Goal: Communication & Community: Answer question/provide support

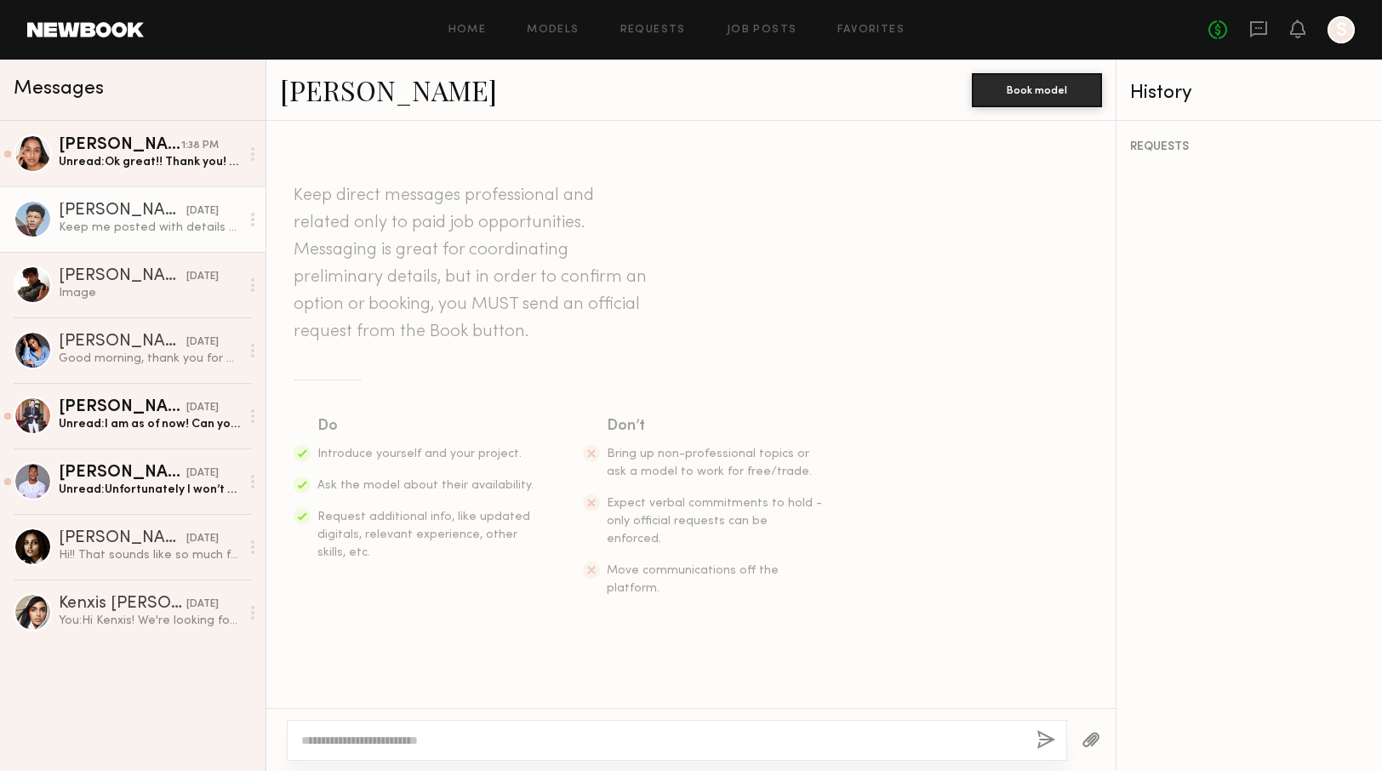
scroll to position [821, 0]
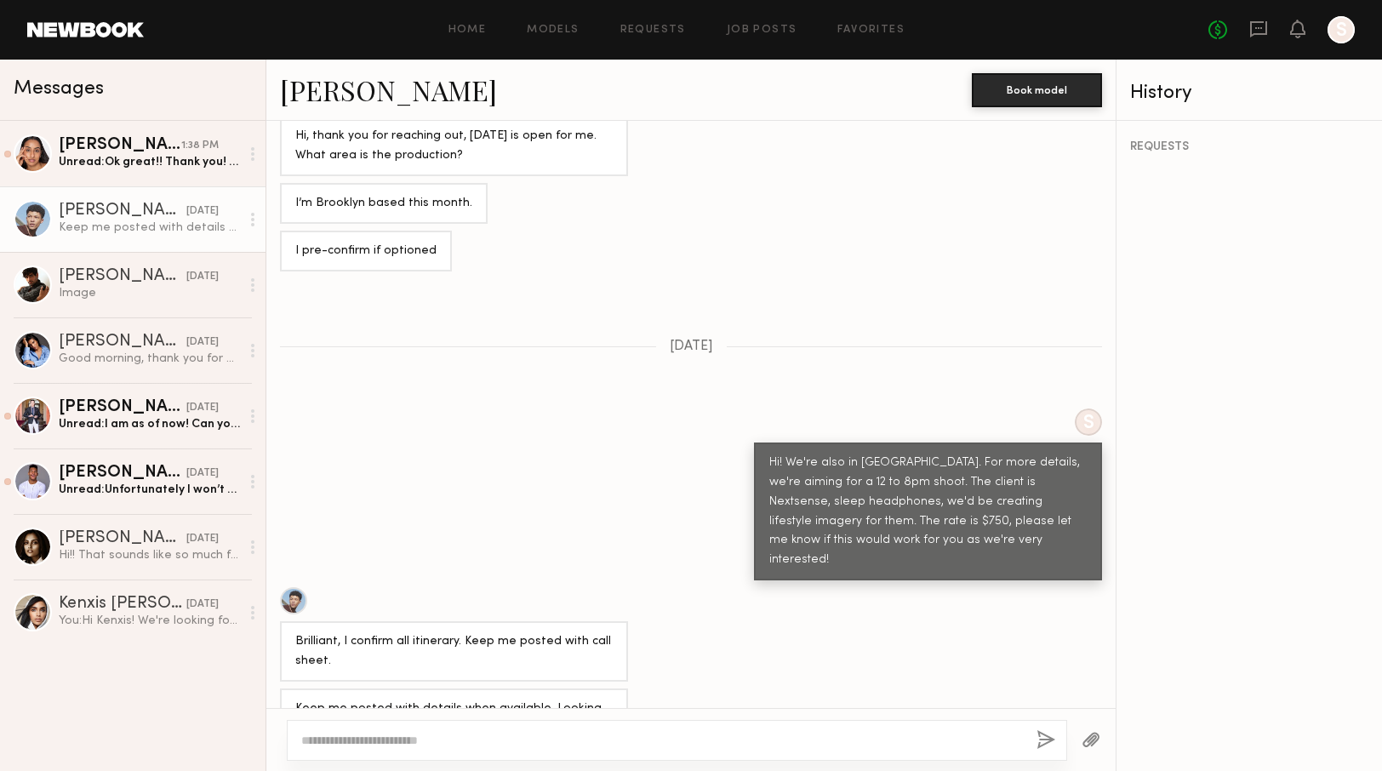
click at [125, 223] on div "Keep me posted with details when available. Looking forward to working with you." at bounding box center [149, 227] width 181 height 16
click at [594, 699] on div "Keep me posted with details when available. Looking forward to working with you." at bounding box center [453, 718] width 317 height 39
click at [157, 168] on div "Unread: Ok great!! Thank you! Looking forward to hearing back to the option req…" at bounding box center [149, 162] width 181 height 16
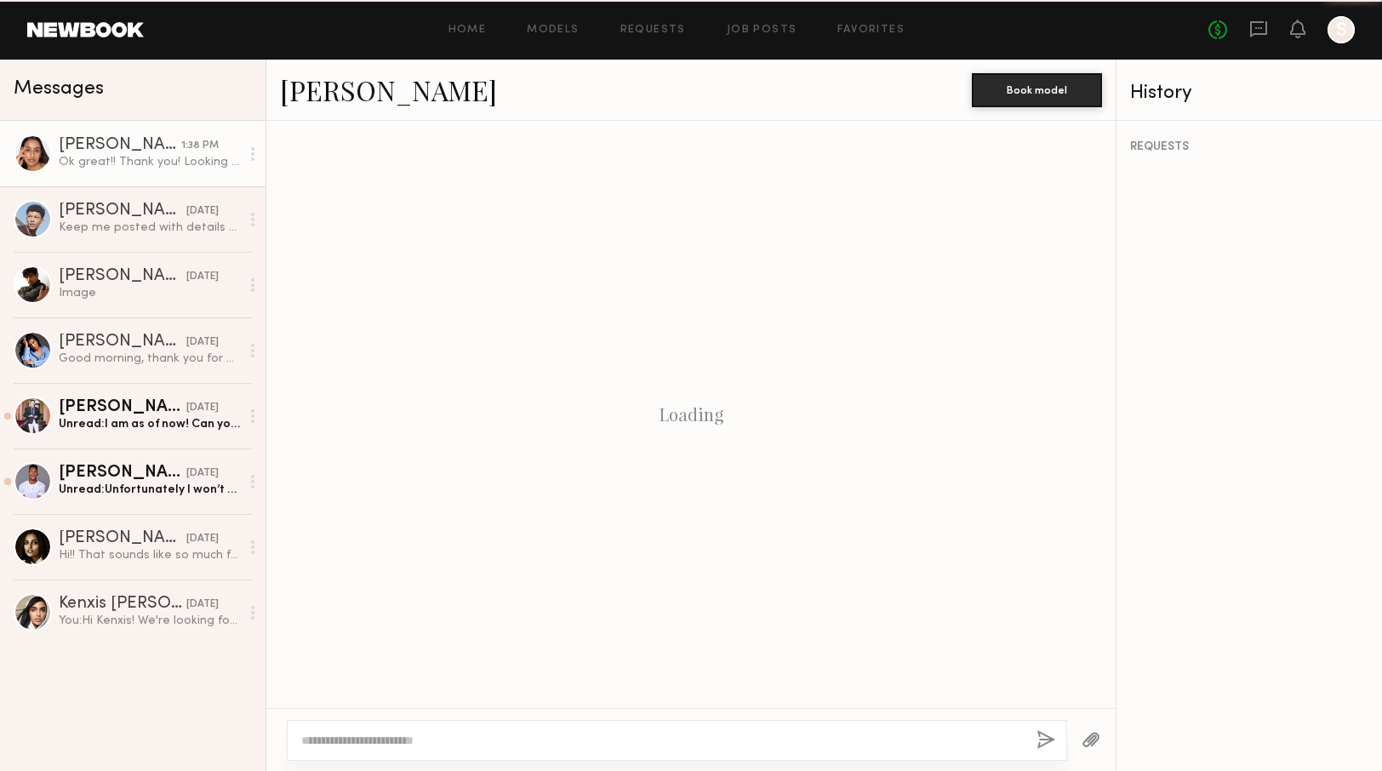
scroll to position [546, 0]
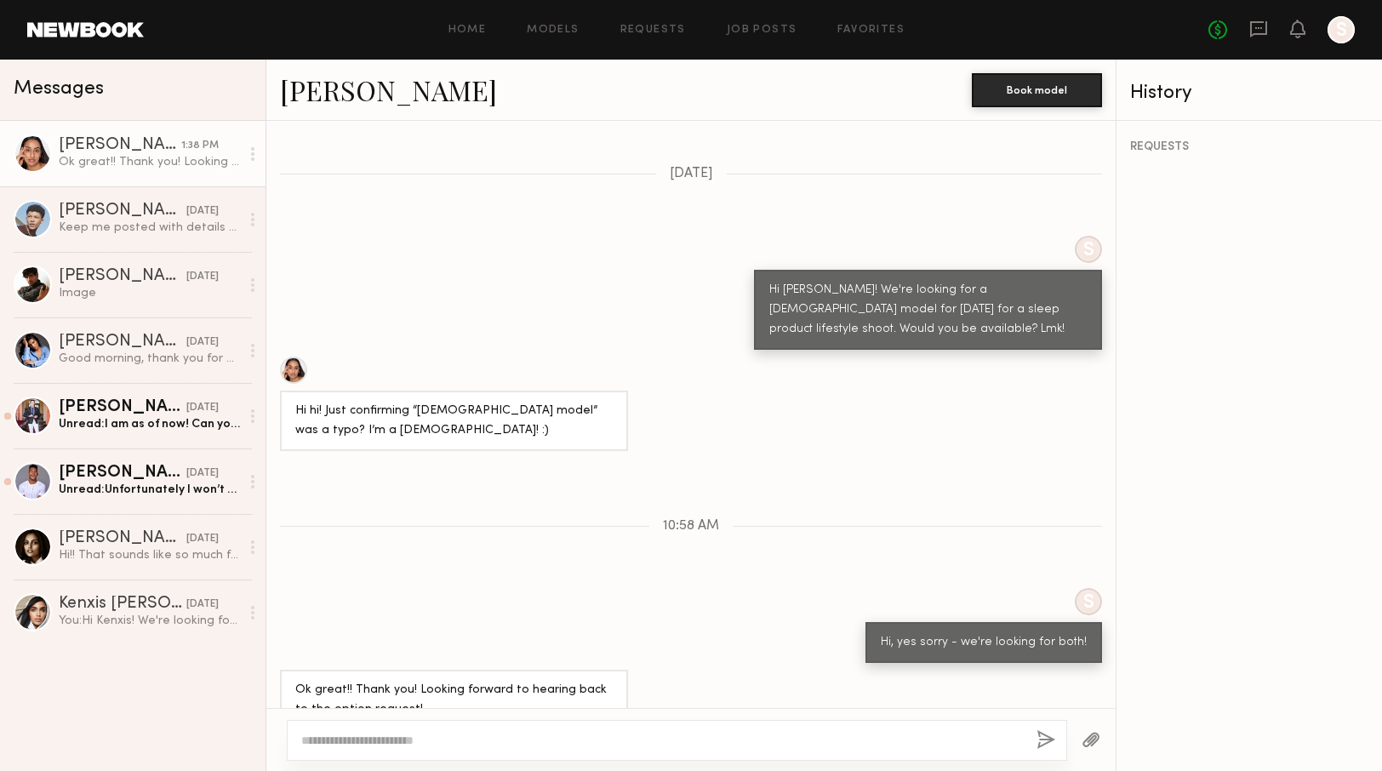
click at [437, 681] on div "Ok great!! Thank you! Looking forward to hearing back to the option request!" at bounding box center [453, 700] width 317 height 39
click at [299, 356] on div at bounding box center [293, 369] width 27 height 27
click at [111, 413] on div "Matt W." at bounding box center [123, 407] width 128 height 17
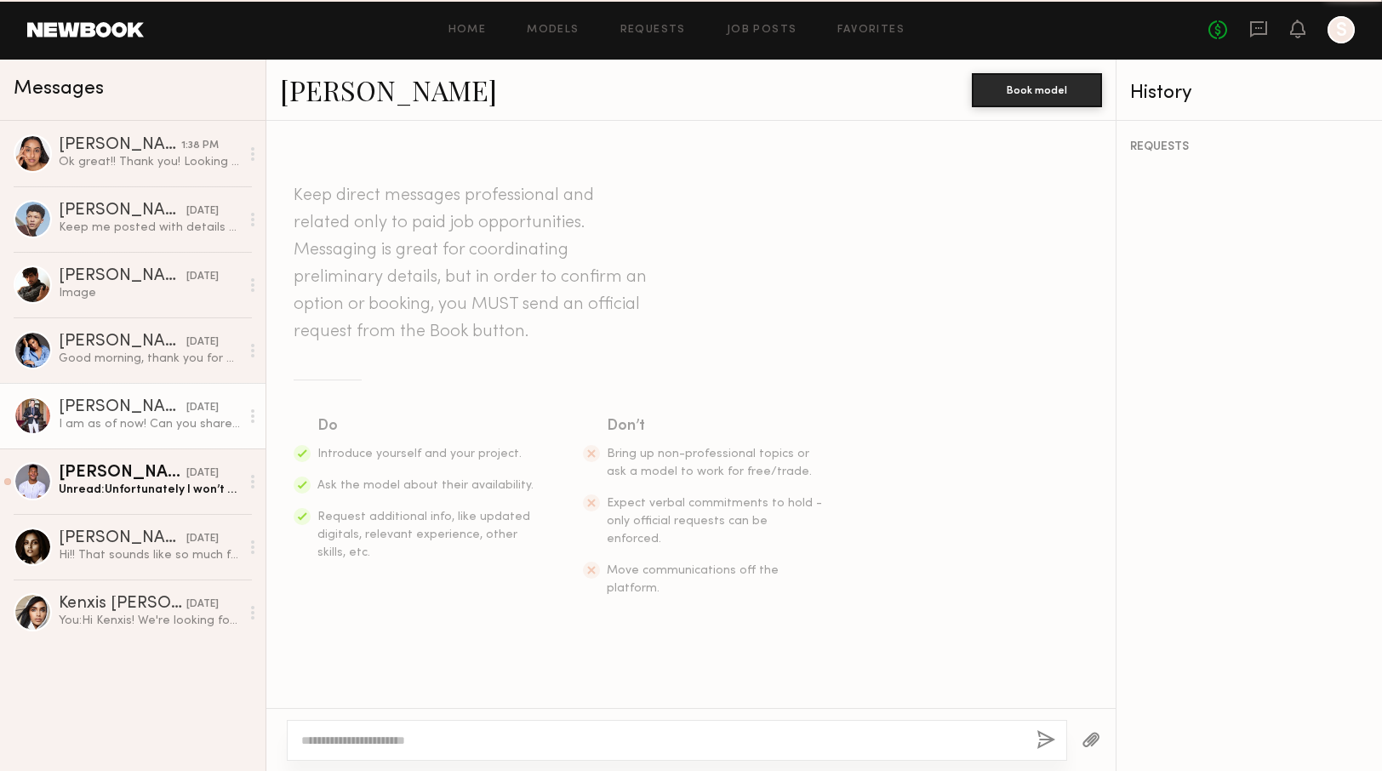
scroll to position [345, 0]
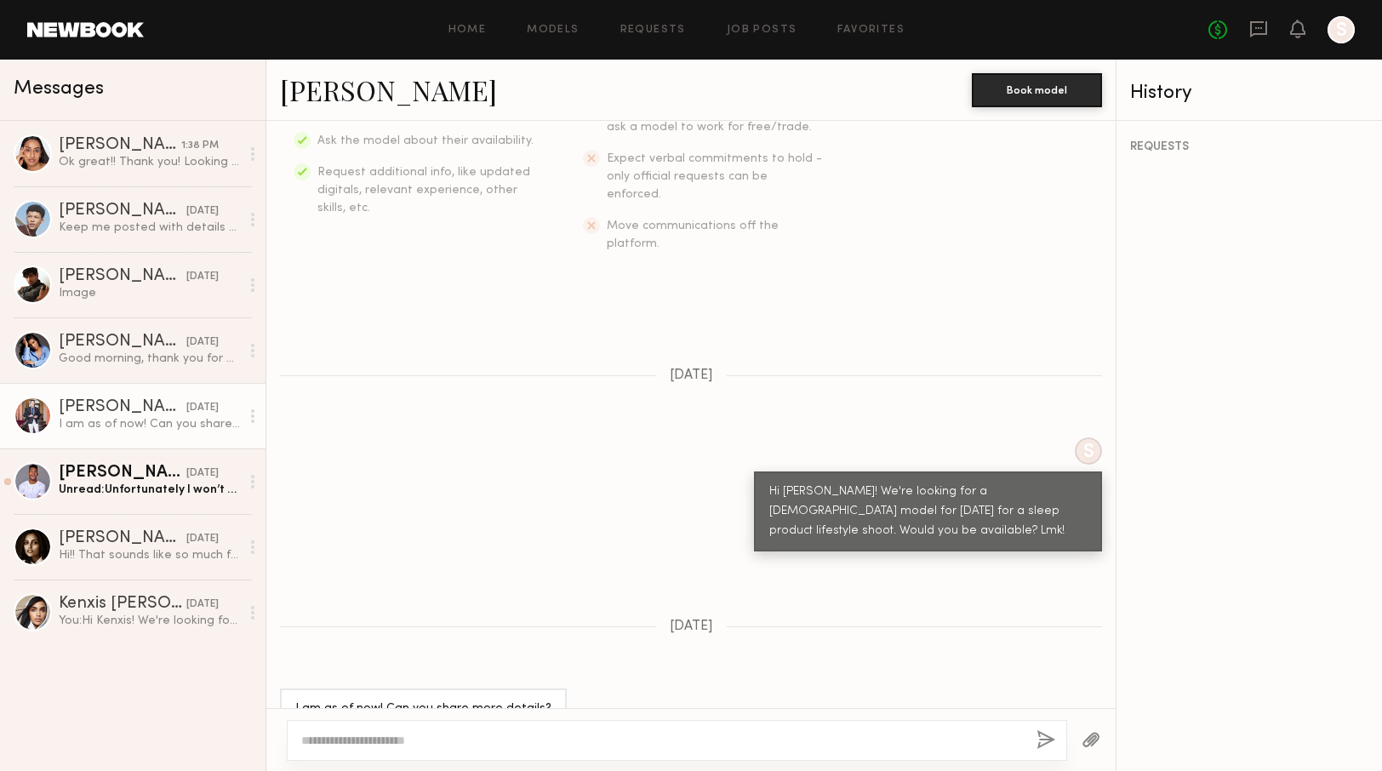
click at [341, 94] on link "[PERSON_NAME]" at bounding box center [388, 89] width 217 height 37
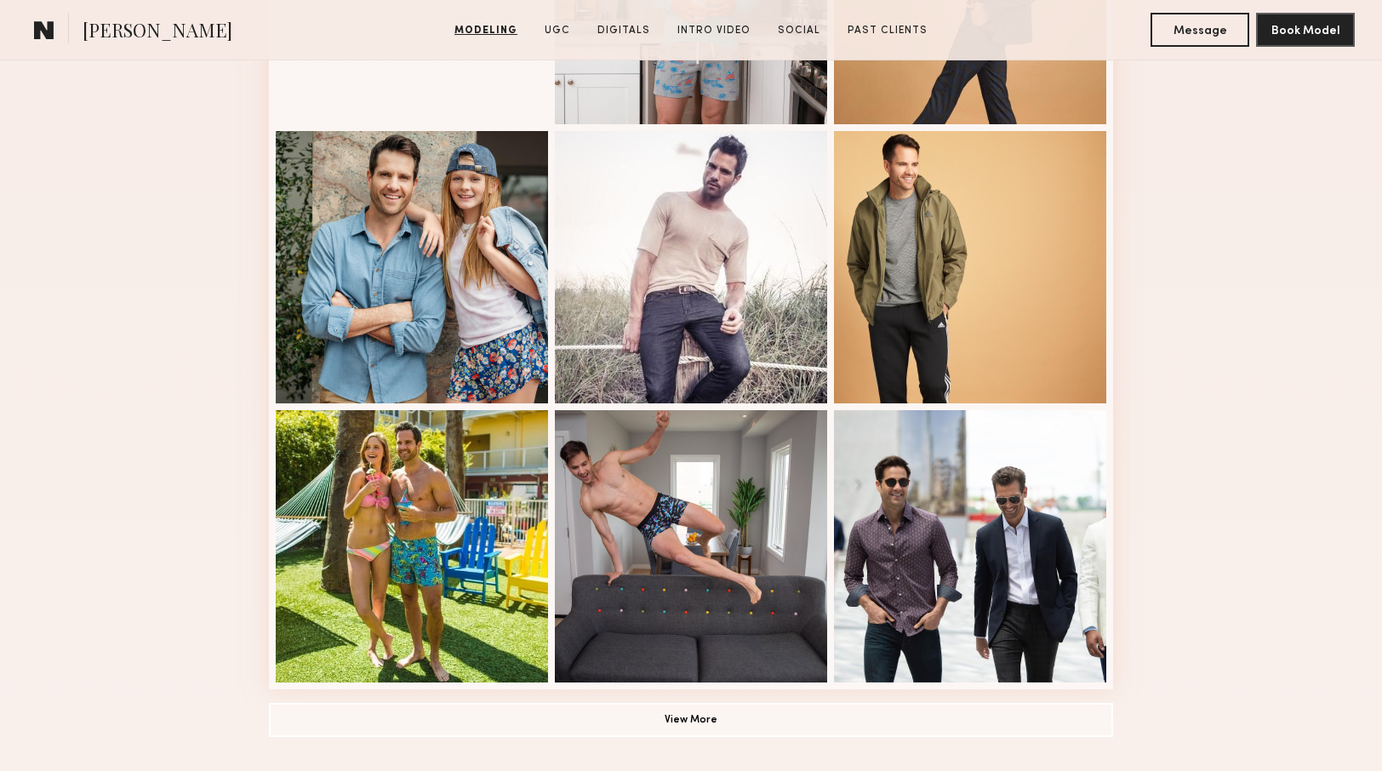
scroll to position [942, 0]
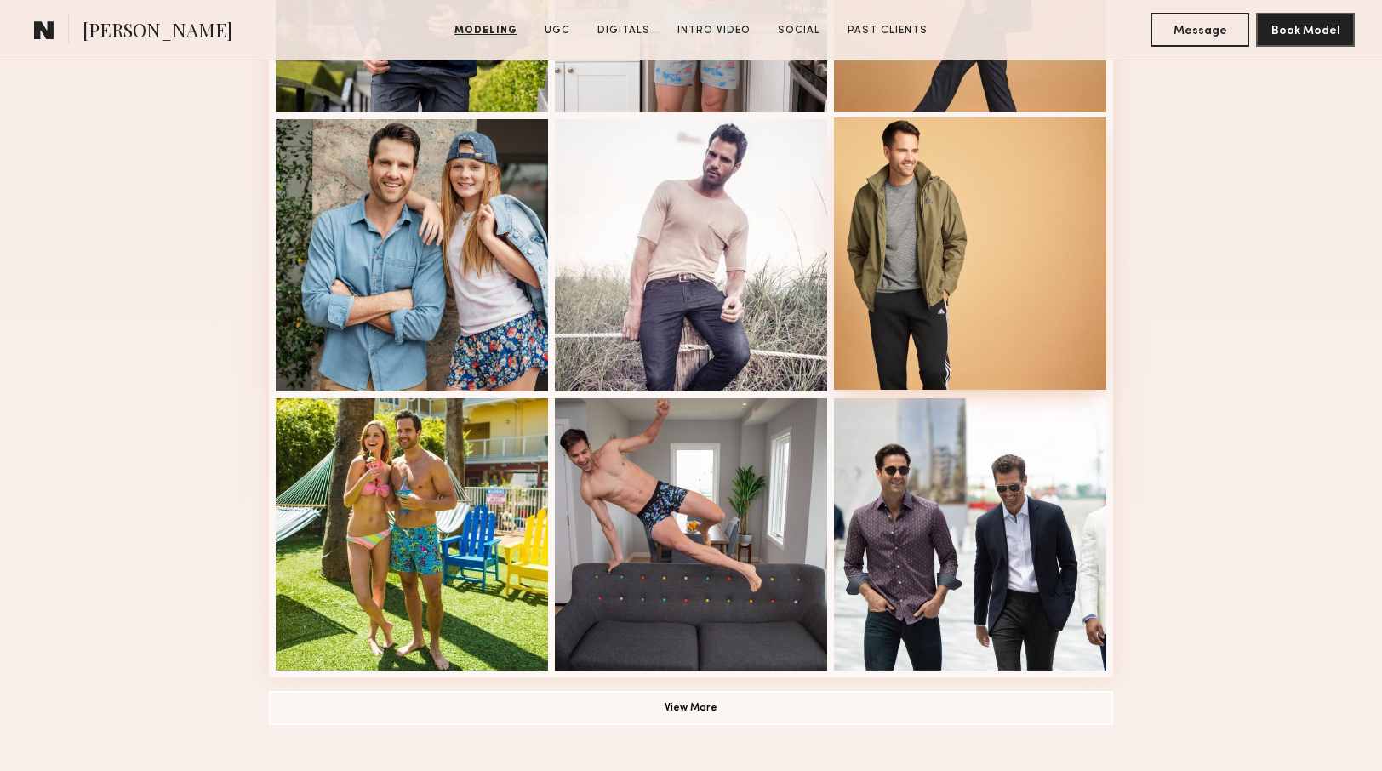
click at [951, 270] on div at bounding box center [970, 253] width 272 height 272
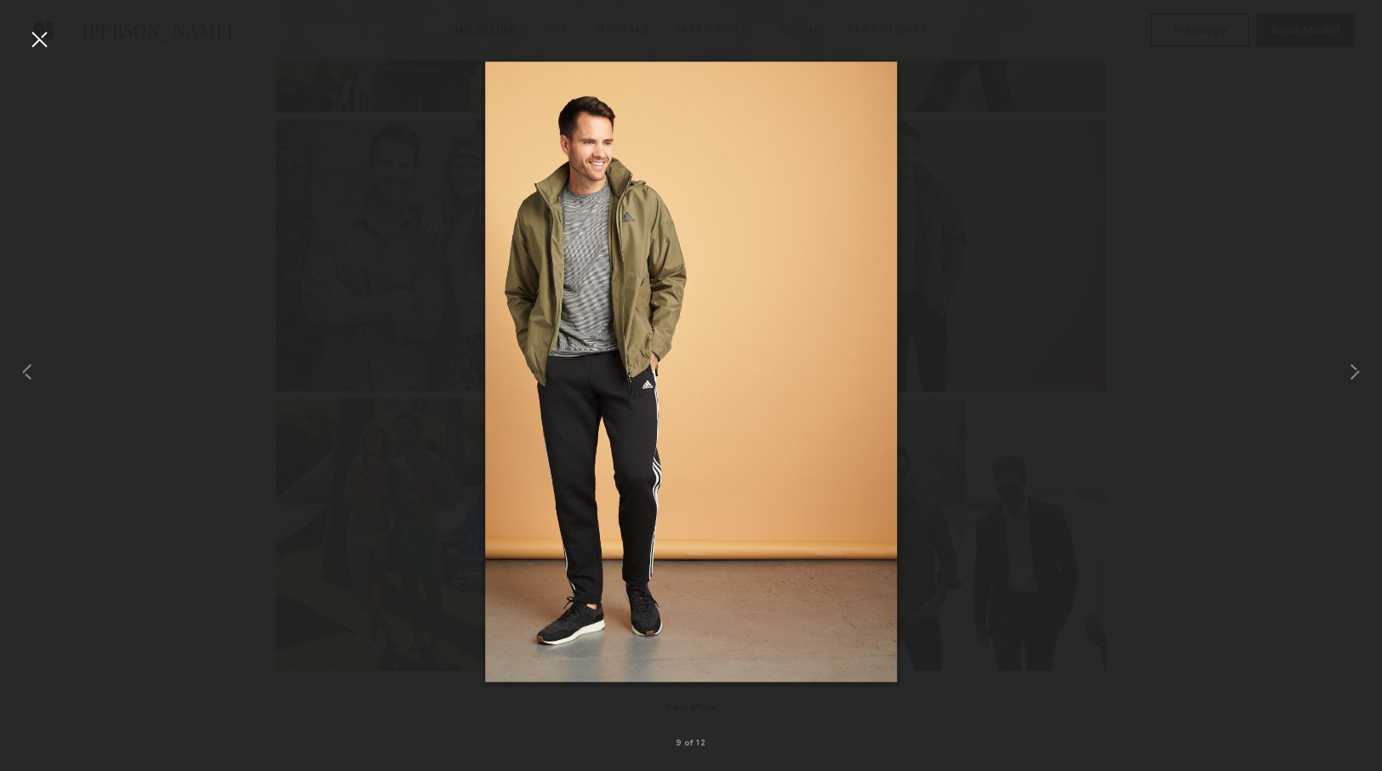
click at [48, 45] on div at bounding box center [39, 39] width 27 height 27
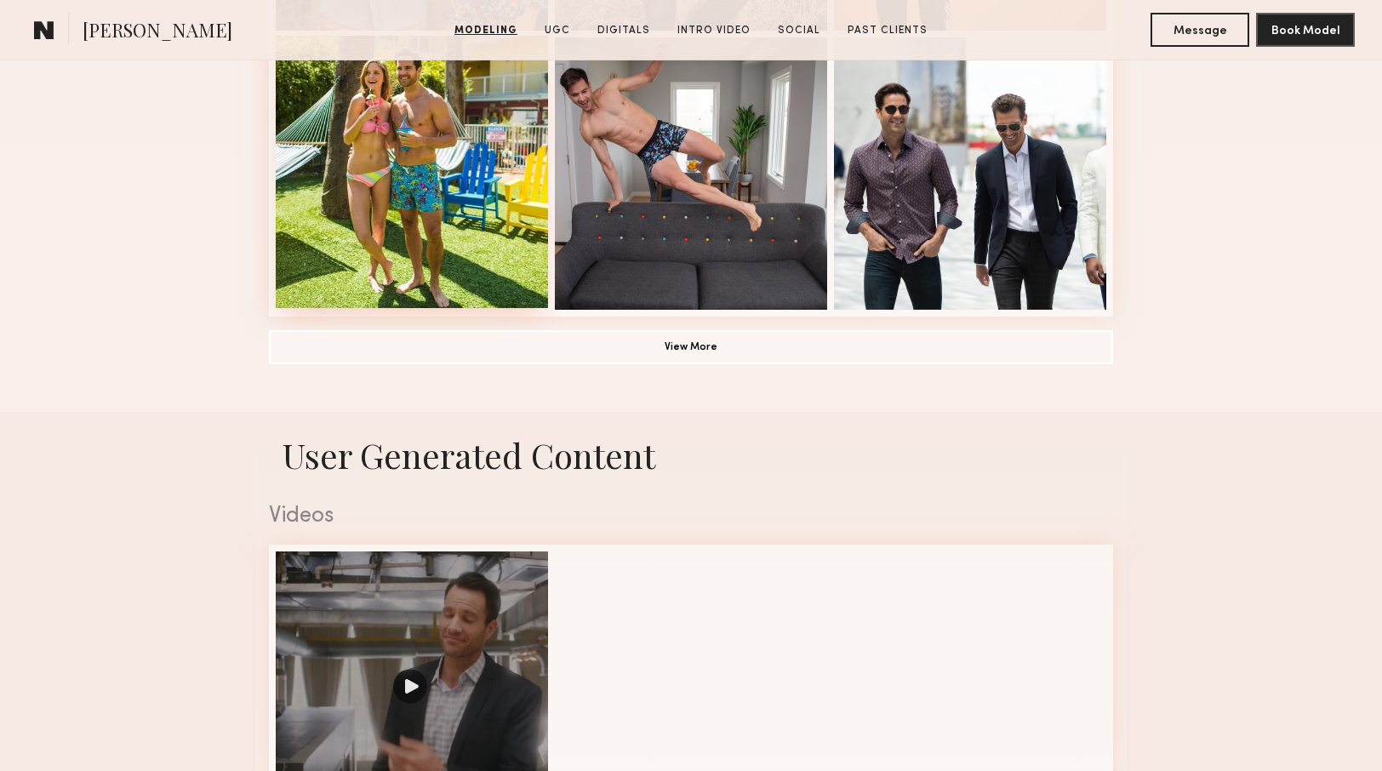
scroll to position [1353, 0]
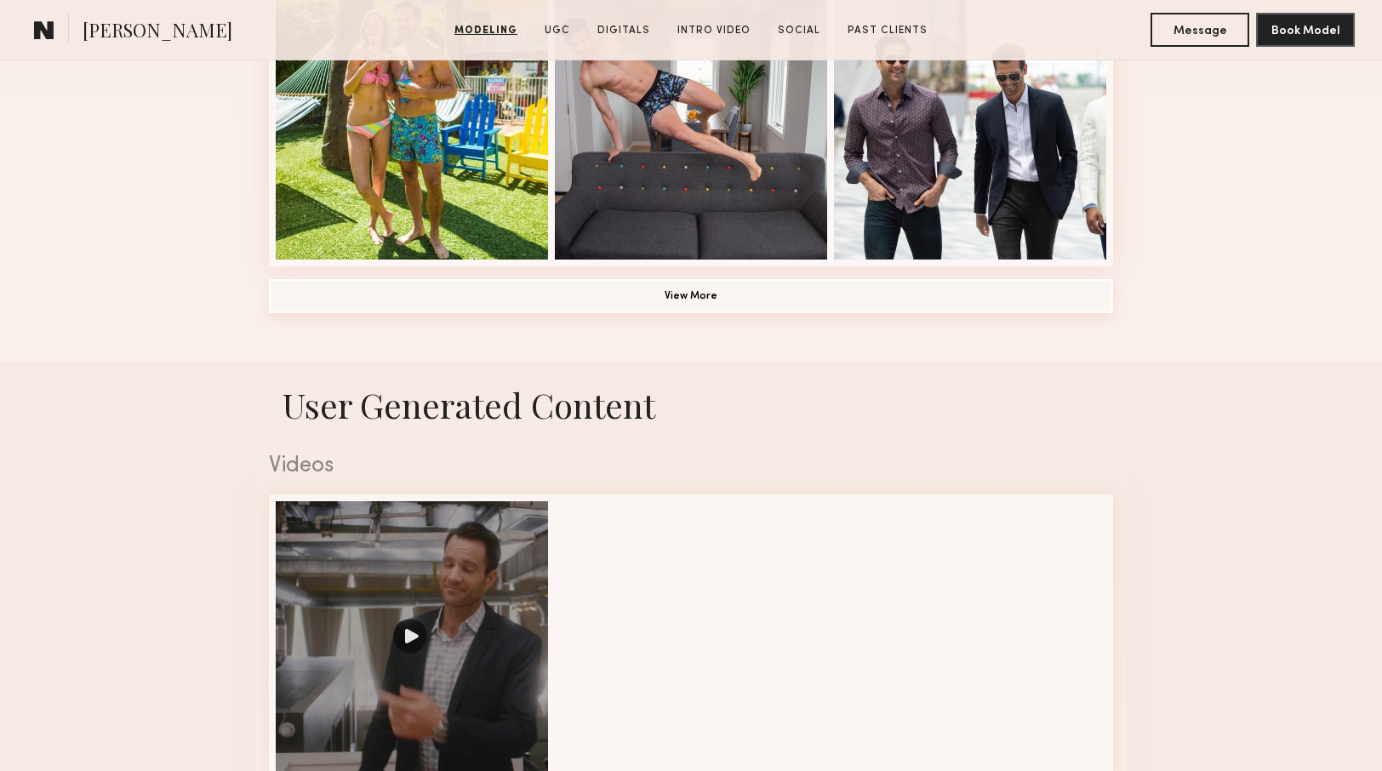
click at [690, 300] on button "View More" at bounding box center [691, 296] width 844 height 34
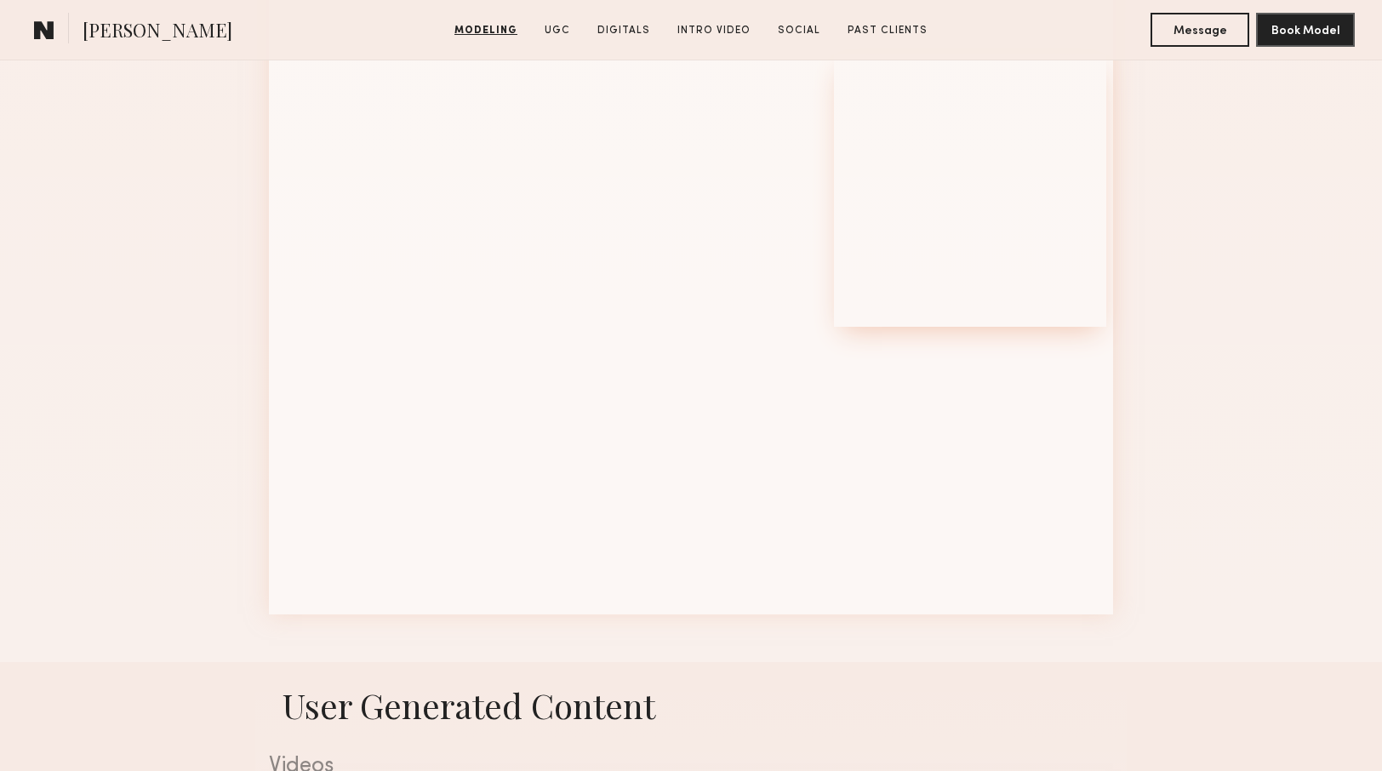
scroll to position [2142, 0]
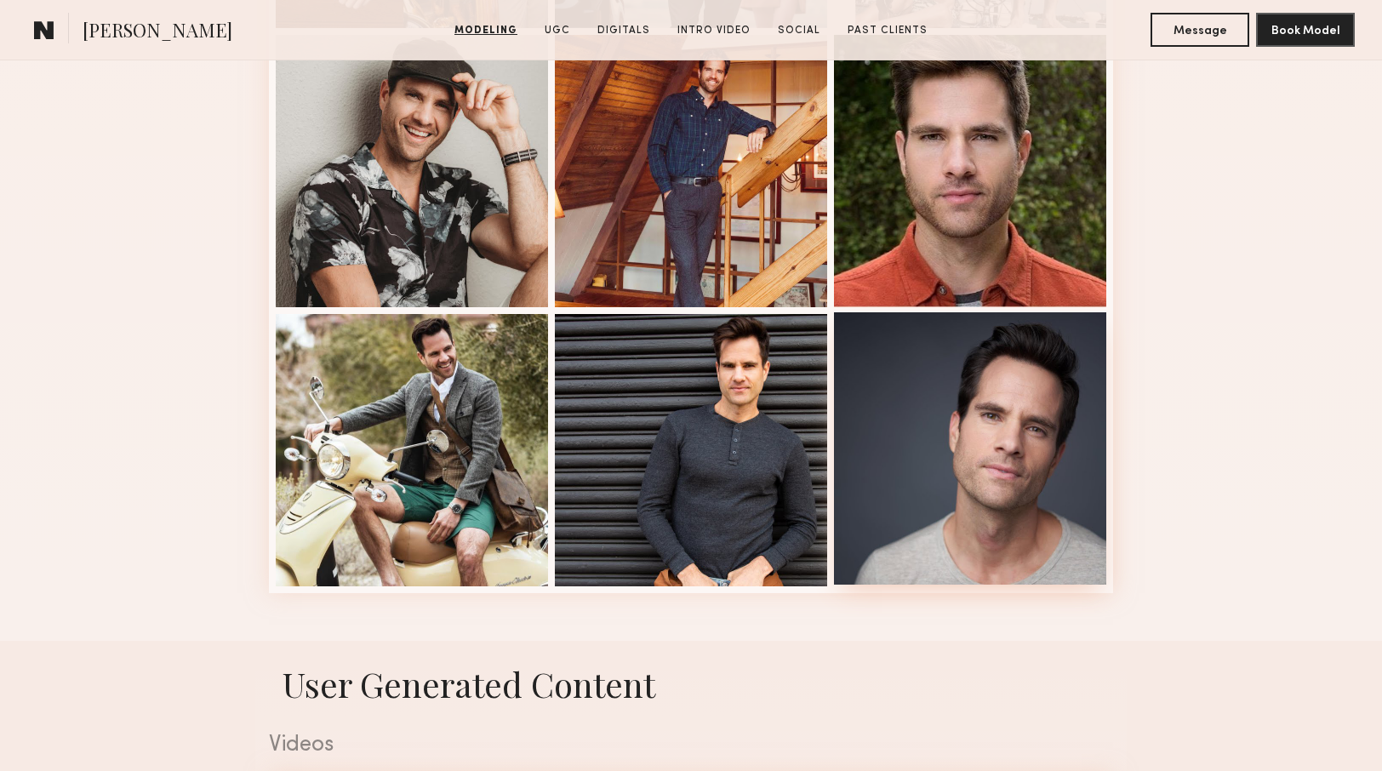
click at [1034, 434] on div at bounding box center [970, 448] width 272 height 272
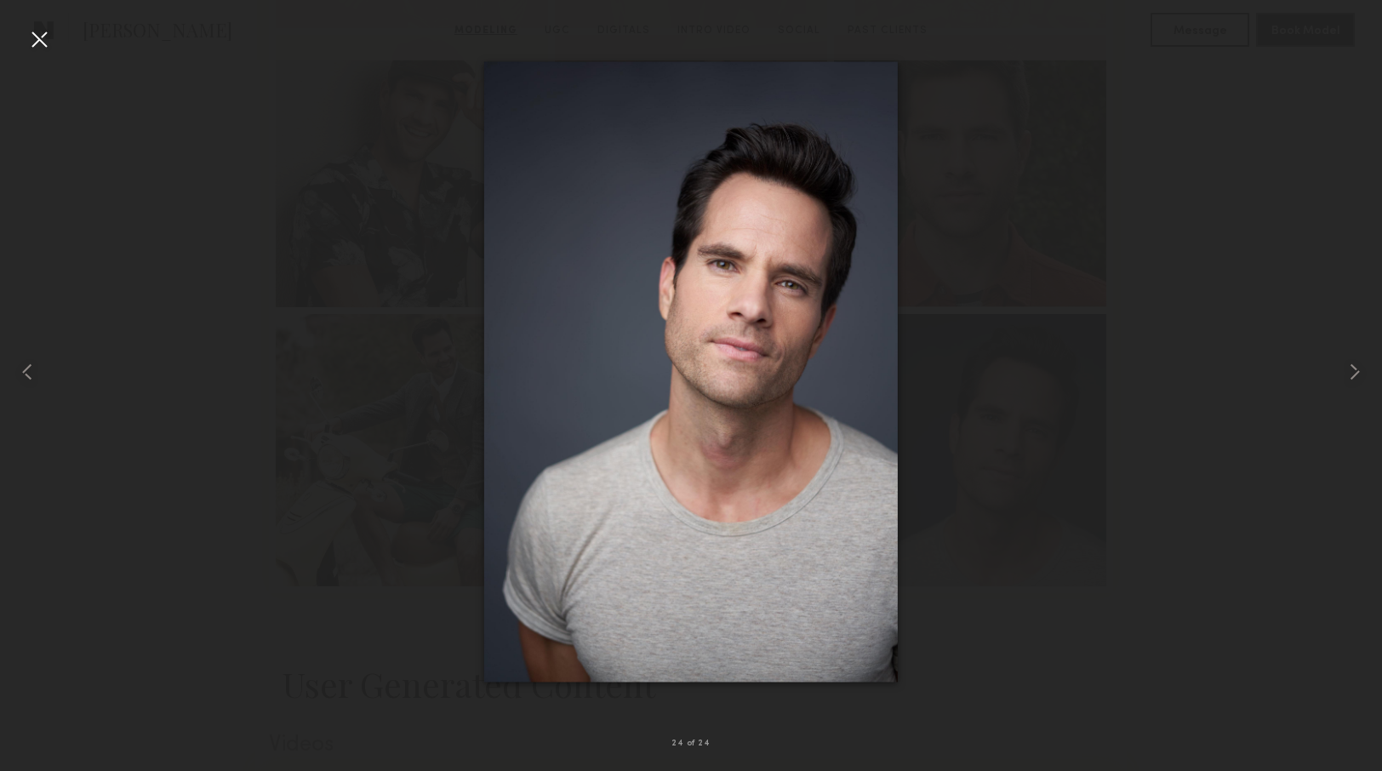
click at [34, 38] on div at bounding box center [39, 39] width 27 height 27
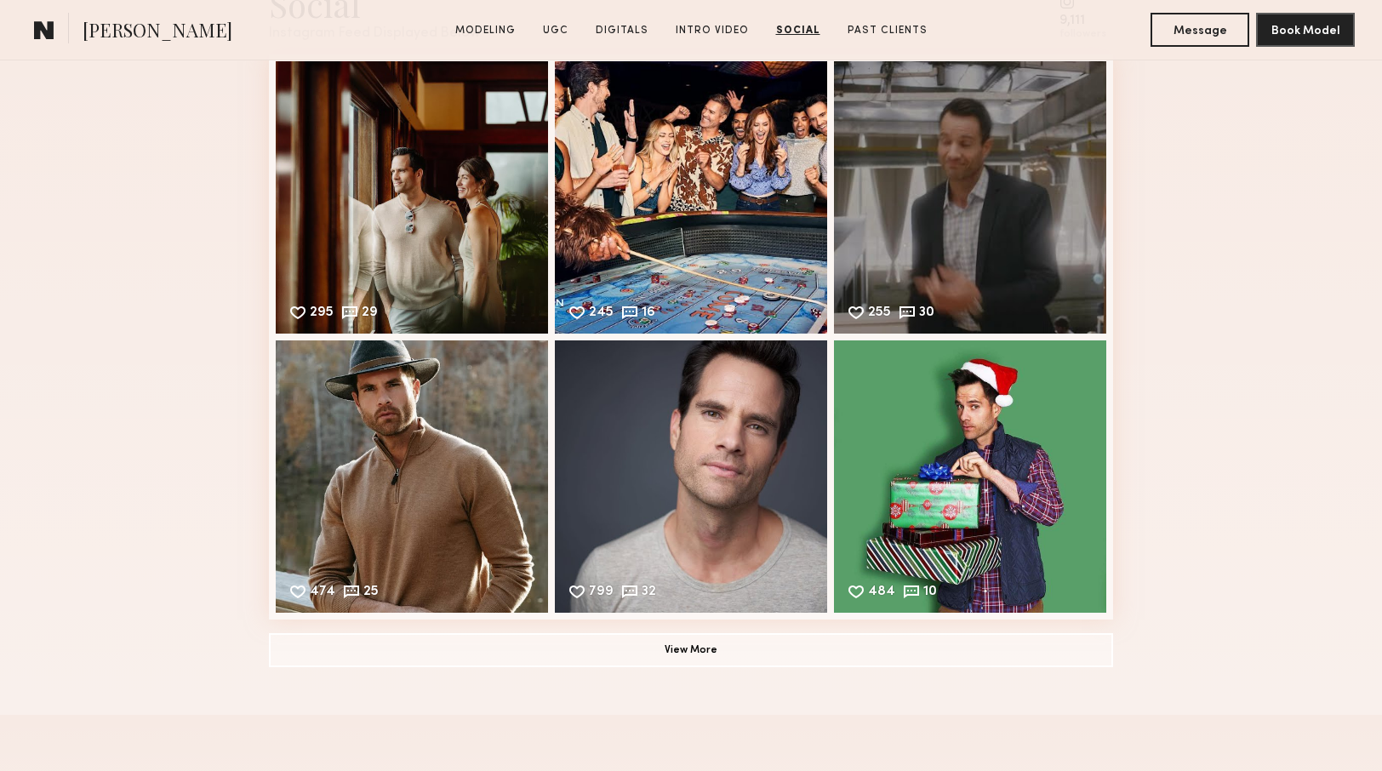
scroll to position [4692, 0]
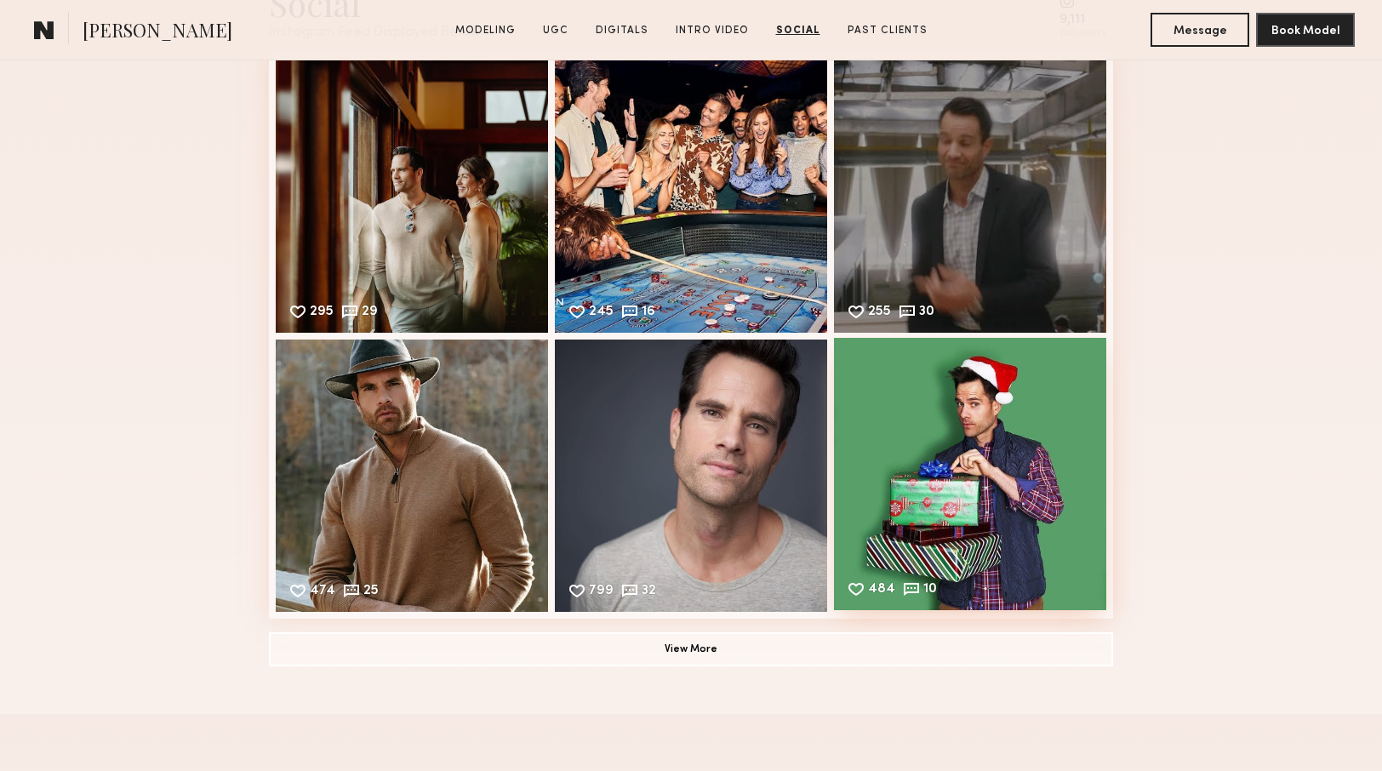
click at [1001, 452] on div "484 10 Likes & comments displayed to show model’s engagement" at bounding box center [970, 474] width 272 height 272
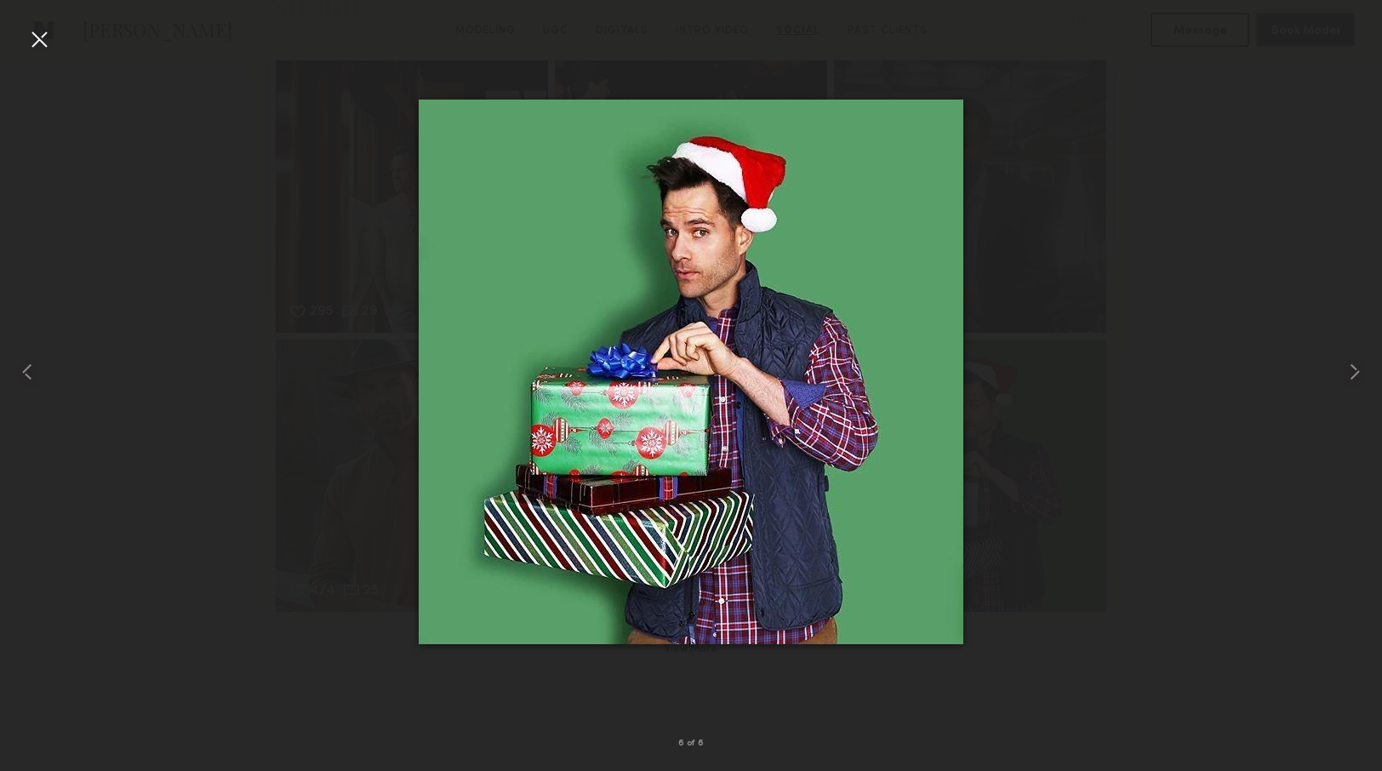
click at [34, 23] on nb-gallery-light "6 of 6" at bounding box center [691, 385] width 1382 height 771
click at [36, 47] on div at bounding box center [39, 39] width 27 height 27
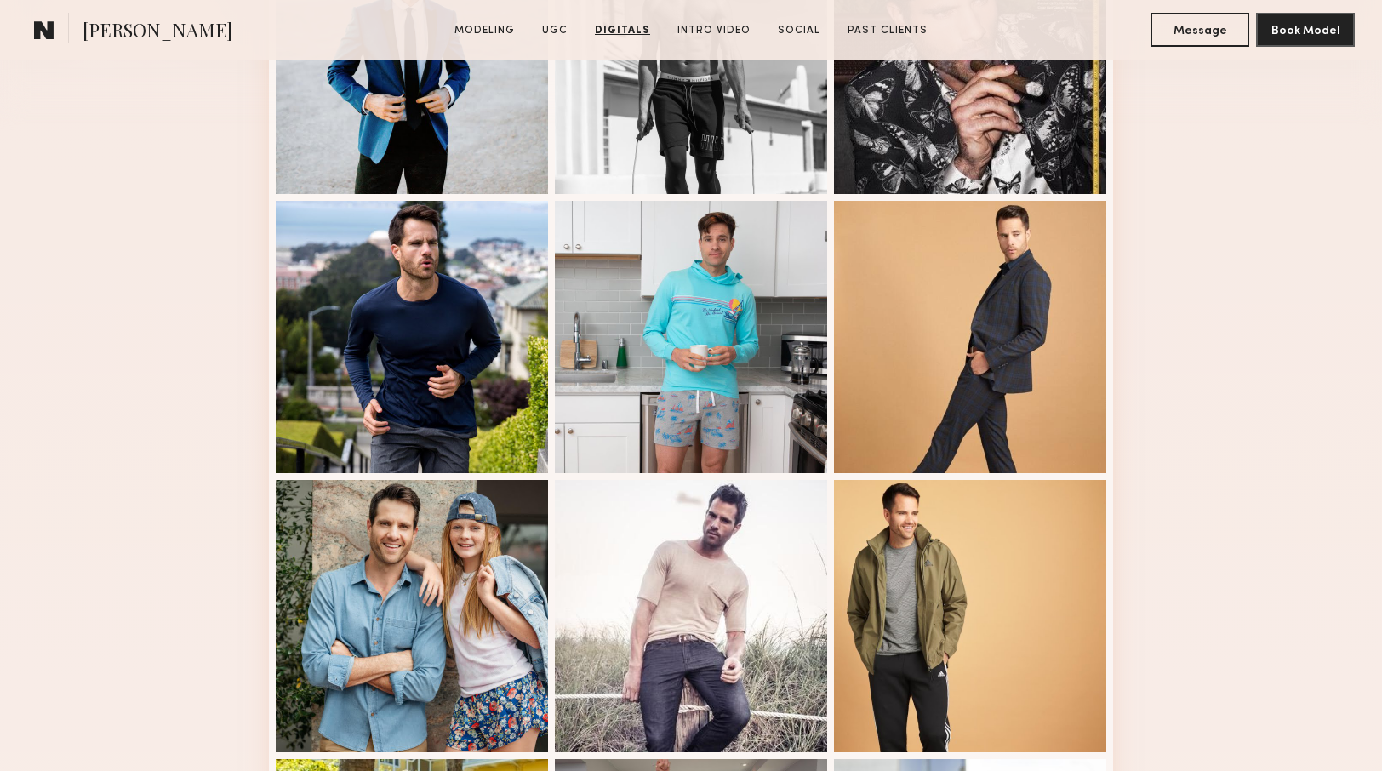
scroll to position [0, 0]
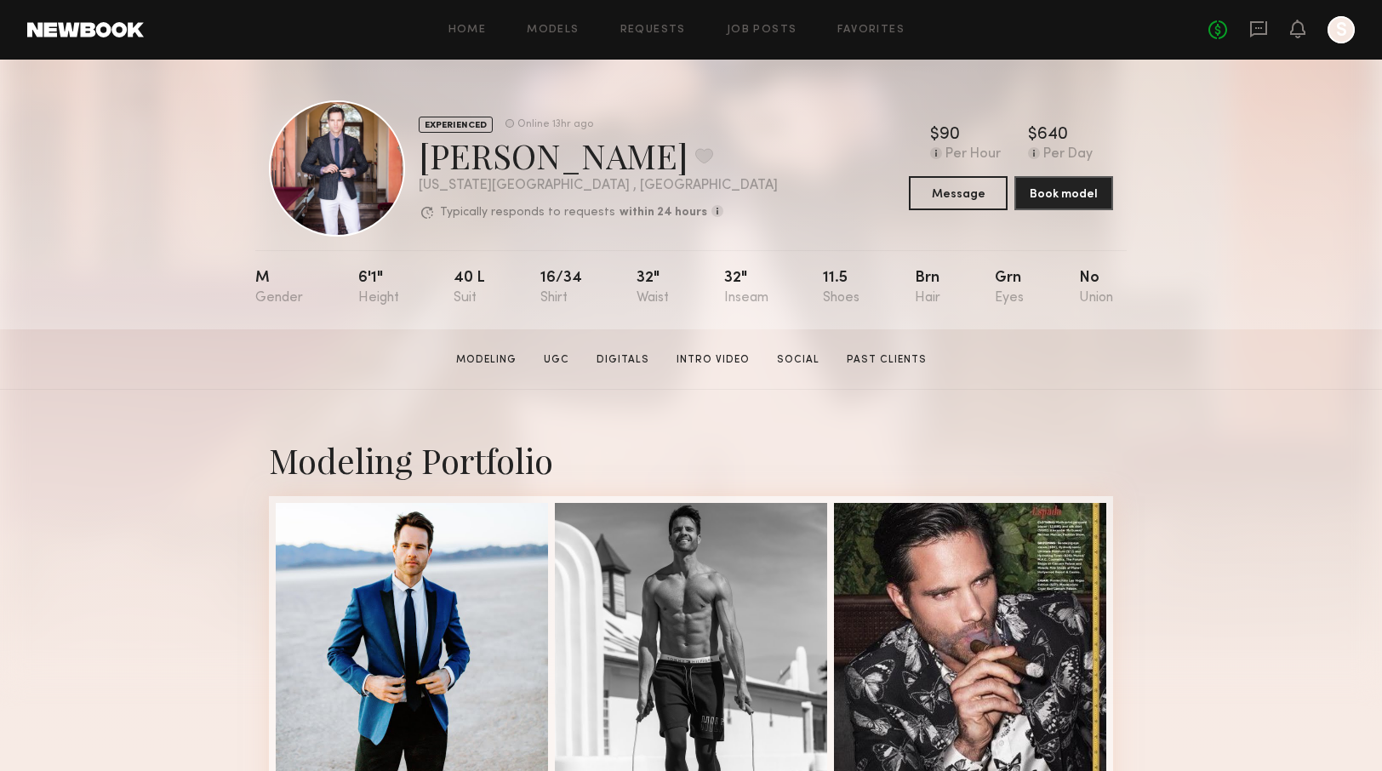
click at [750, 39] on div "Home Models Requests Job Posts Favorites Sign Out No fees up to $5,000 S" at bounding box center [749, 29] width 1211 height 27
click at [770, 31] on link "Job Posts" at bounding box center [762, 30] width 71 height 11
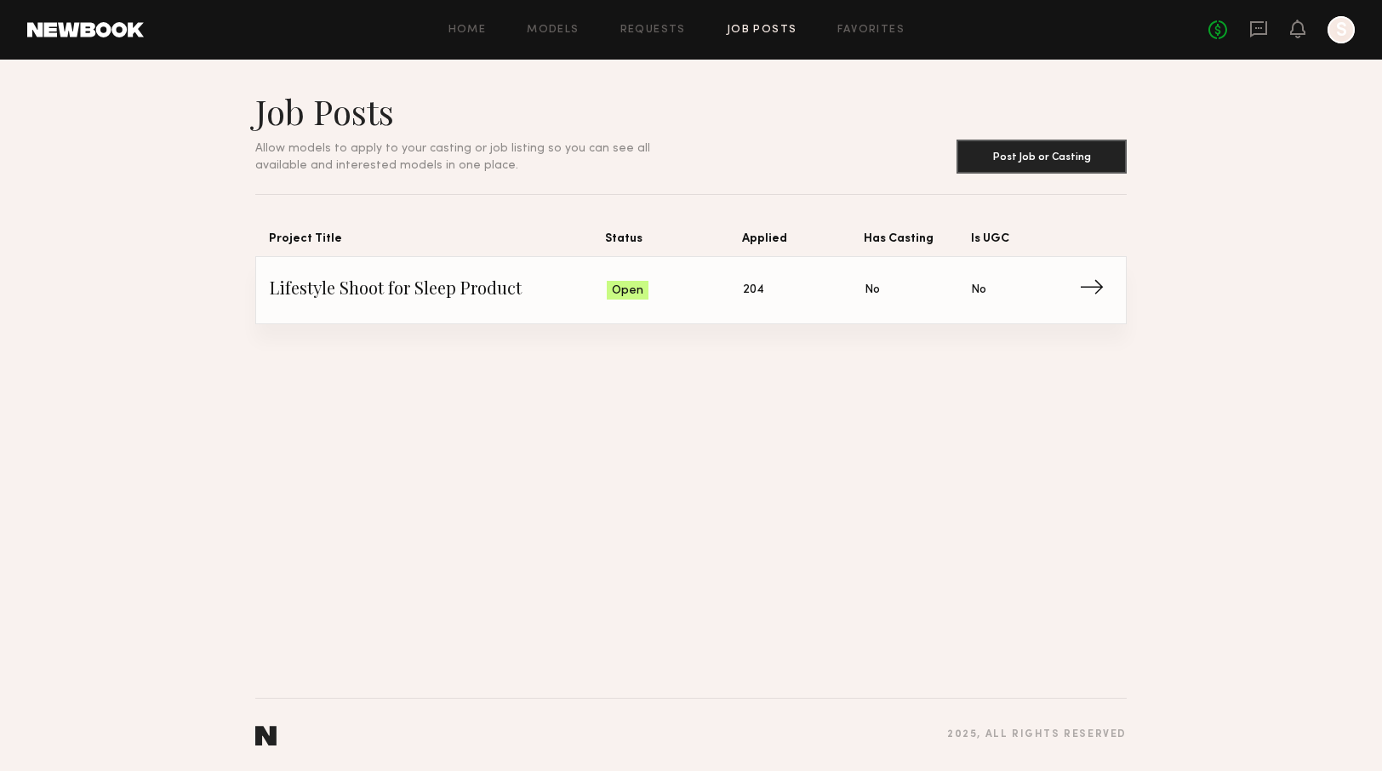
click at [1089, 288] on span "→" at bounding box center [1096, 290] width 35 height 26
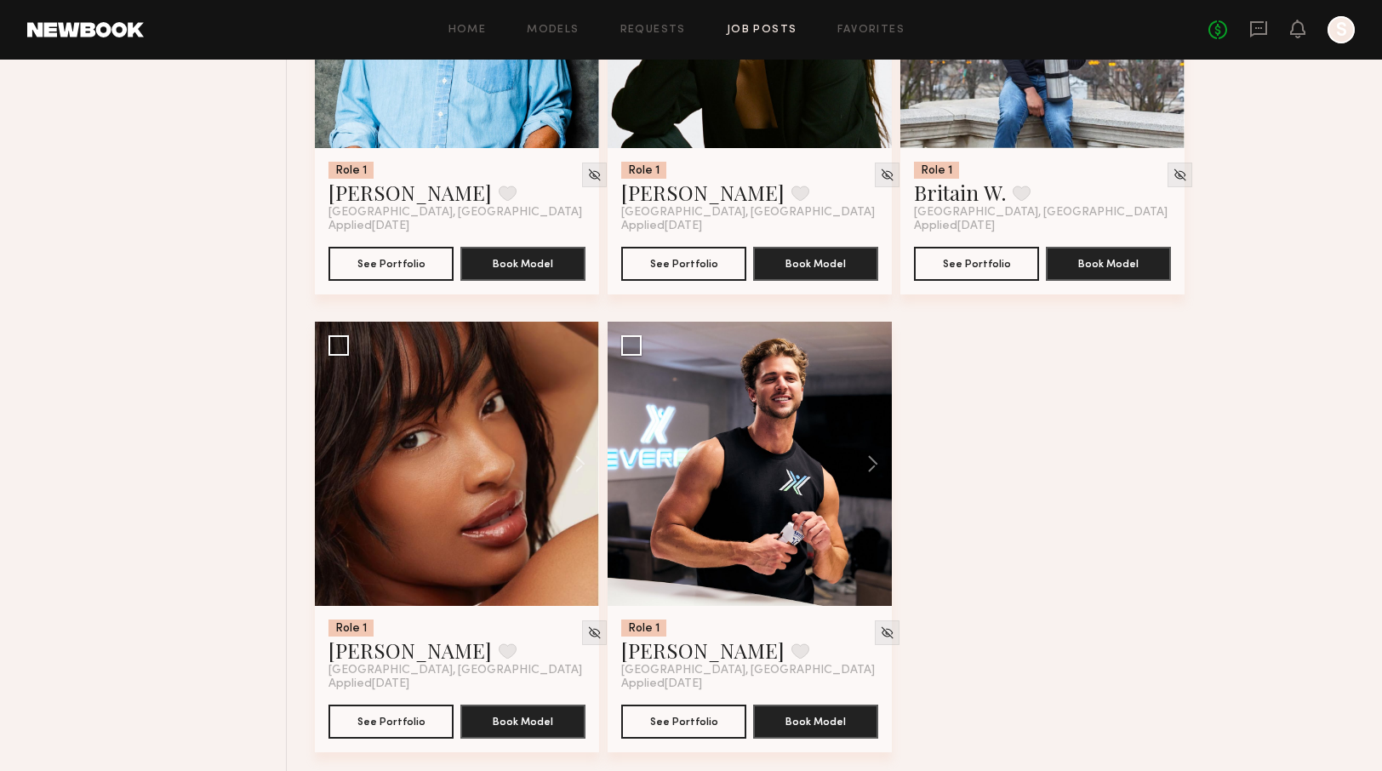
scroll to position [17861, 0]
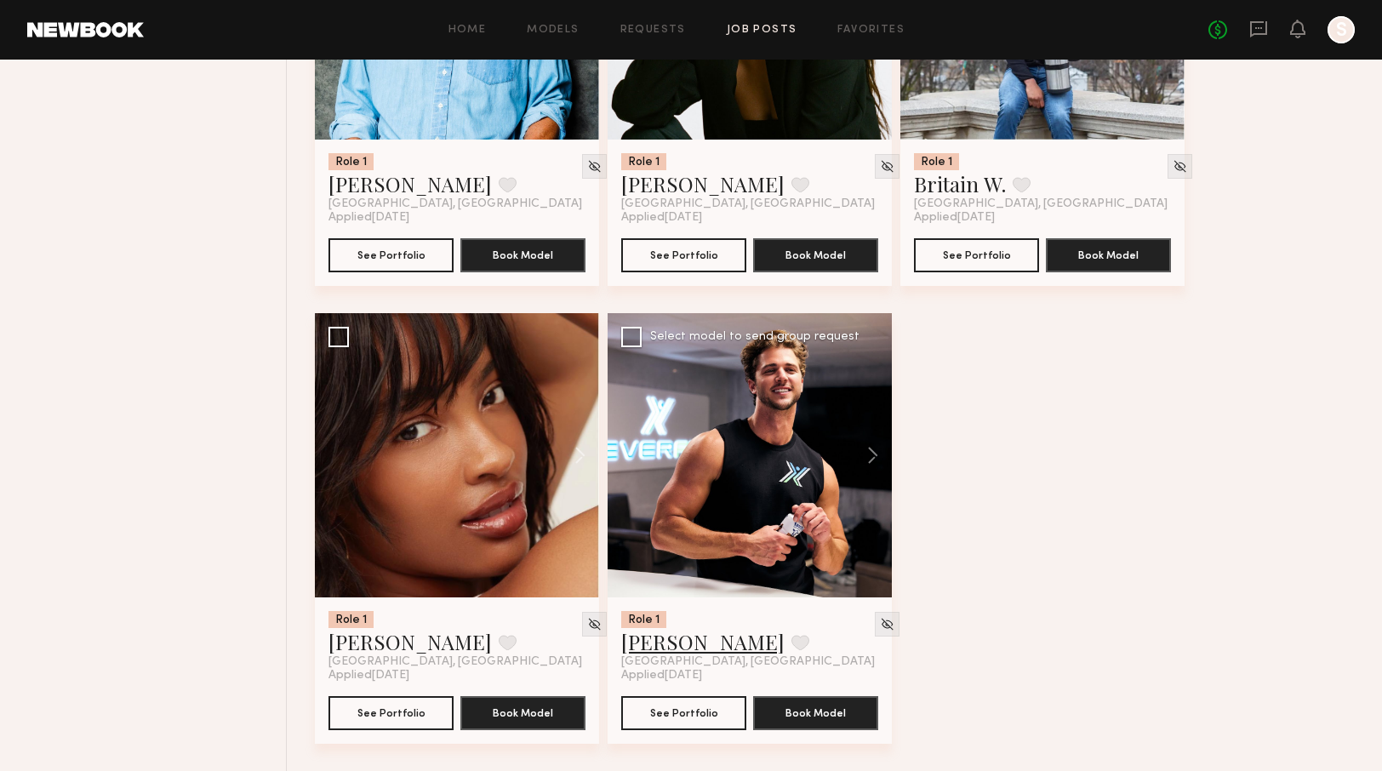
click at [667, 646] on link "Tim A." at bounding box center [702, 641] width 163 height 27
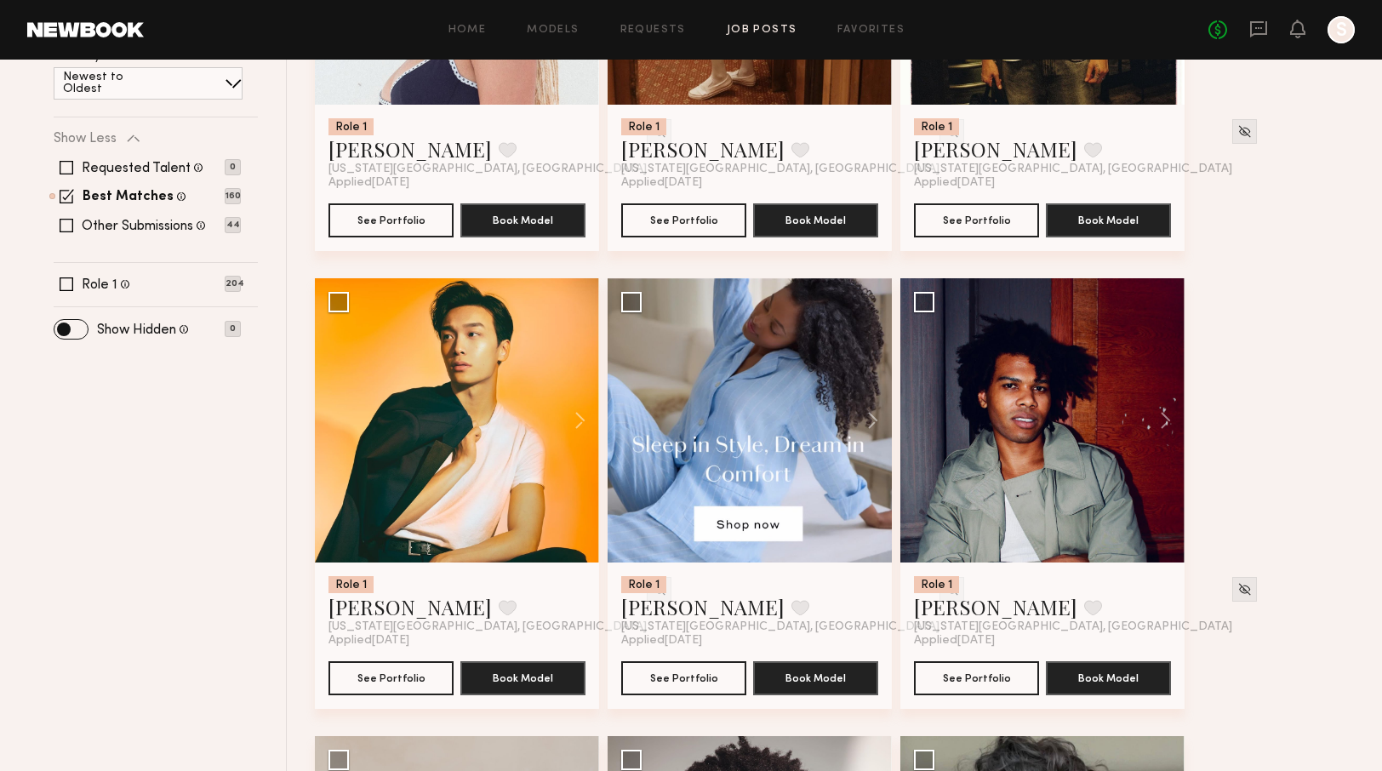
scroll to position [0, 0]
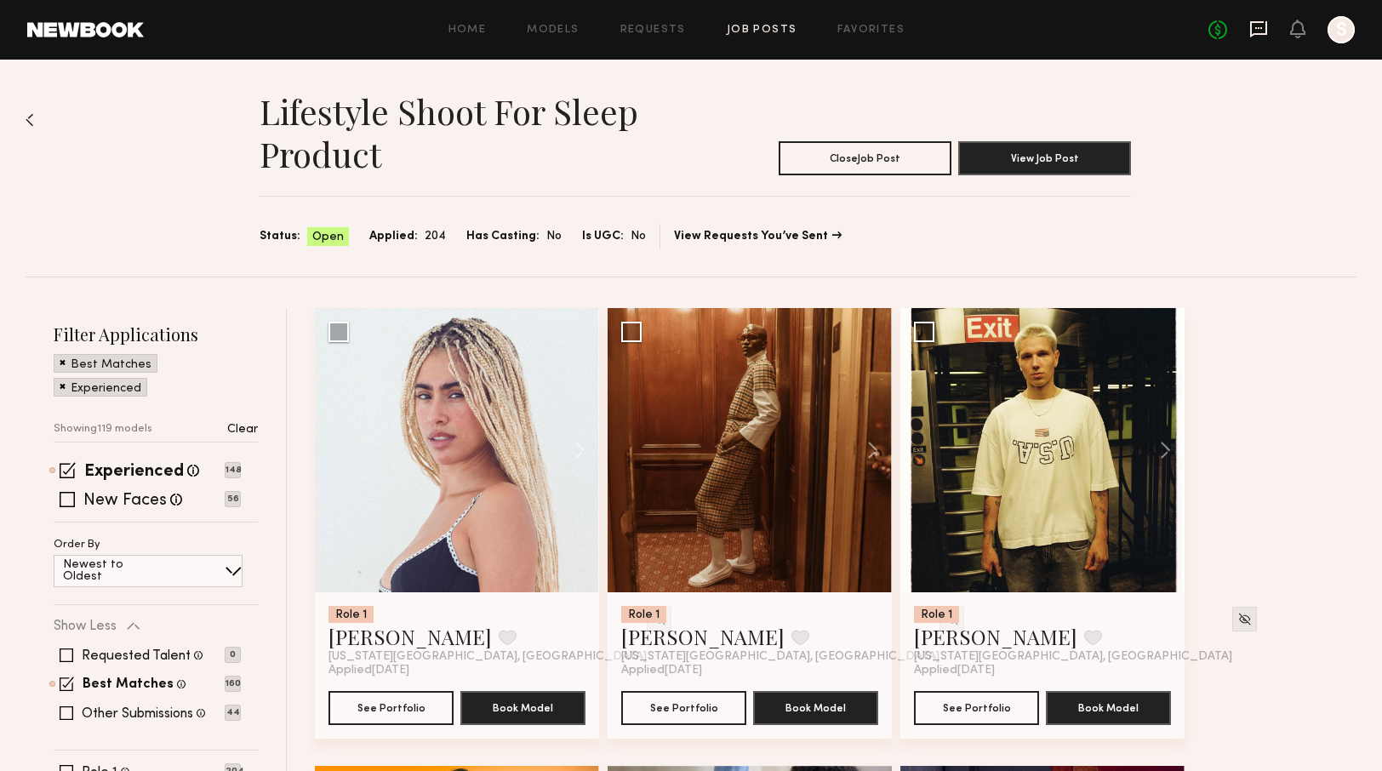
click at [1266, 28] on icon at bounding box center [1258, 29] width 17 height 16
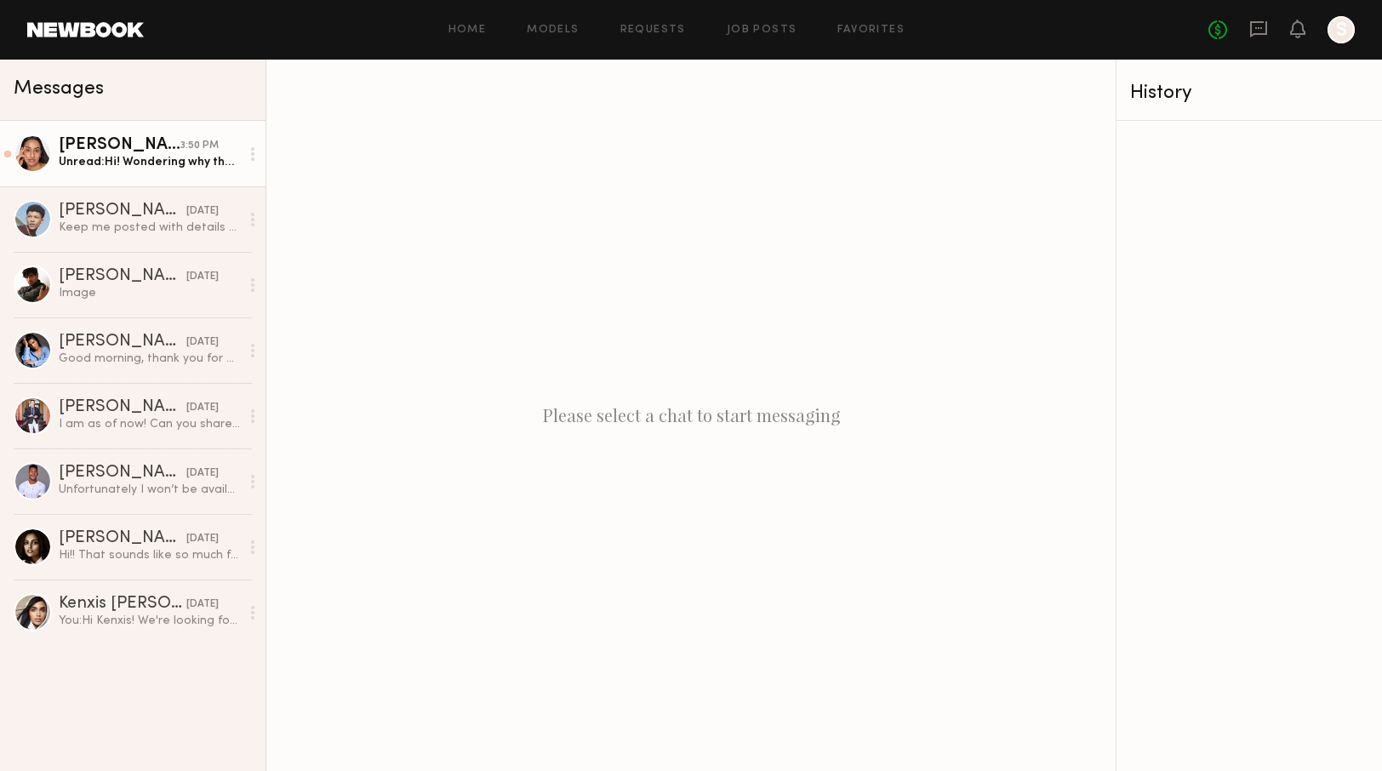
click at [155, 159] on div "Unread: Hi! Wondering why the rate is different here? Is this not the same proj…" at bounding box center [149, 162] width 181 height 16
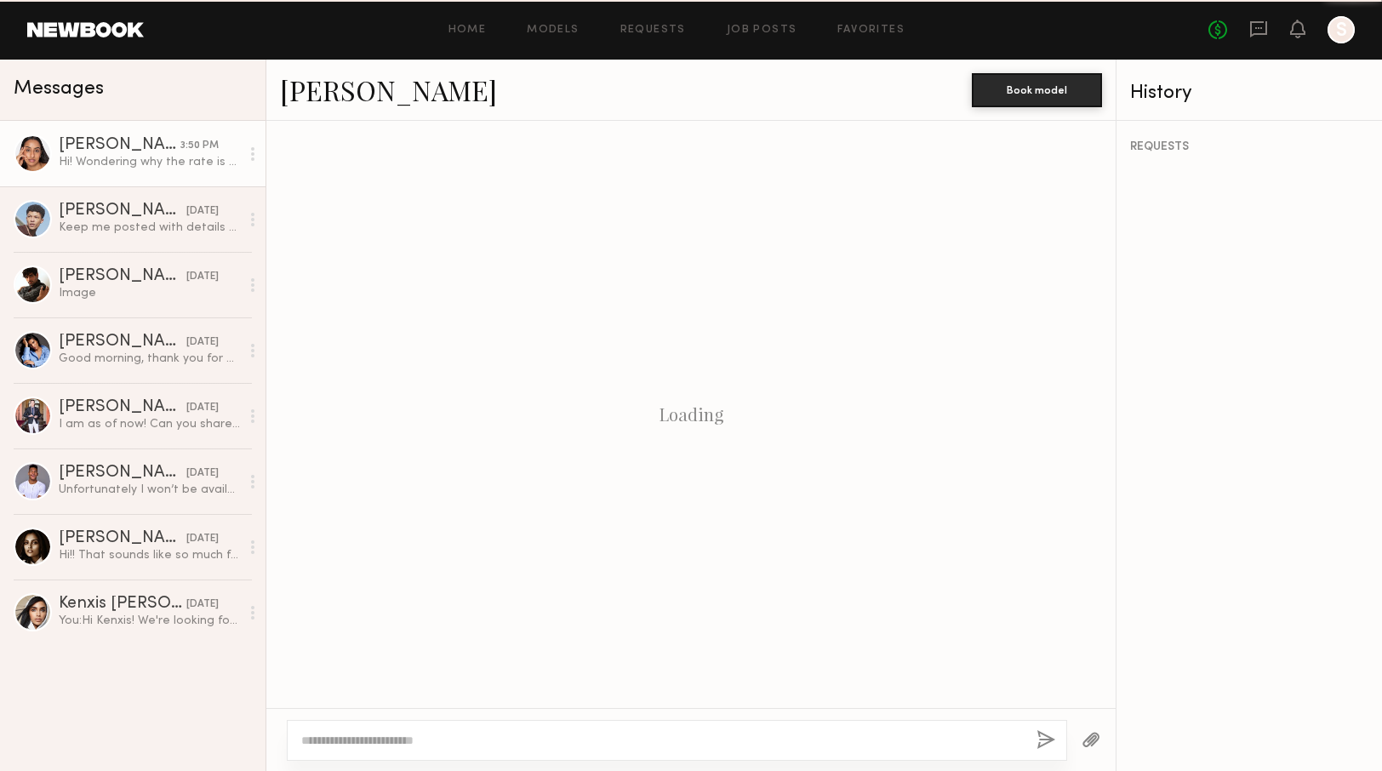
scroll to position [965, 0]
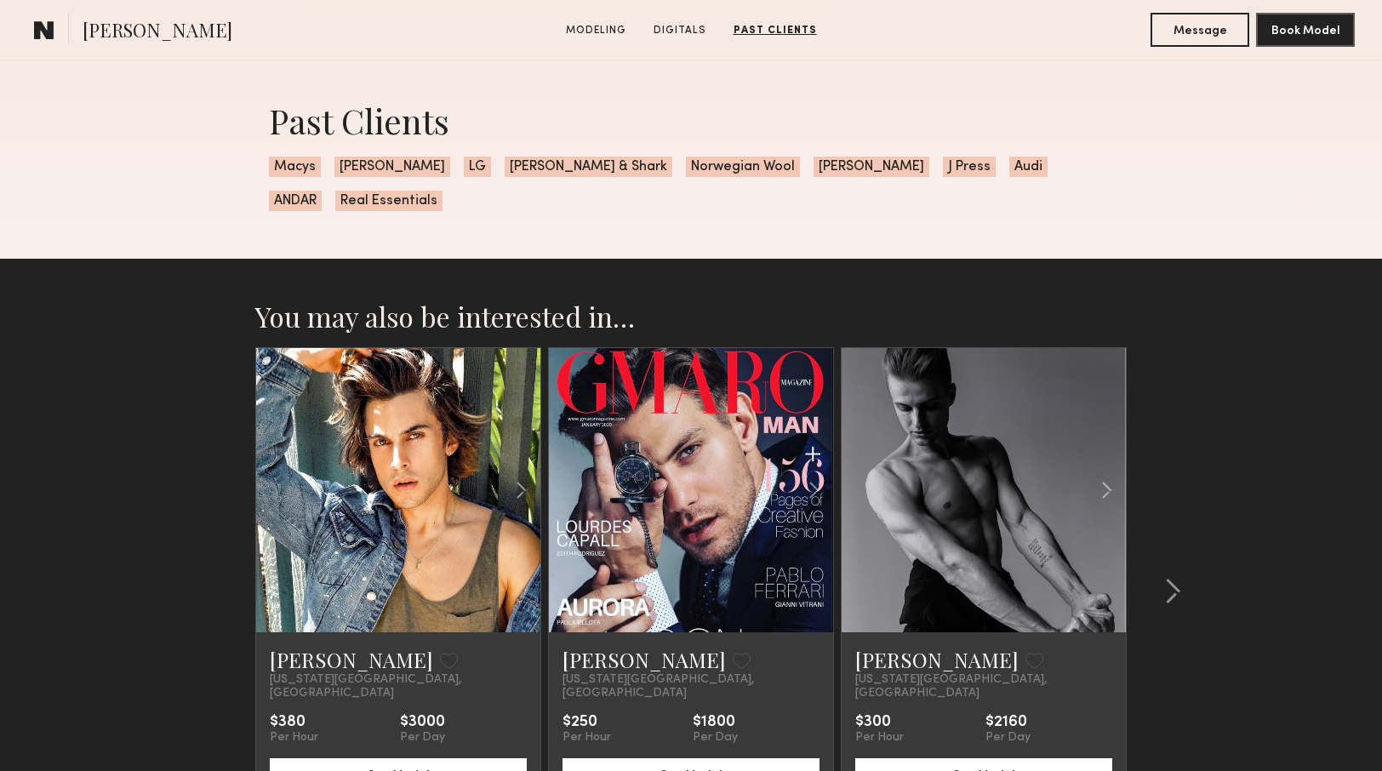
scroll to position [2057, 0]
click at [595, 645] on link "[PERSON_NAME]" at bounding box center [643, 658] width 163 height 27
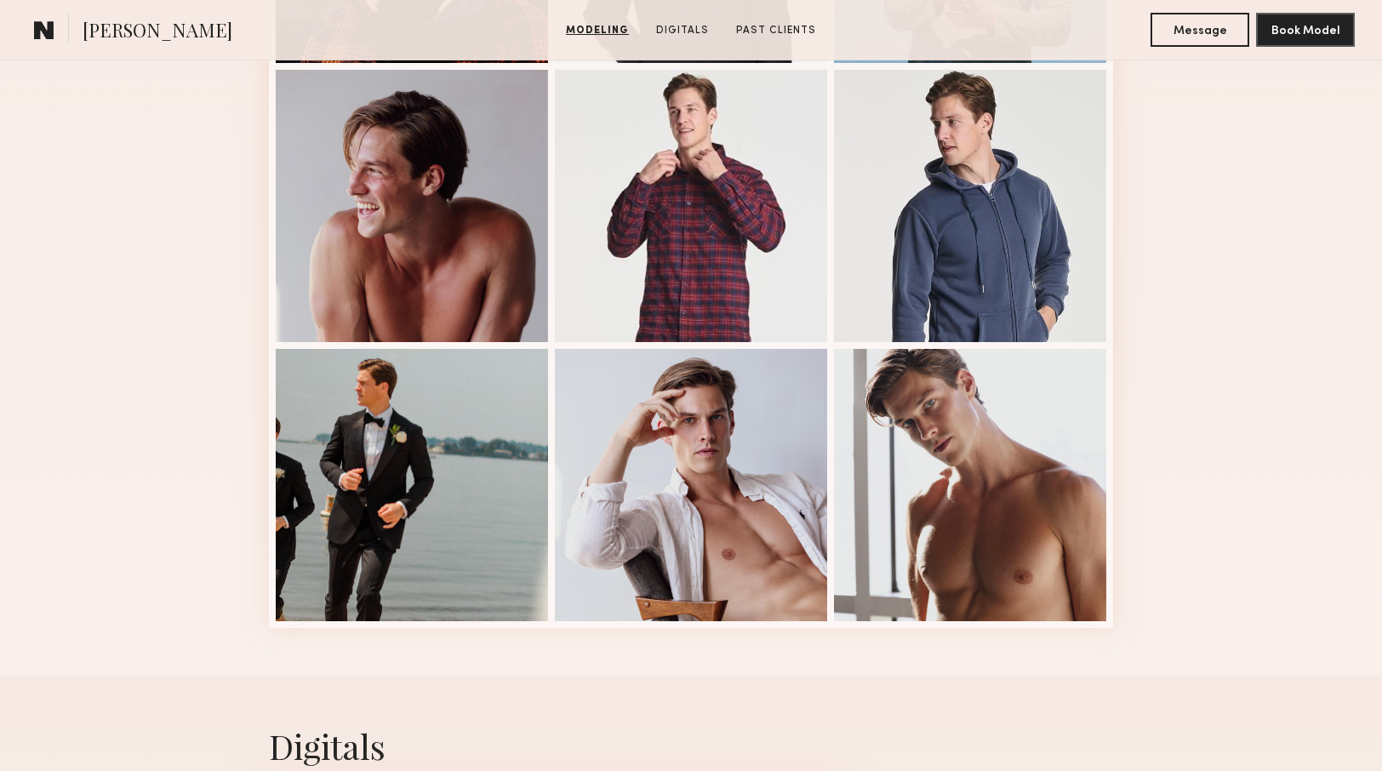
scroll to position [781, 0]
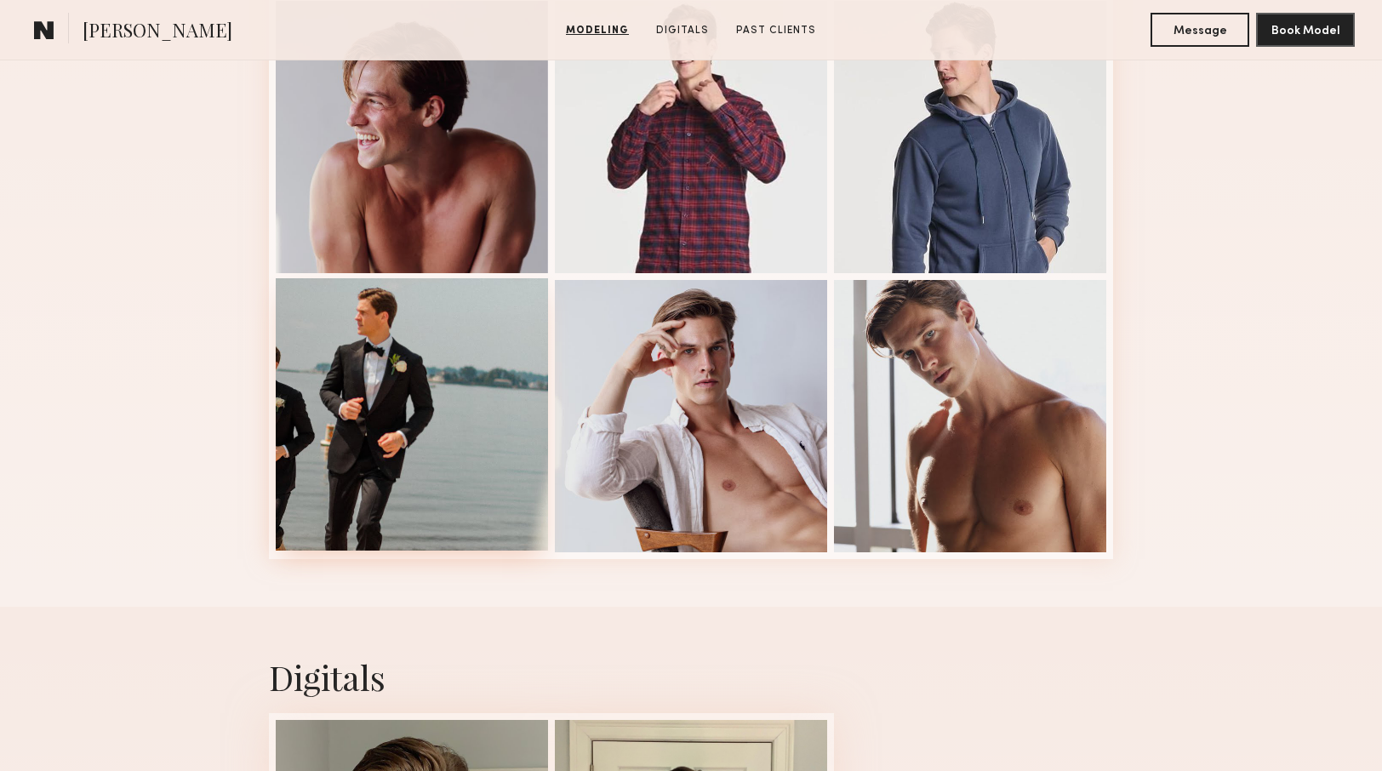
click at [357, 359] on div at bounding box center [412, 414] width 272 height 272
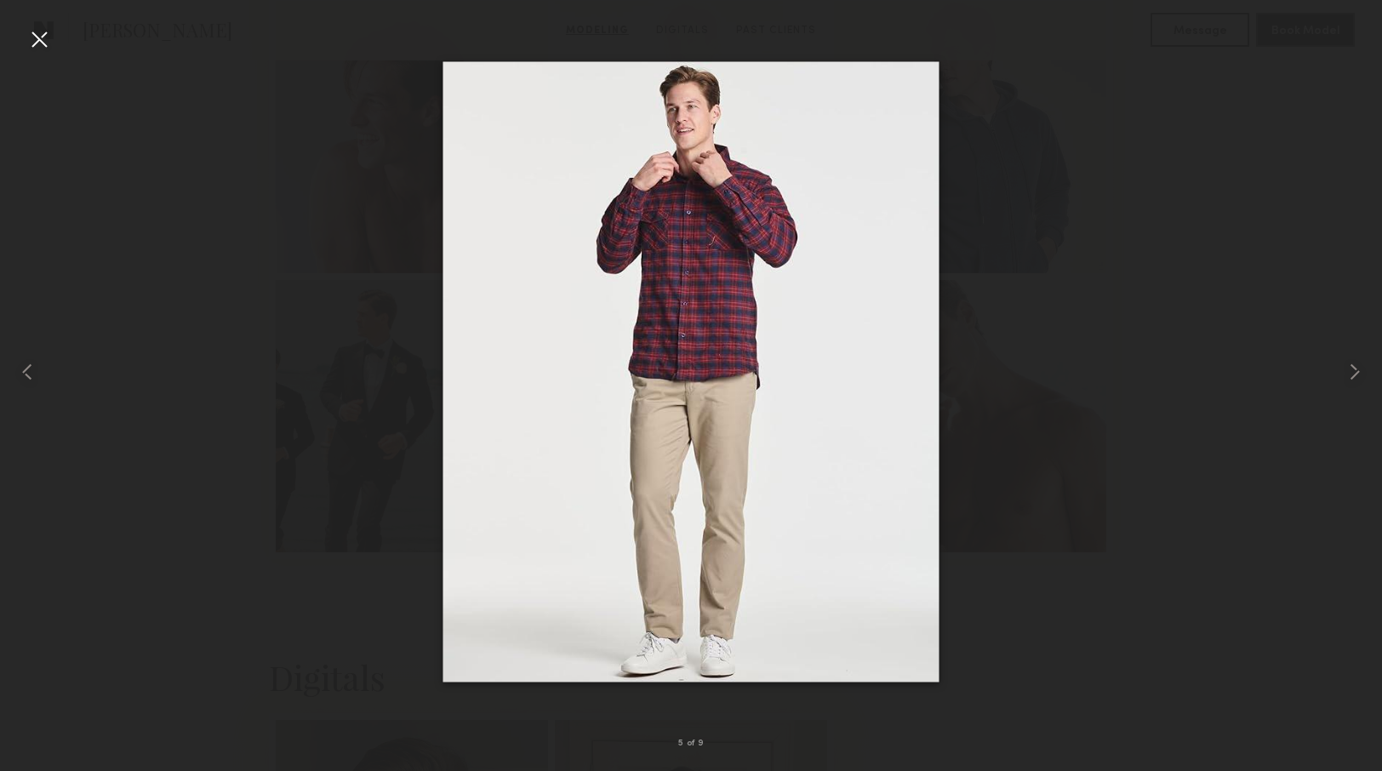
click at [246, 290] on div at bounding box center [691, 371] width 1382 height 689
click at [45, 31] on div at bounding box center [39, 39] width 27 height 27
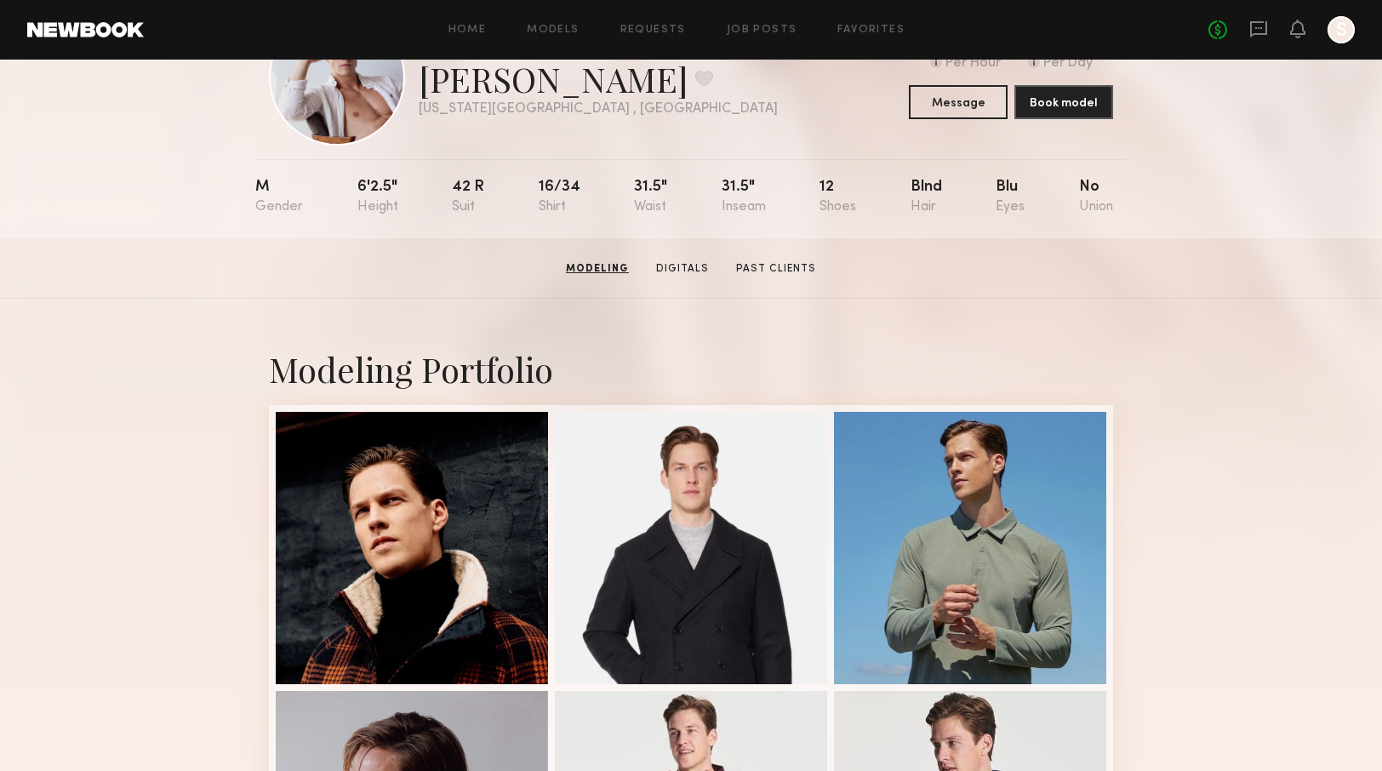
scroll to position [0, 0]
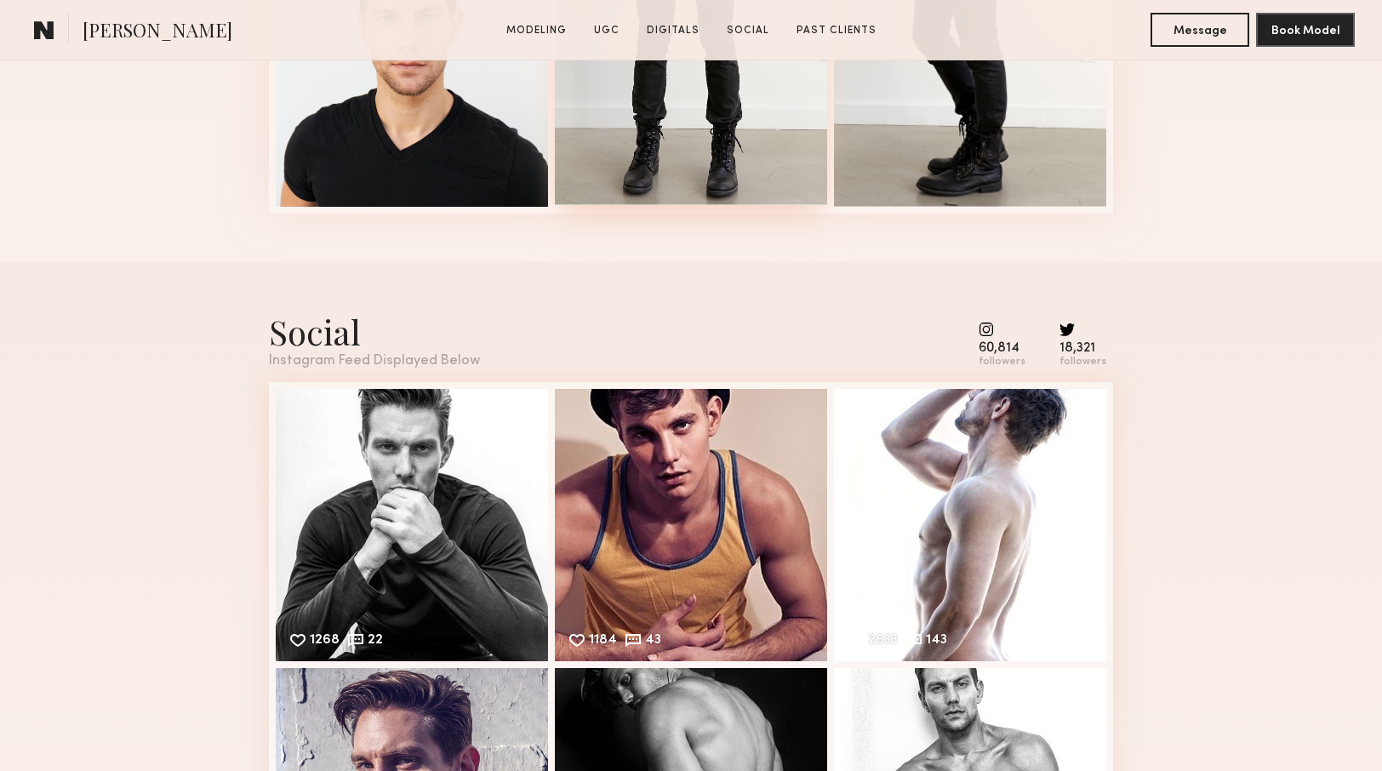
scroll to position [3103, 0]
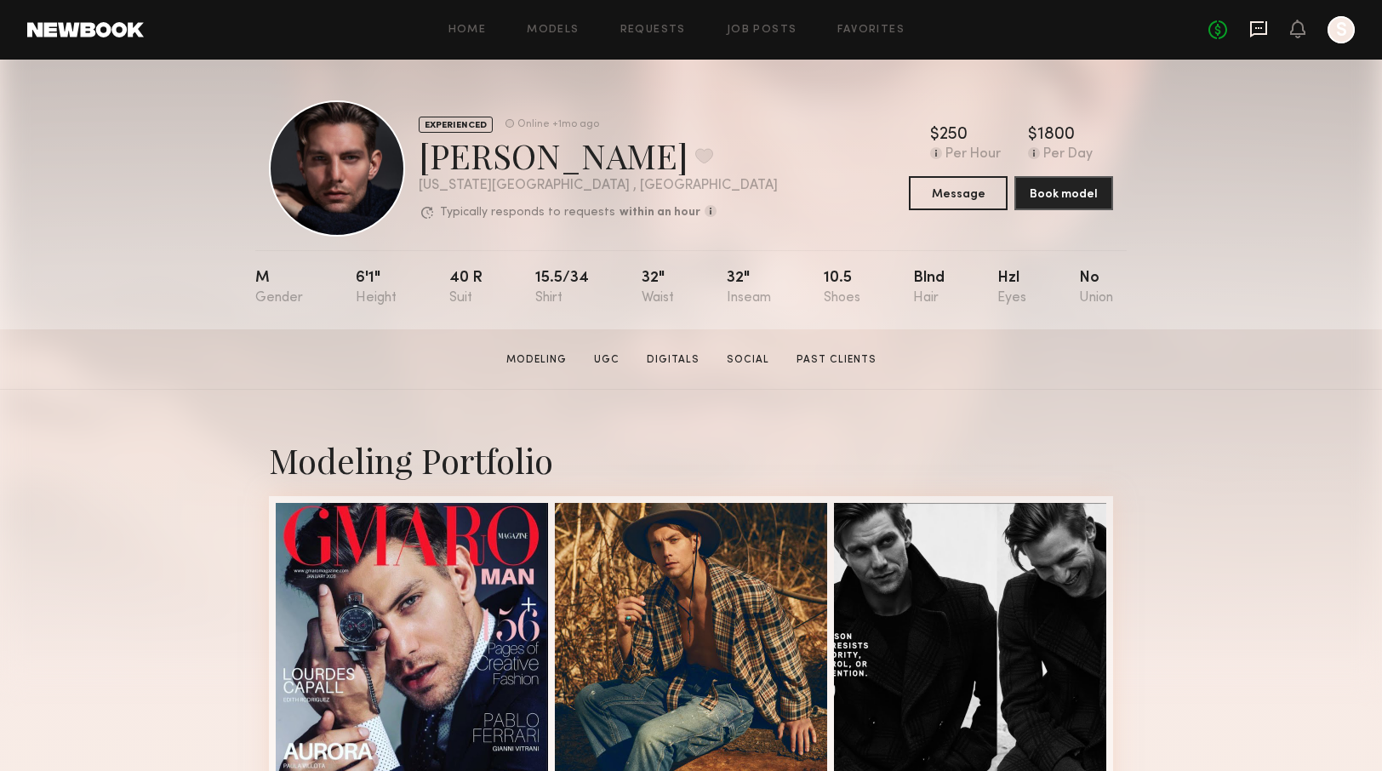
click at [1265, 36] on icon at bounding box center [1258, 29] width 19 height 19
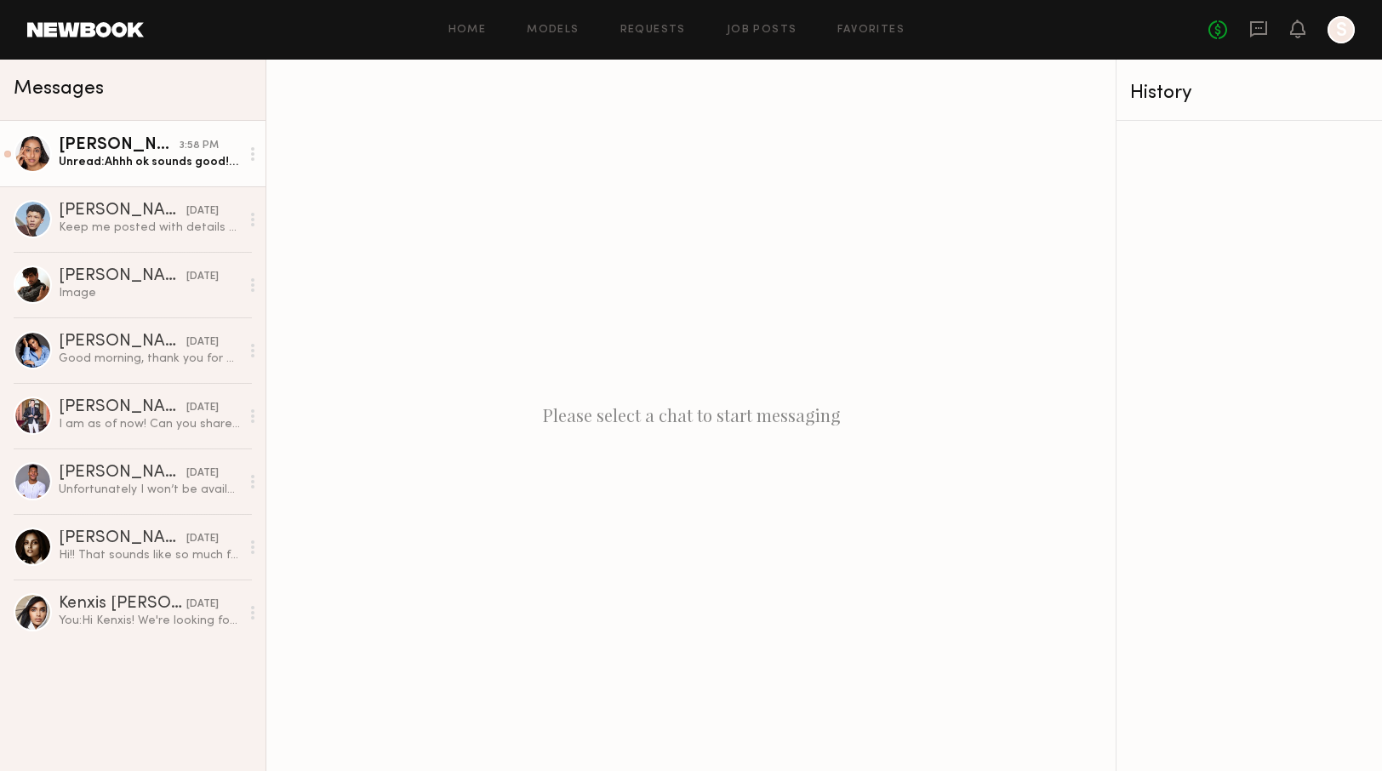
click at [145, 169] on div "Unread: Ahhh ok sounds good!! :) thanks for letting me know!" at bounding box center [149, 162] width 181 height 16
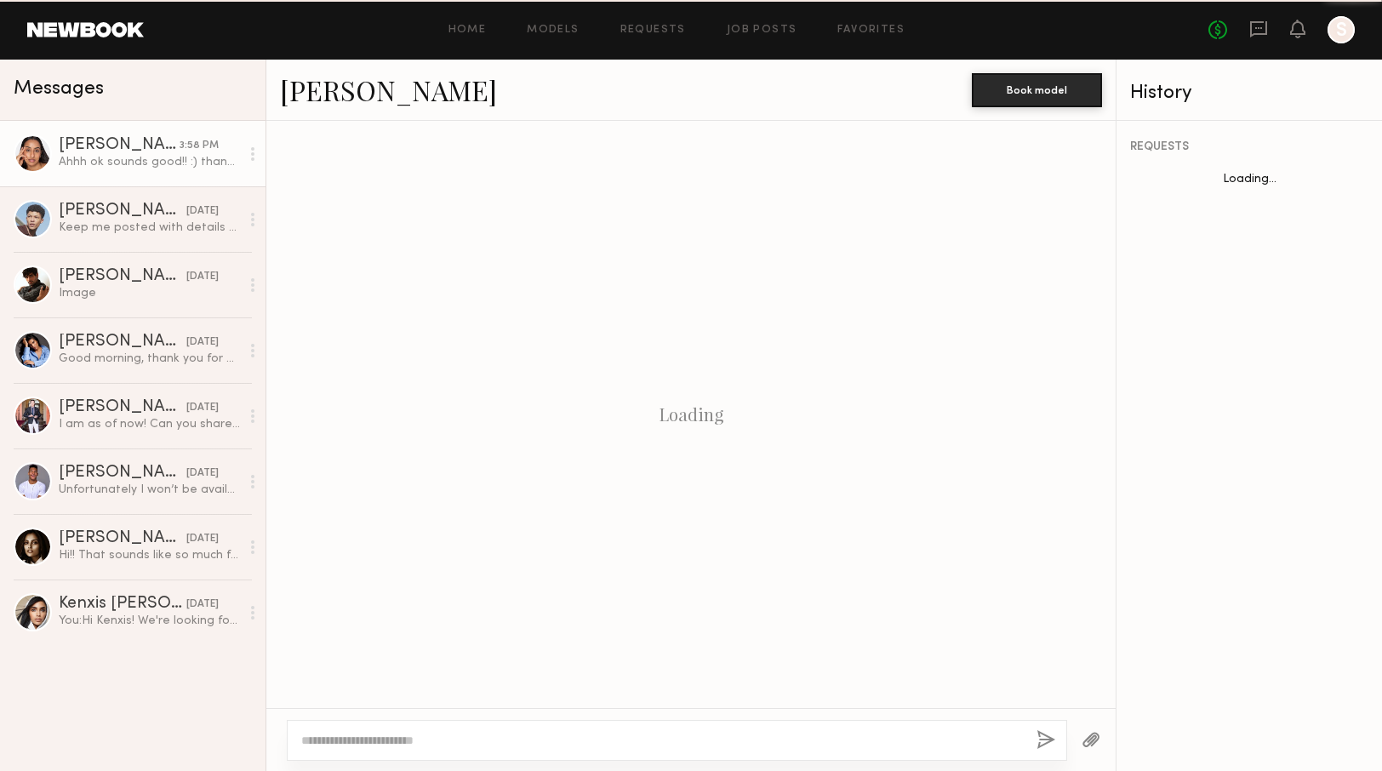
scroll to position [1279, 0]
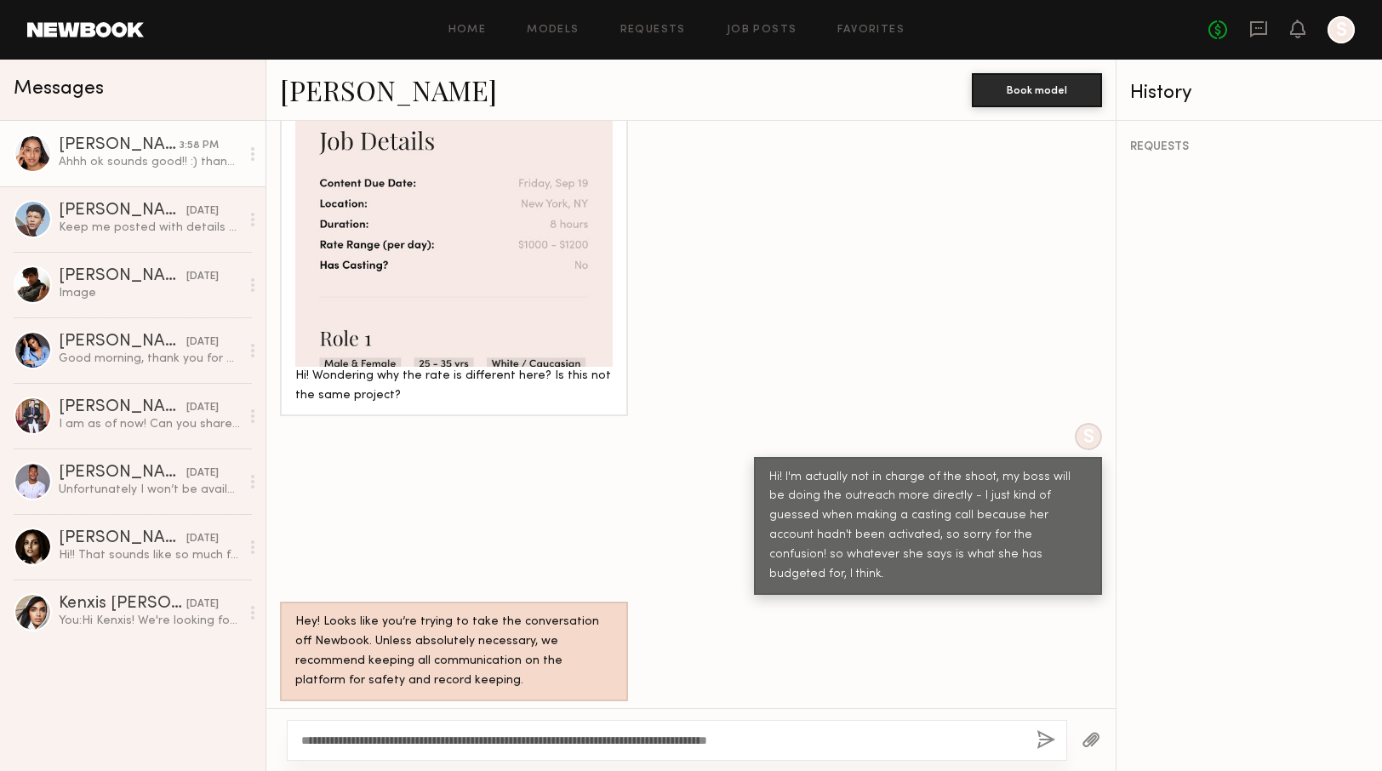
click at [304, 743] on textarea "**********" at bounding box center [661, 740] width 721 height 17
type textarea "**********"
click at [1043, 744] on button "button" at bounding box center [1045, 740] width 19 height 21
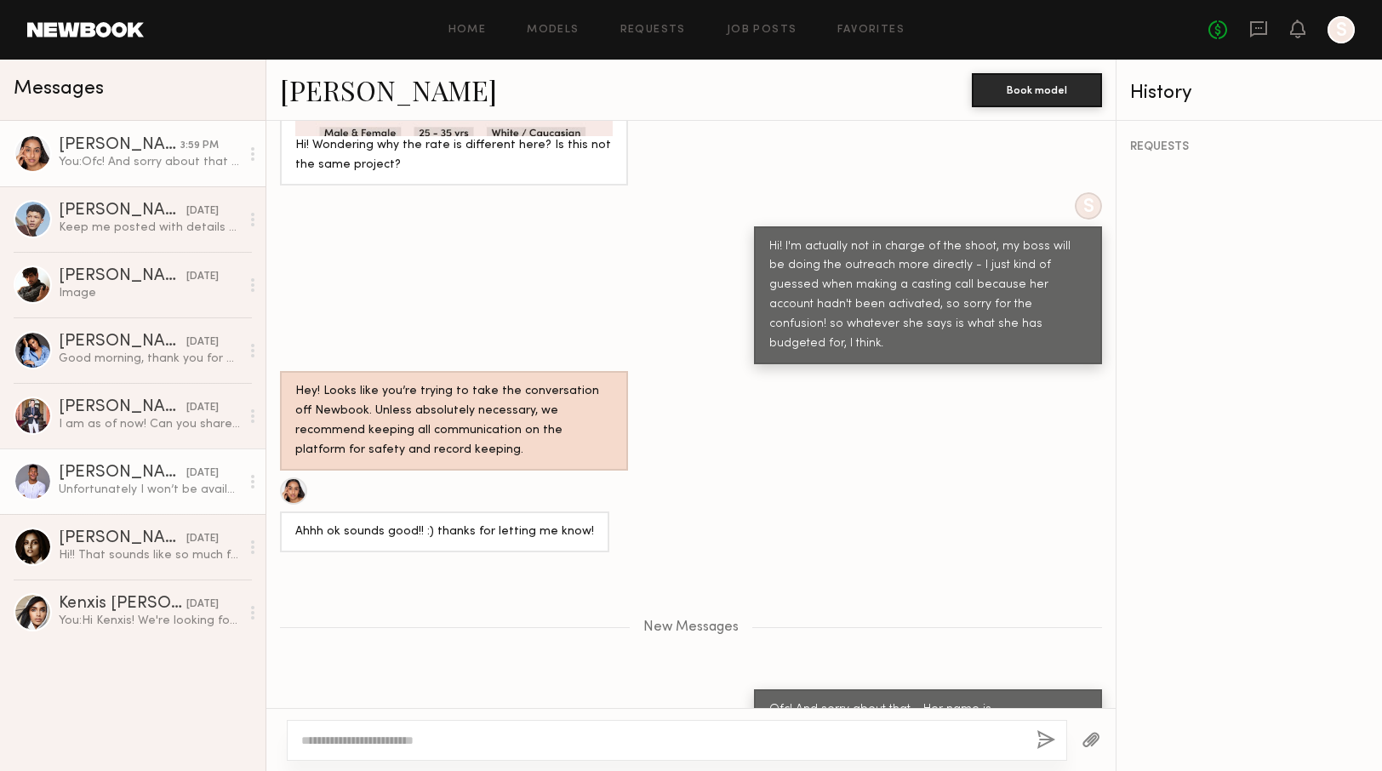
click at [104, 481] on div "Unfortunately I won’t be available that date" at bounding box center [149, 489] width 181 height 16
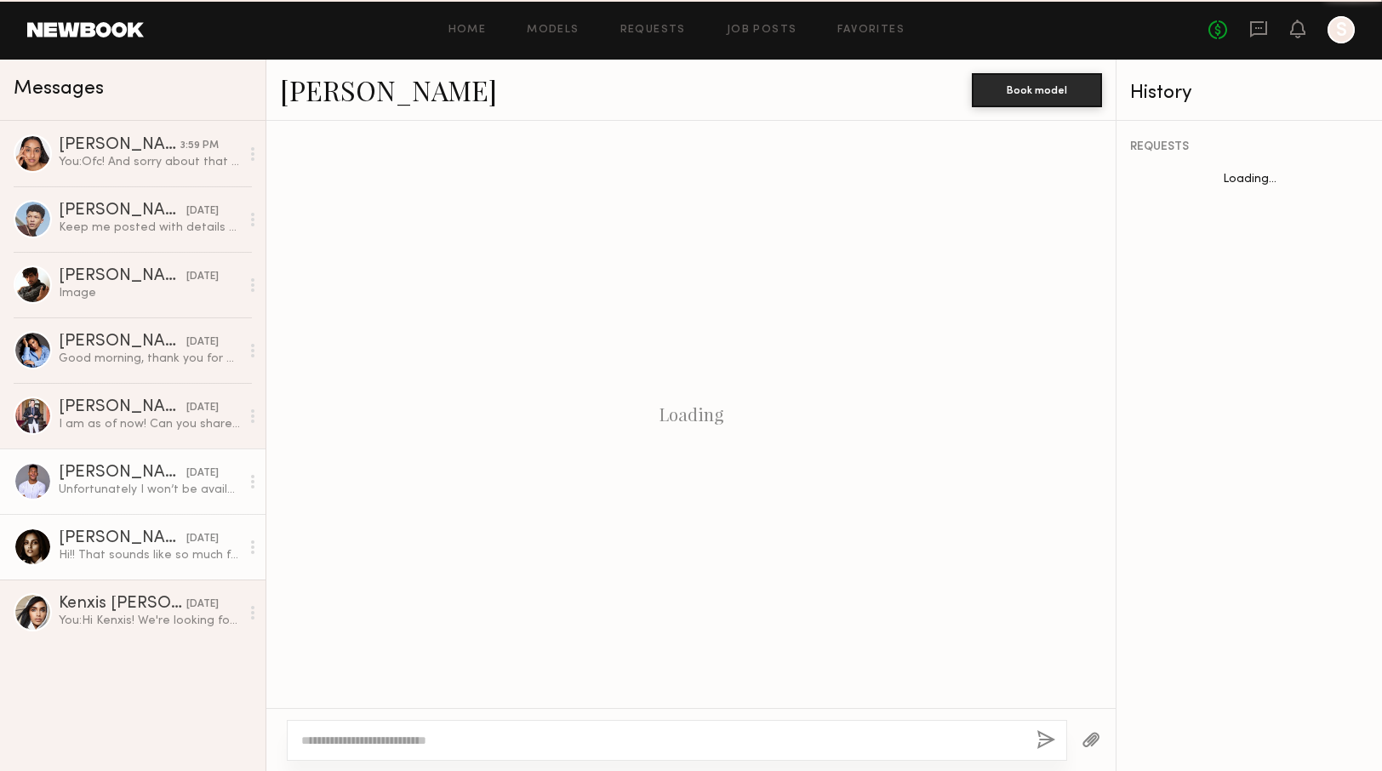
scroll to position [215, 0]
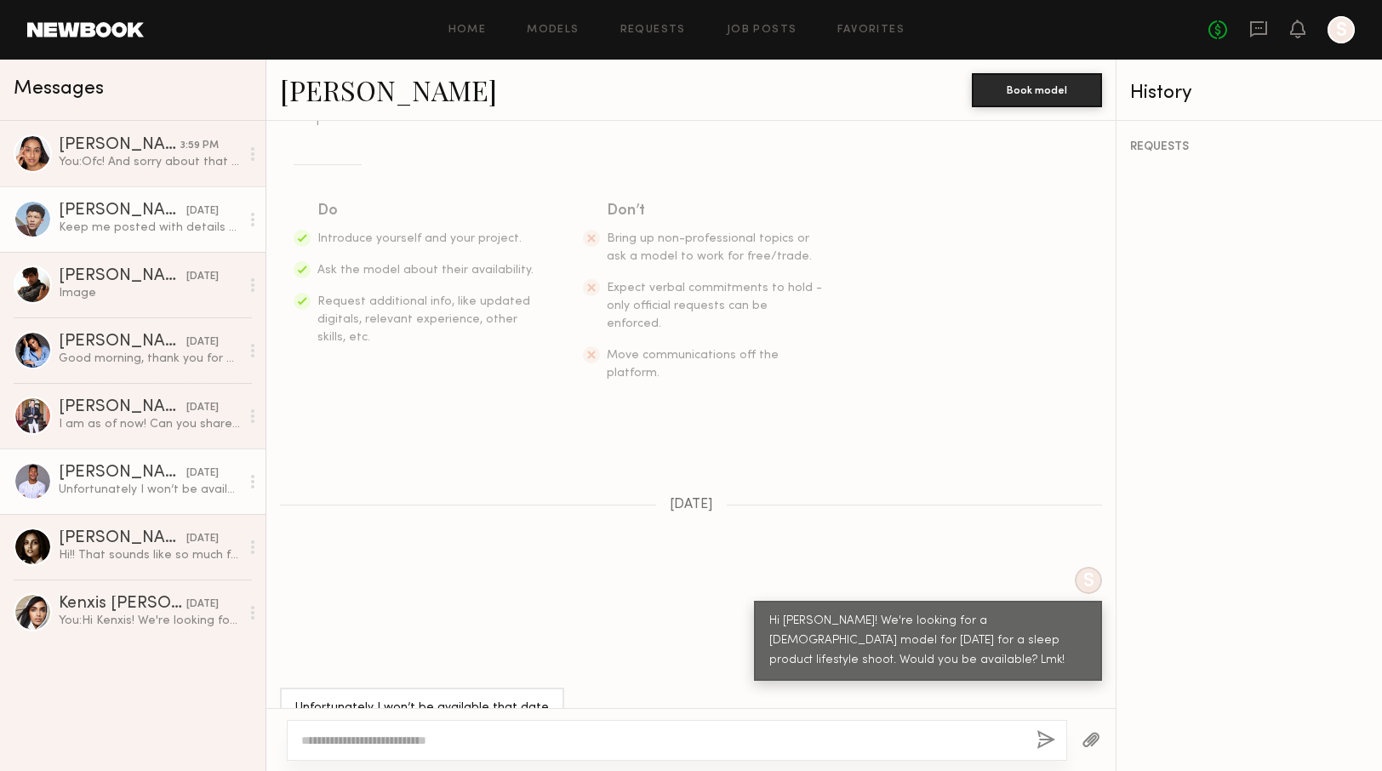
click at [158, 221] on div "Keep me posted with details when available. Looking forward to working with you." at bounding box center [149, 227] width 181 height 16
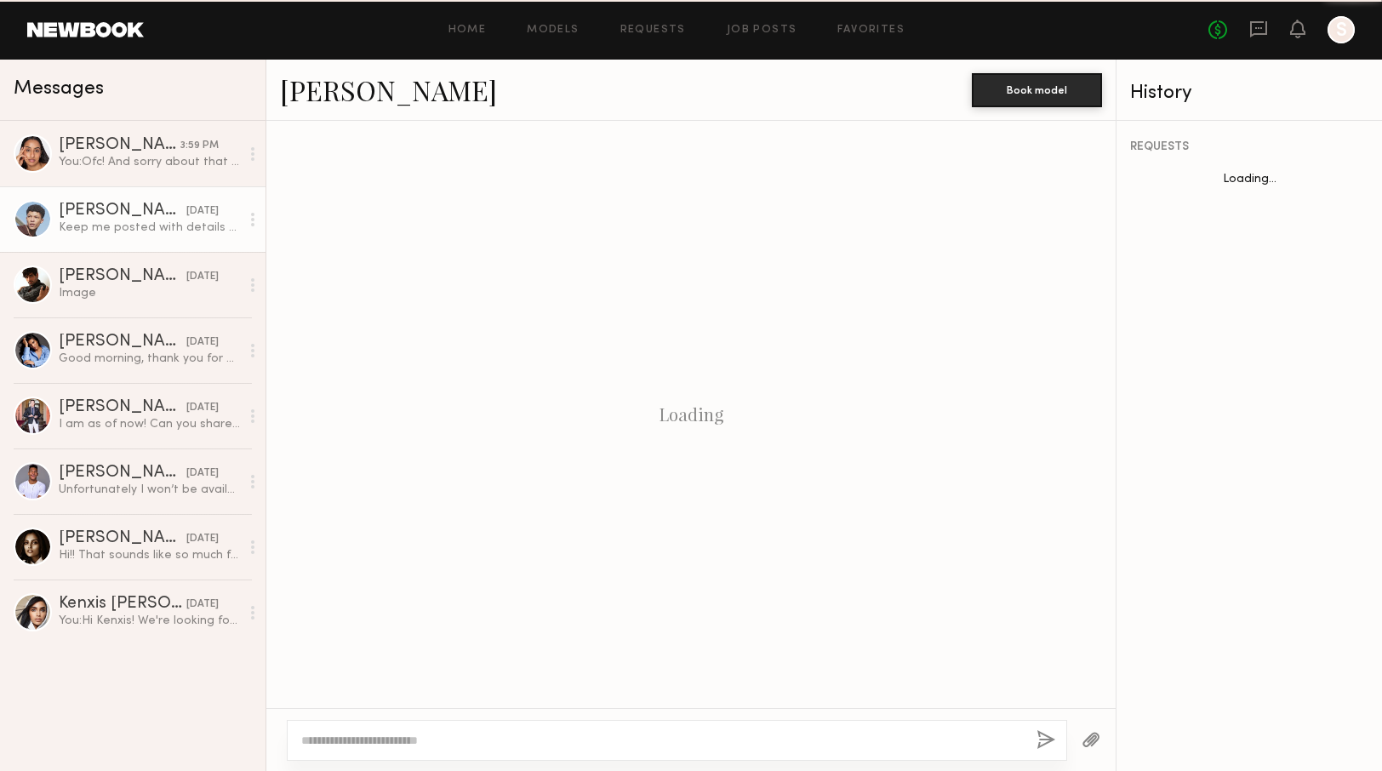
scroll to position [821, 0]
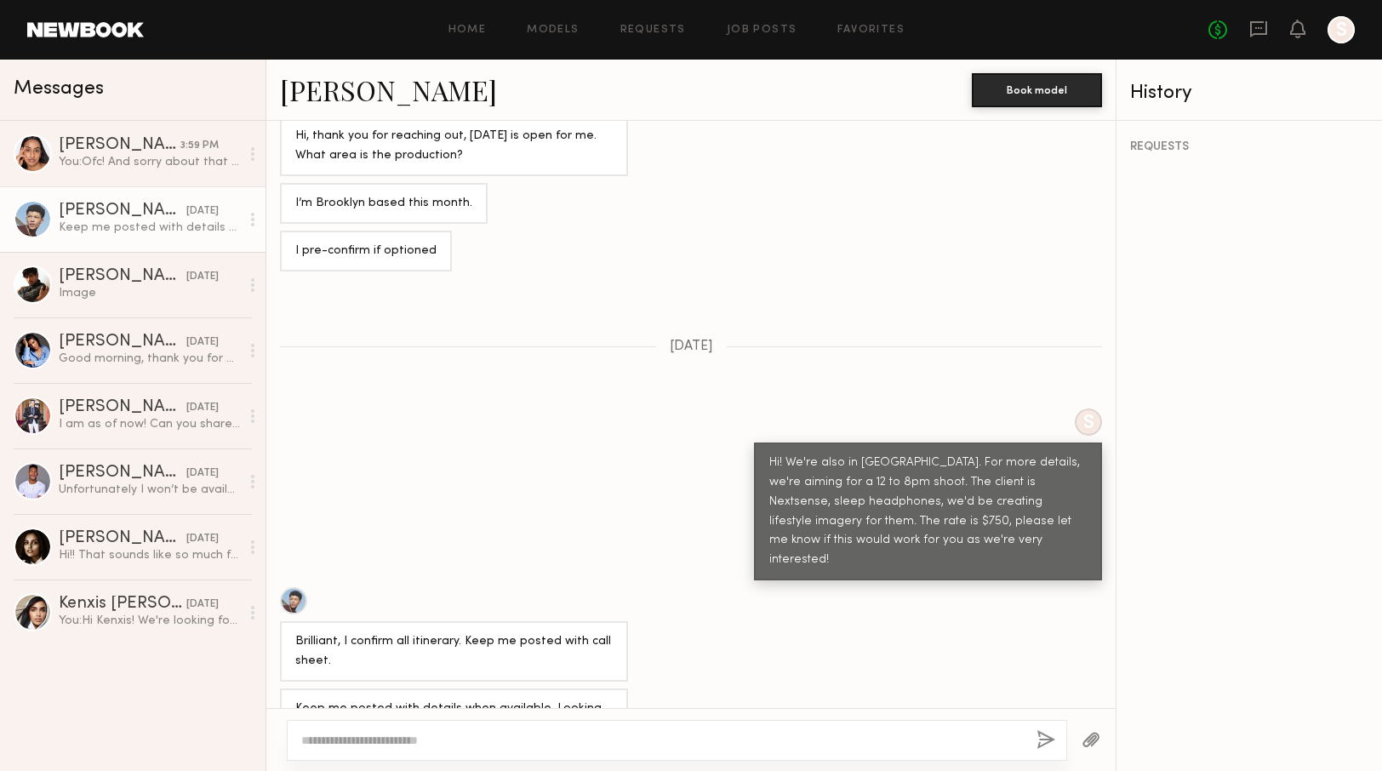
click at [546, 739] on textarea at bounding box center [661, 740] width 721 height 17
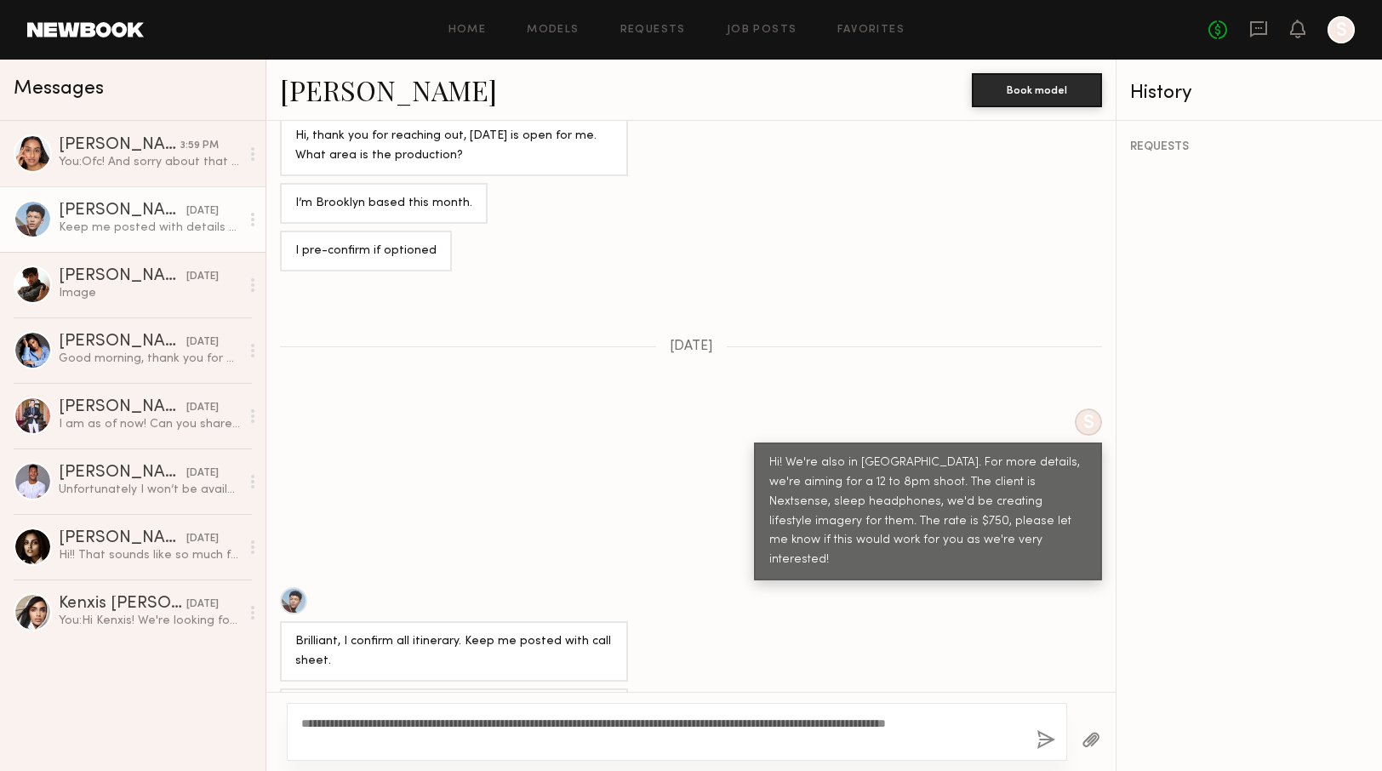
type textarea "**********"
click at [1042, 744] on button "button" at bounding box center [1045, 740] width 19 height 21
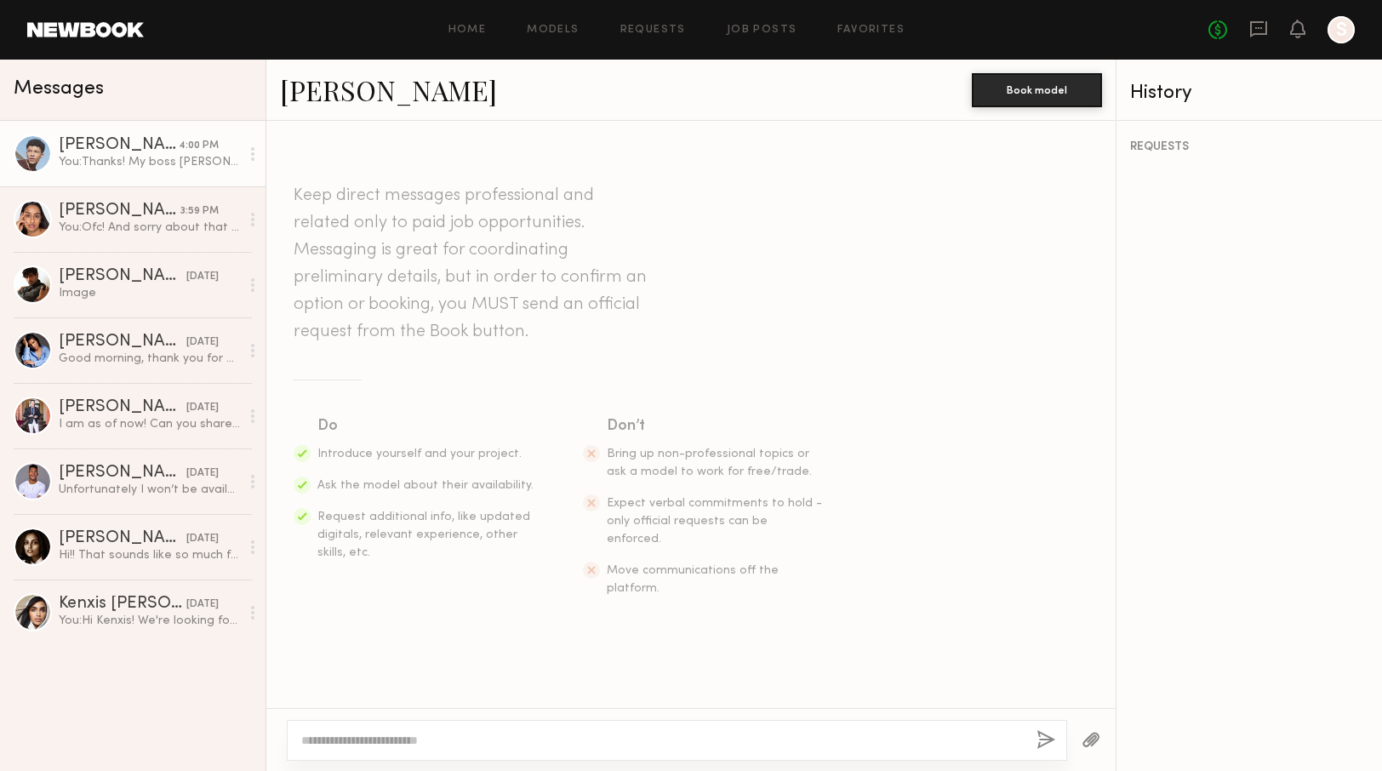
scroll to position [253, 0]
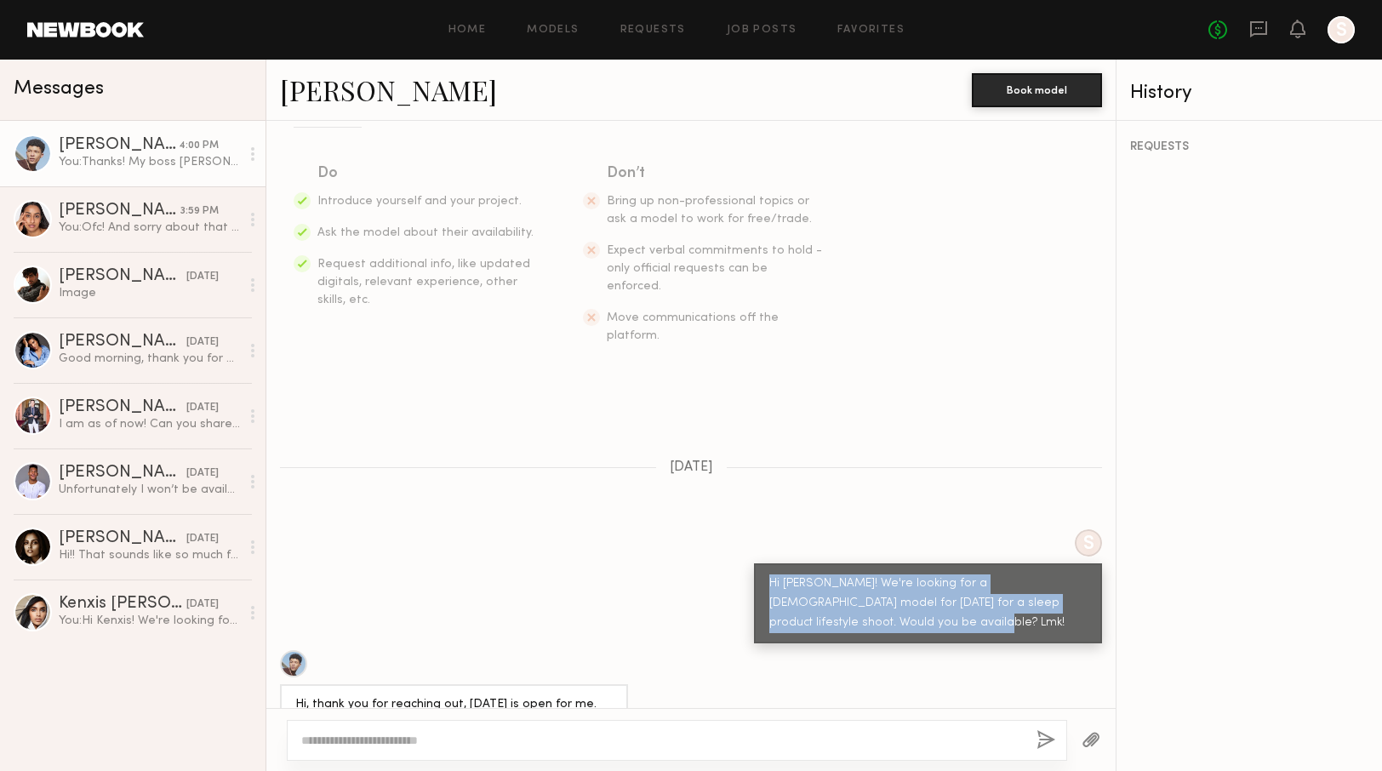
drag, startPoint x: 882, startPoint y: 588, endPoint x: 730, endPoint y: 544, distance: 158.3
click at [730, 544] on div "S Hi Vincent! We're looking for a male model for friday, Sept 19th for a sleep …" at bounding box center [690, 586] width 849 height 114
copy div "Hi Vincent! We're looking for a male model for friday, Sept 19th for a sleep pr…"
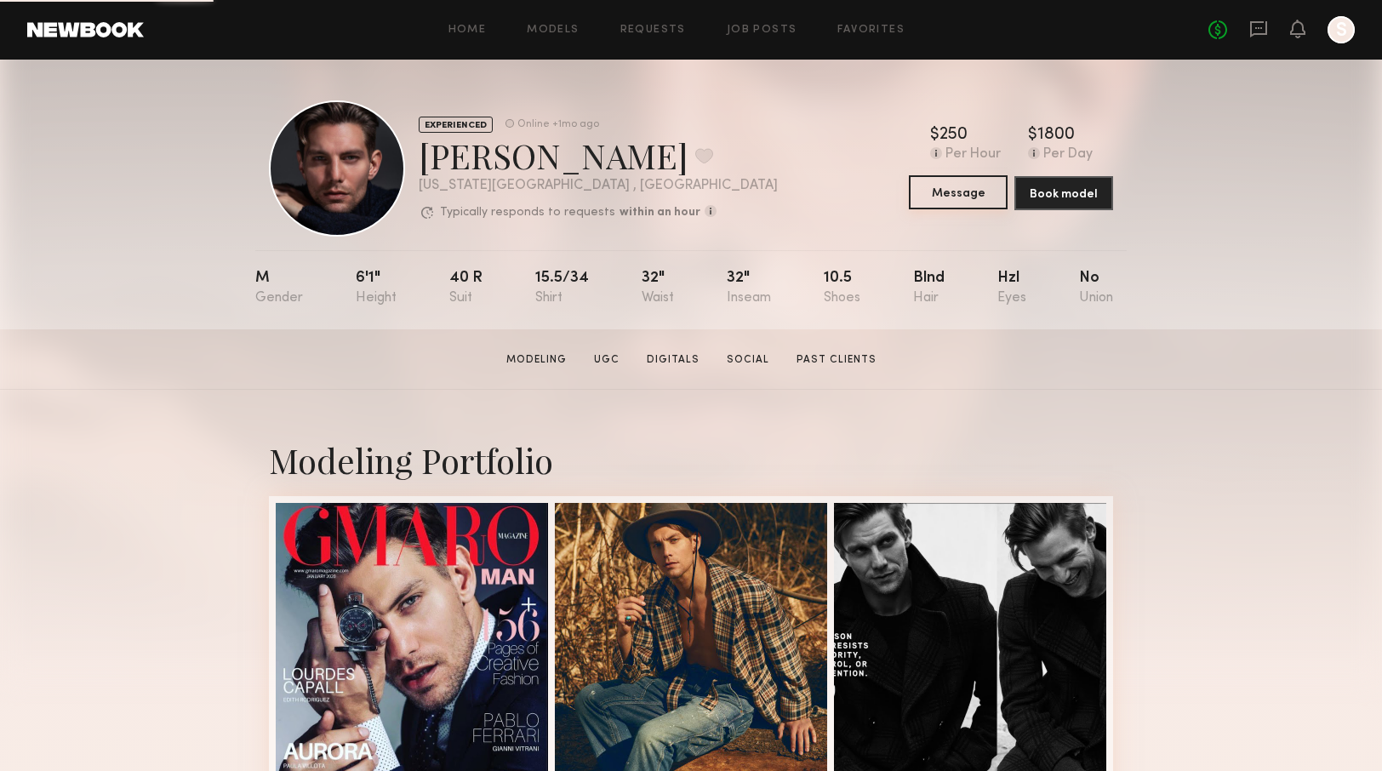
click at [964, 192] on button "Message" at bounding box center [958, 192] width 99 height 34
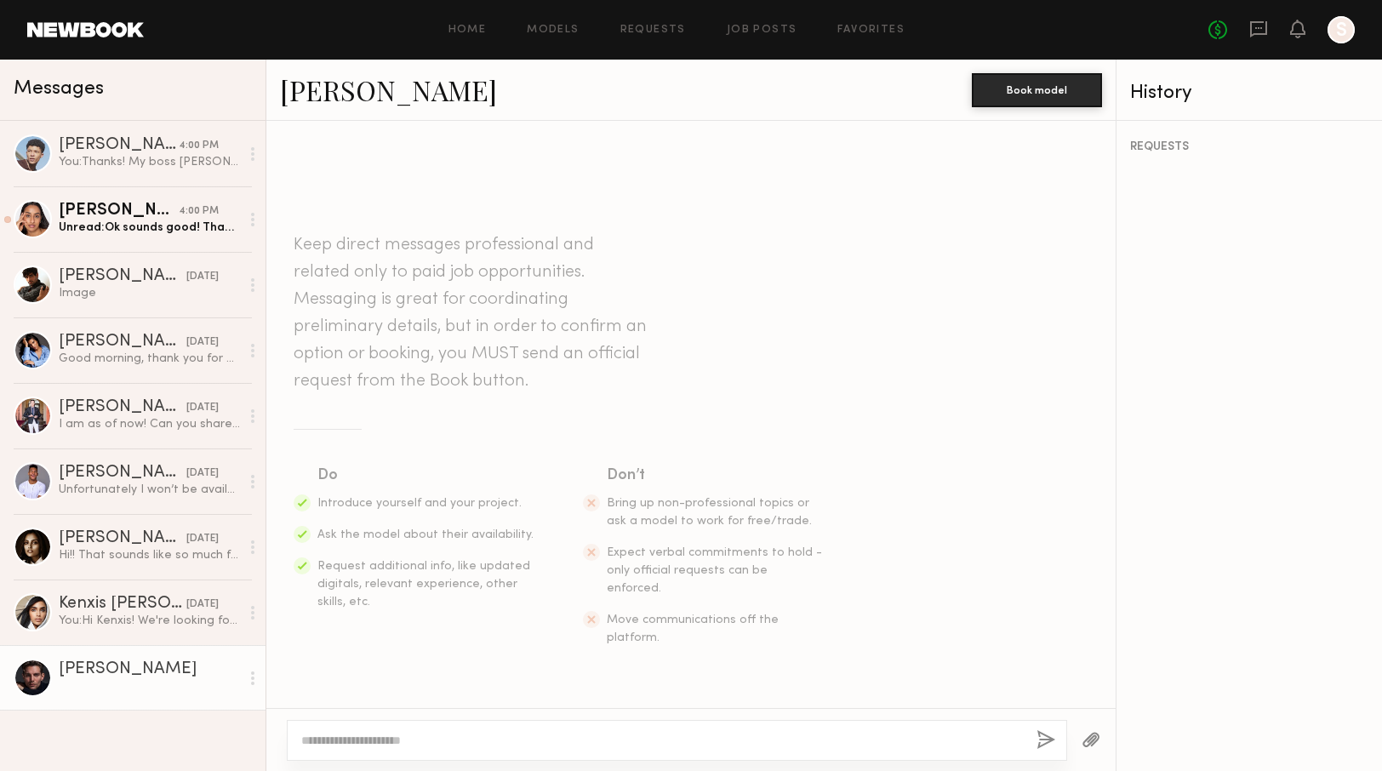
paste textarea "**********"
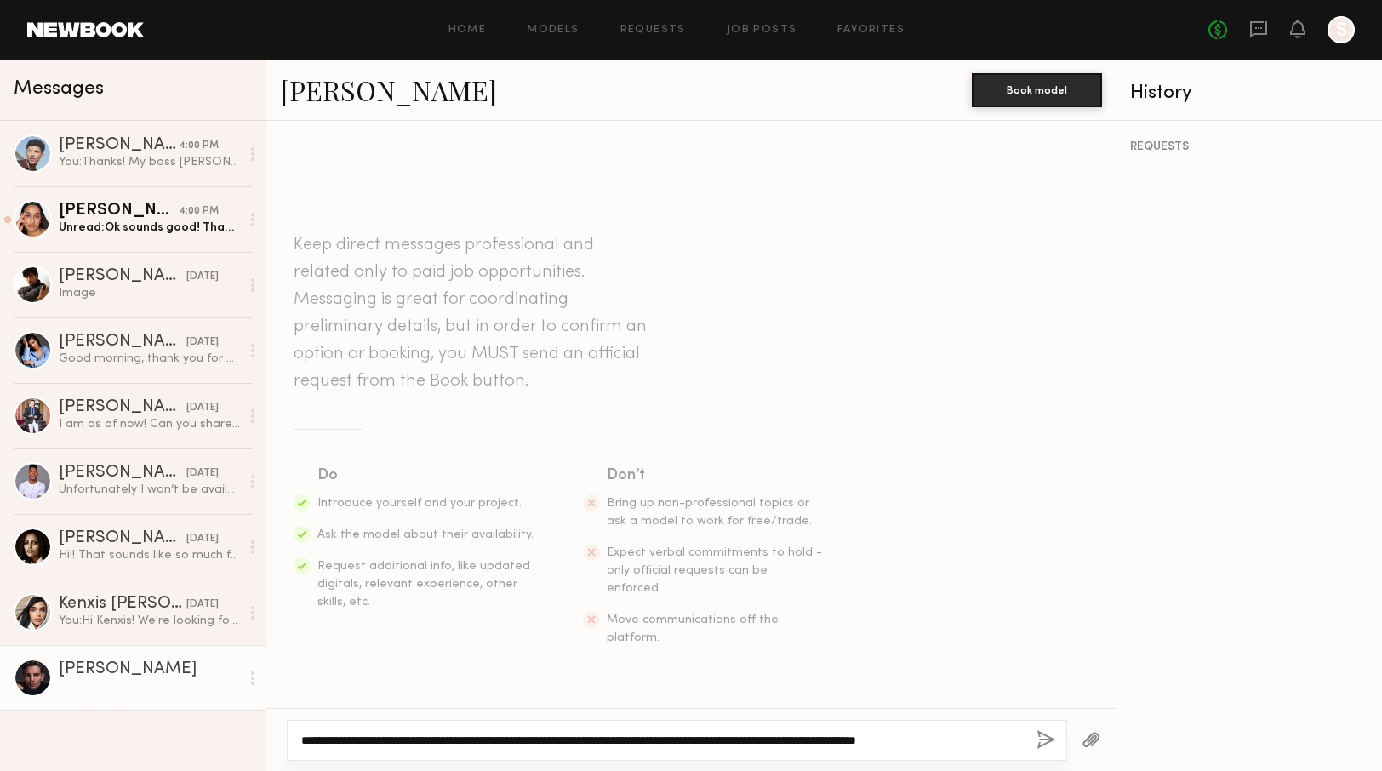
click at [344, 735] on textarea "**********" at bounding box center [661, 740] width 721 height 17
type textarea "**********"
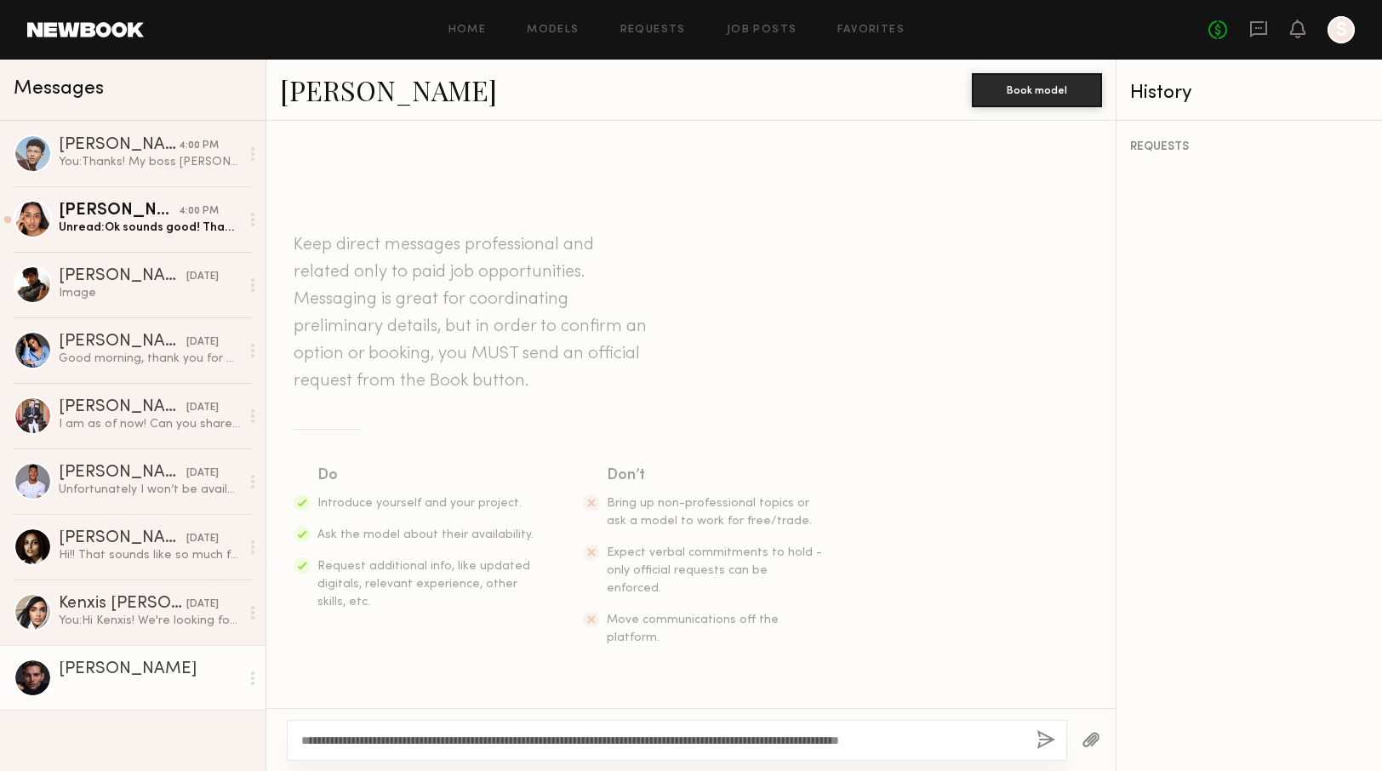
click at [1047, 747] on button "button" at bounding box center [1045, 740] width 19 height 21
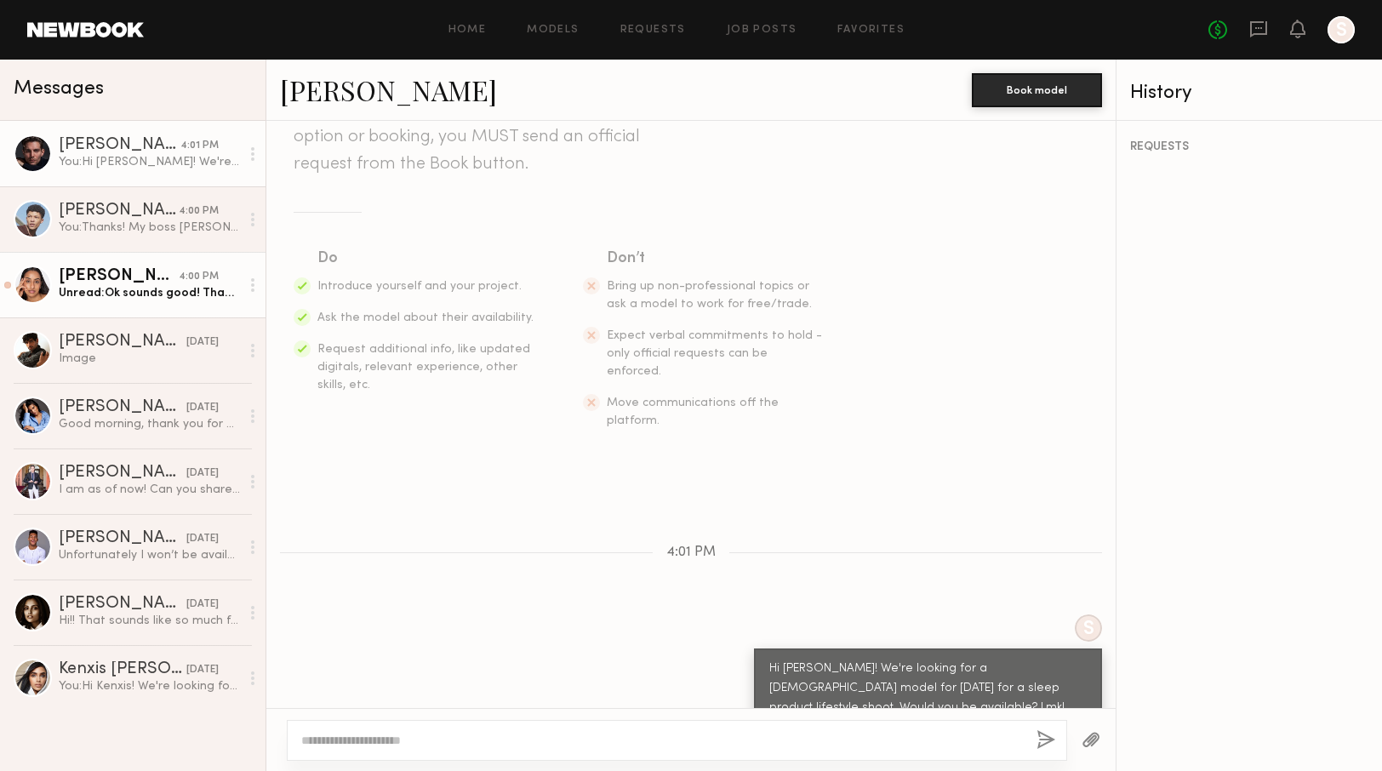
click at [123, 276] on div "[PERSON_NAME]" at bounding box center [119, 276] width 120 height 17
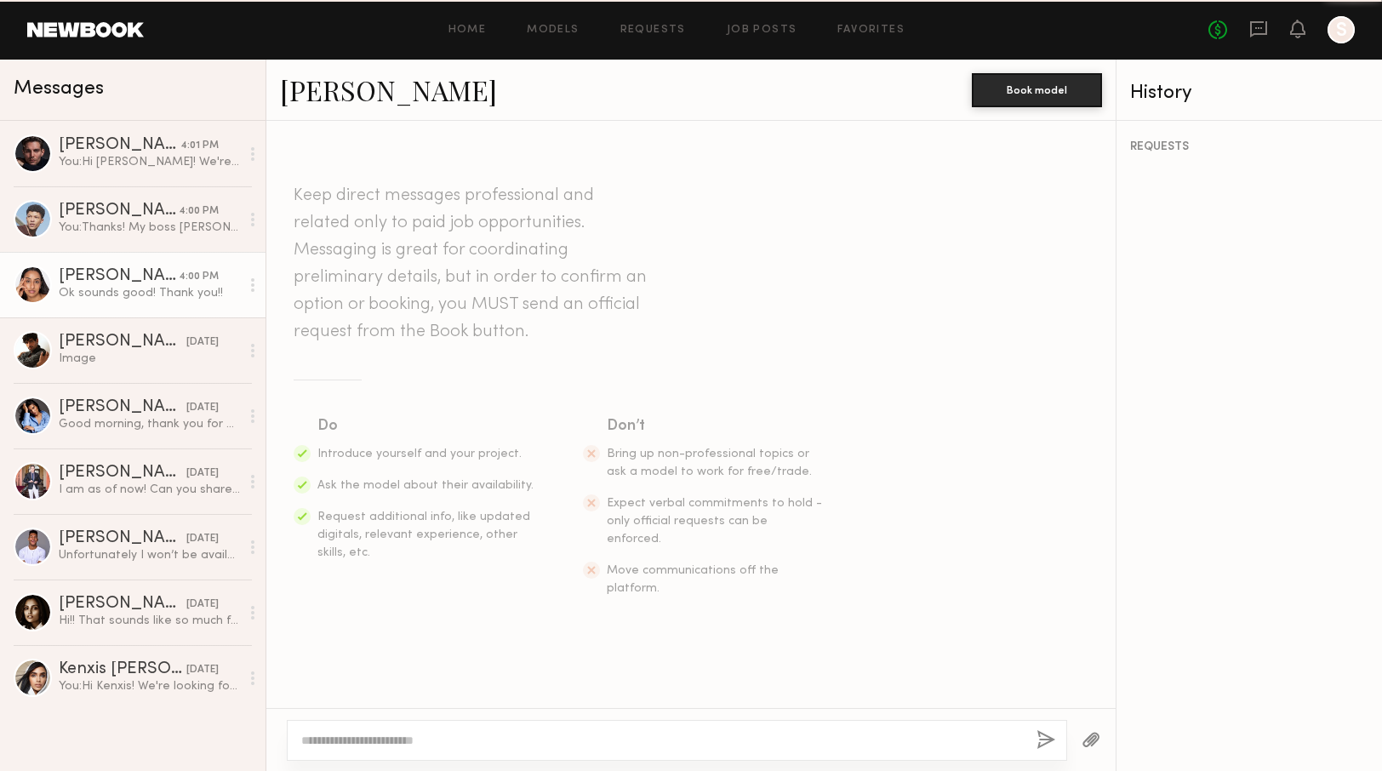
scroll to position [1462, 0]
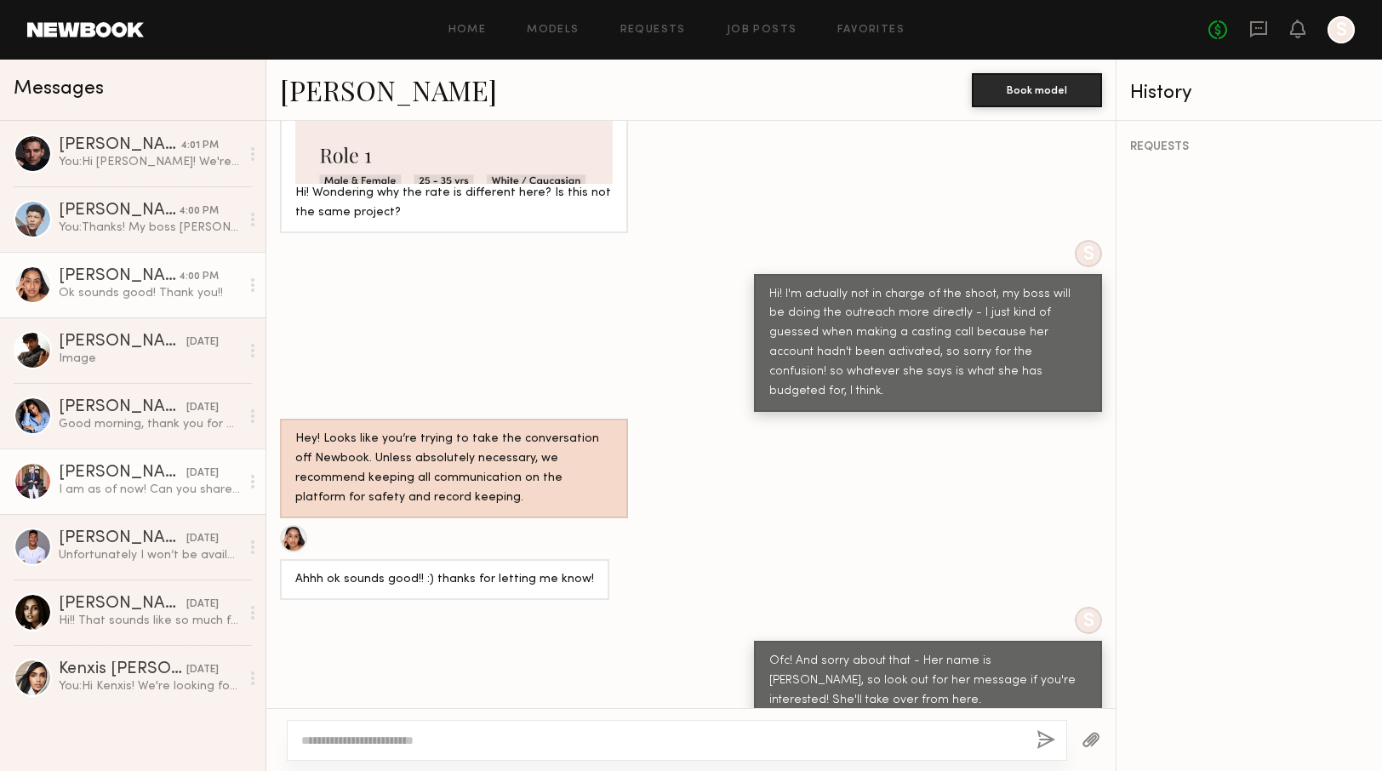
click at [105, 487] on div "I am as of now! Can you share more details?" at bounding box center [149, 489] width 181 height 16
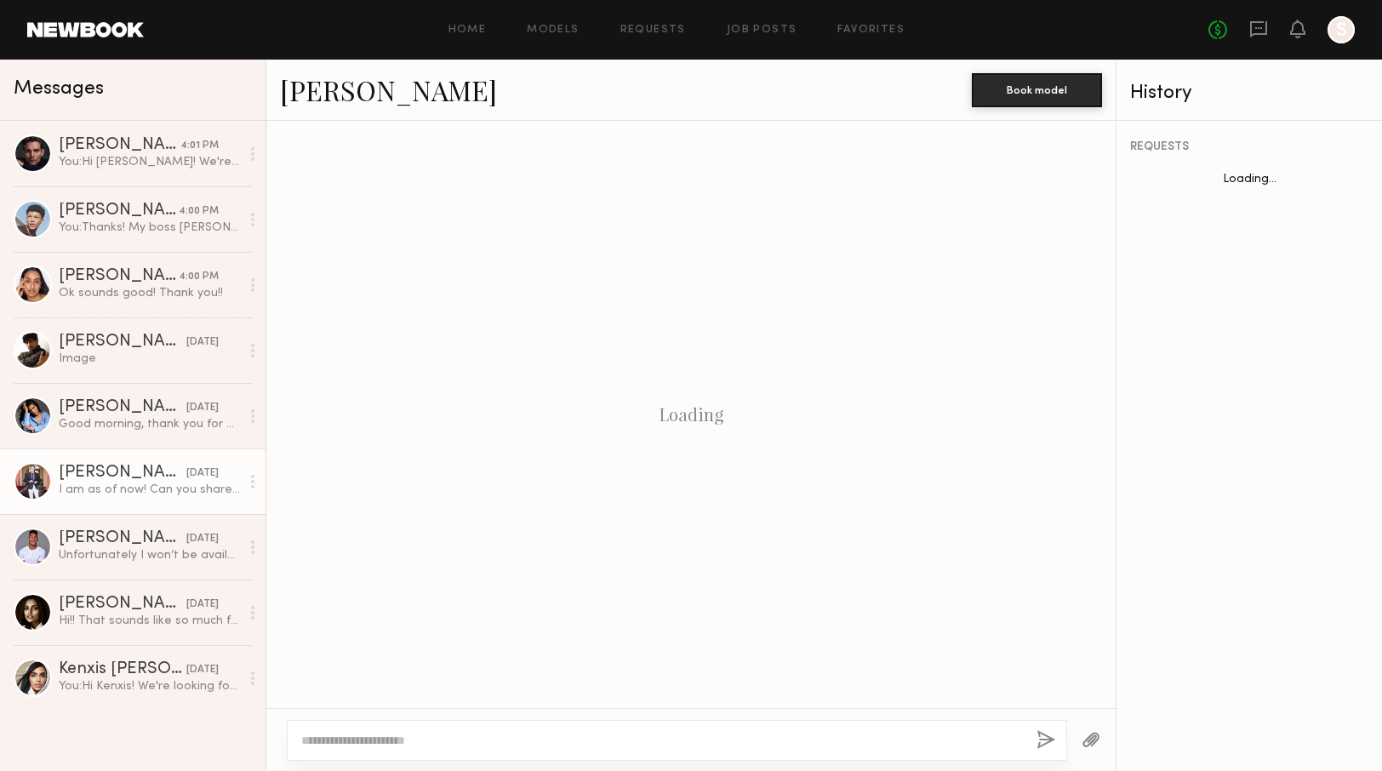
scroll to position [345, 0]
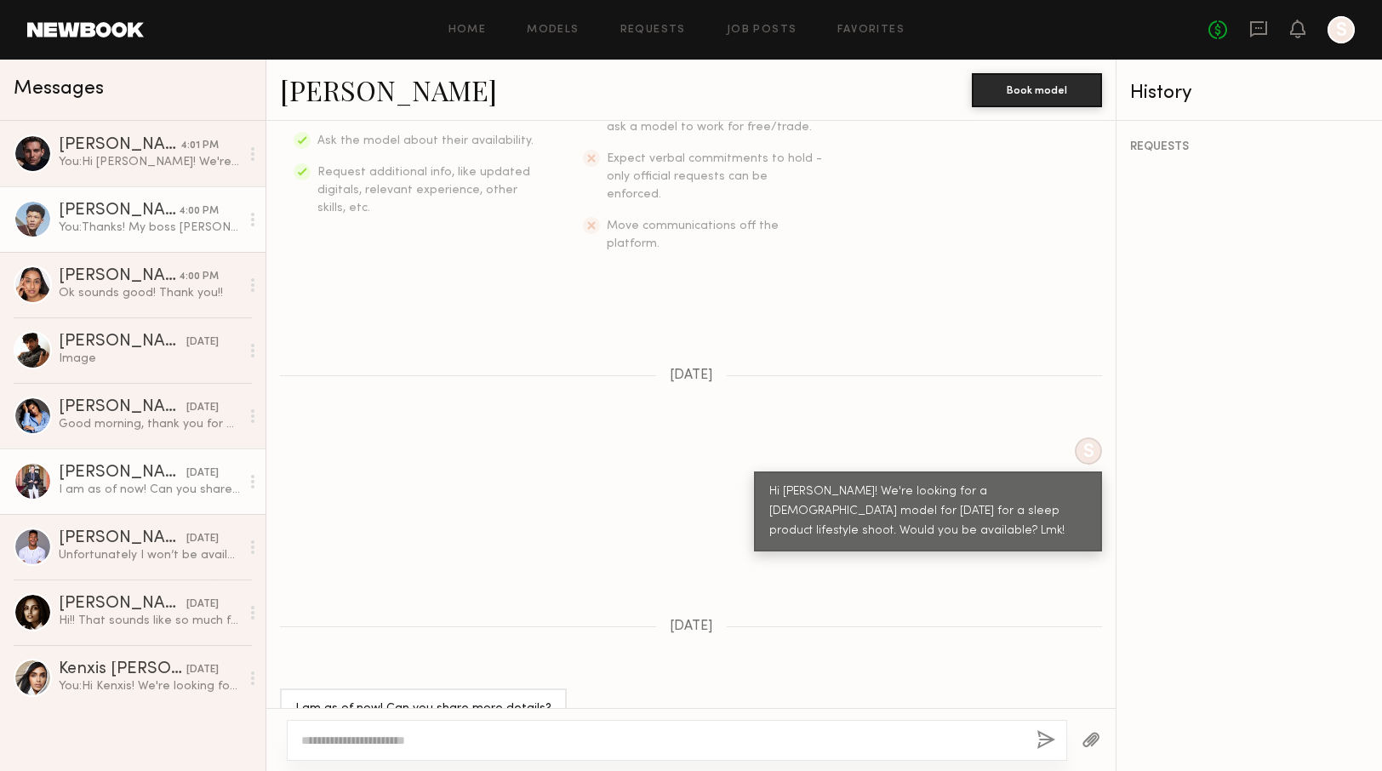
click at [149, 231] on div "You: Thanks! My boss Kiki (who is in charge of this shoot) should be reaching o…" at bounding box center [149, 227] width 181 height 16
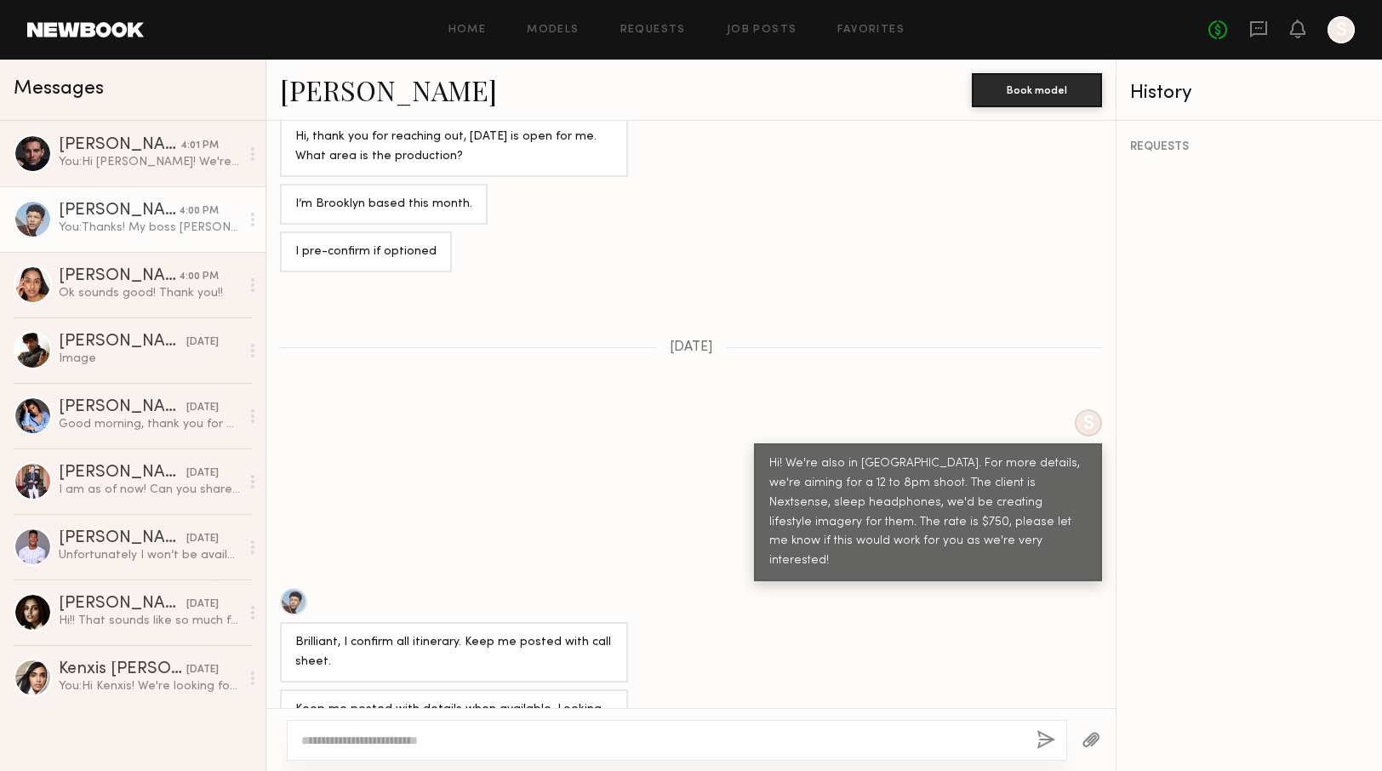
scroll to position [838, 0]
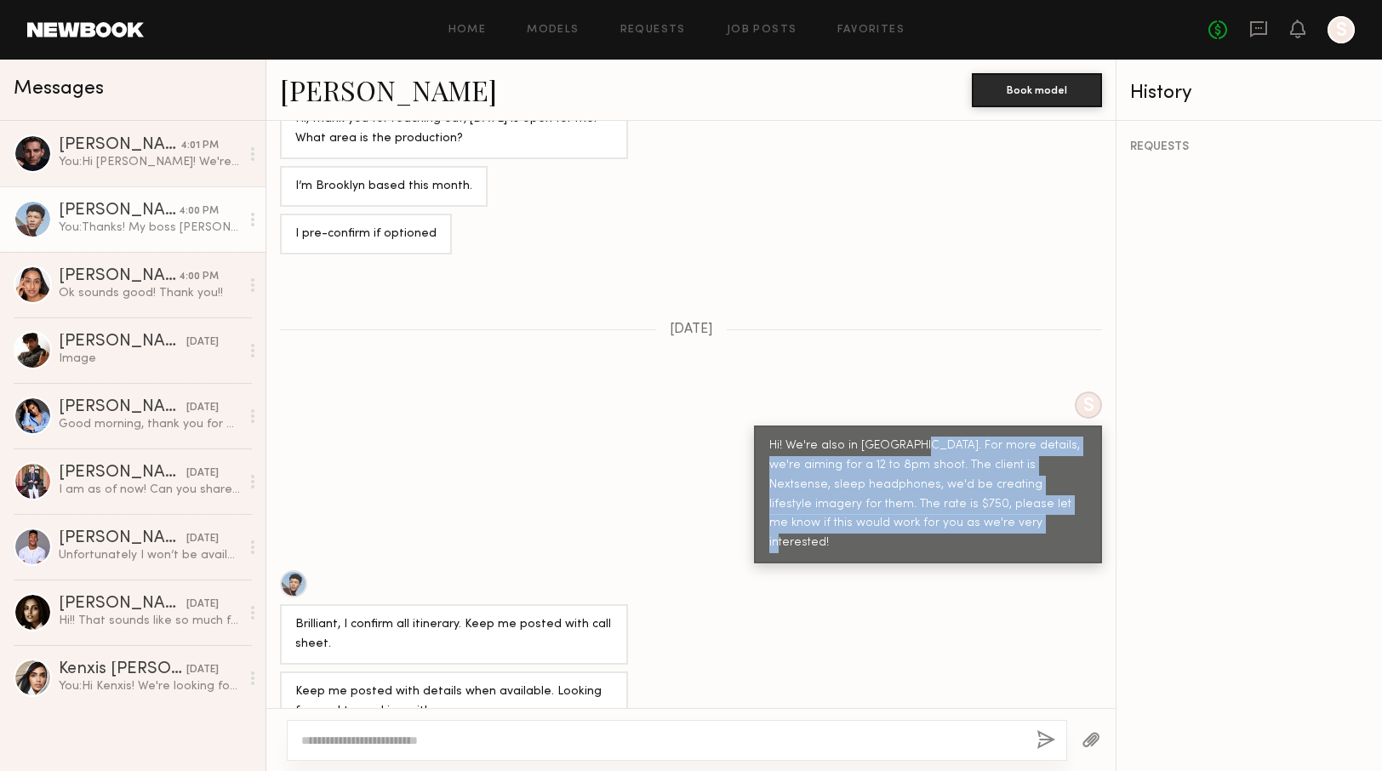
drag, startPoint x: 929, startPoint y: 487, endPoint x: 909, endPoint y: 406, distance: 84.0
click at [909, 436] on div "Hi! We're also in Brooklyn. For more details, we're aiming for a 12 to 8pm shoo…" at bounding box center [927, 494] width 317 height 117
copy div "For more details, we're aiming for a 12 to 8pm shoot. The client is Nextsense, …"
click at [1261, 37] on icon at bounding box center [1258, 29] width 19 height 19
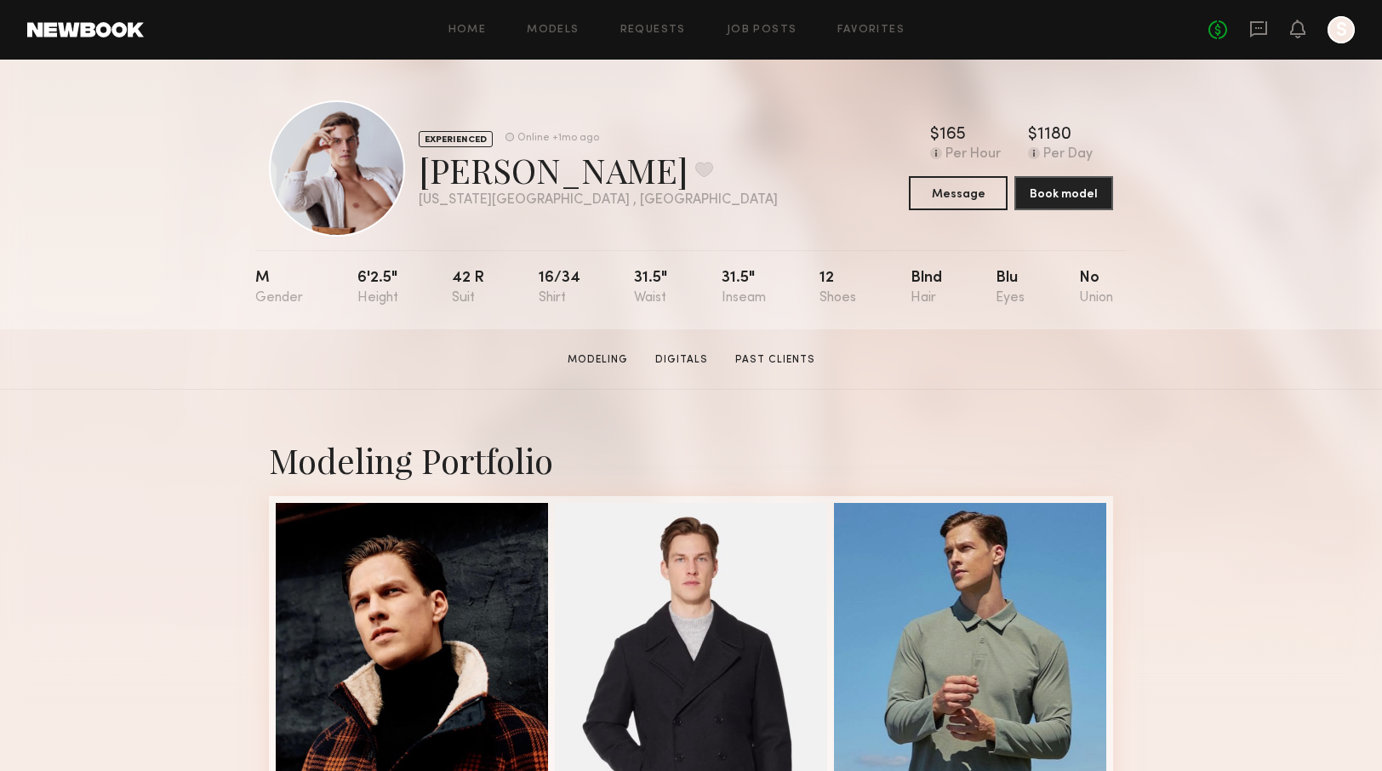
click at [773, 36] on div "Home Models Requests Job Posts Favorites Sign Out No fees up to $5,000 S" at bounding box center [749, 29] width 1211 height 27
click at [782, 28] on link "Job Posts" at bounding box center [762, 30] width 71 height 11
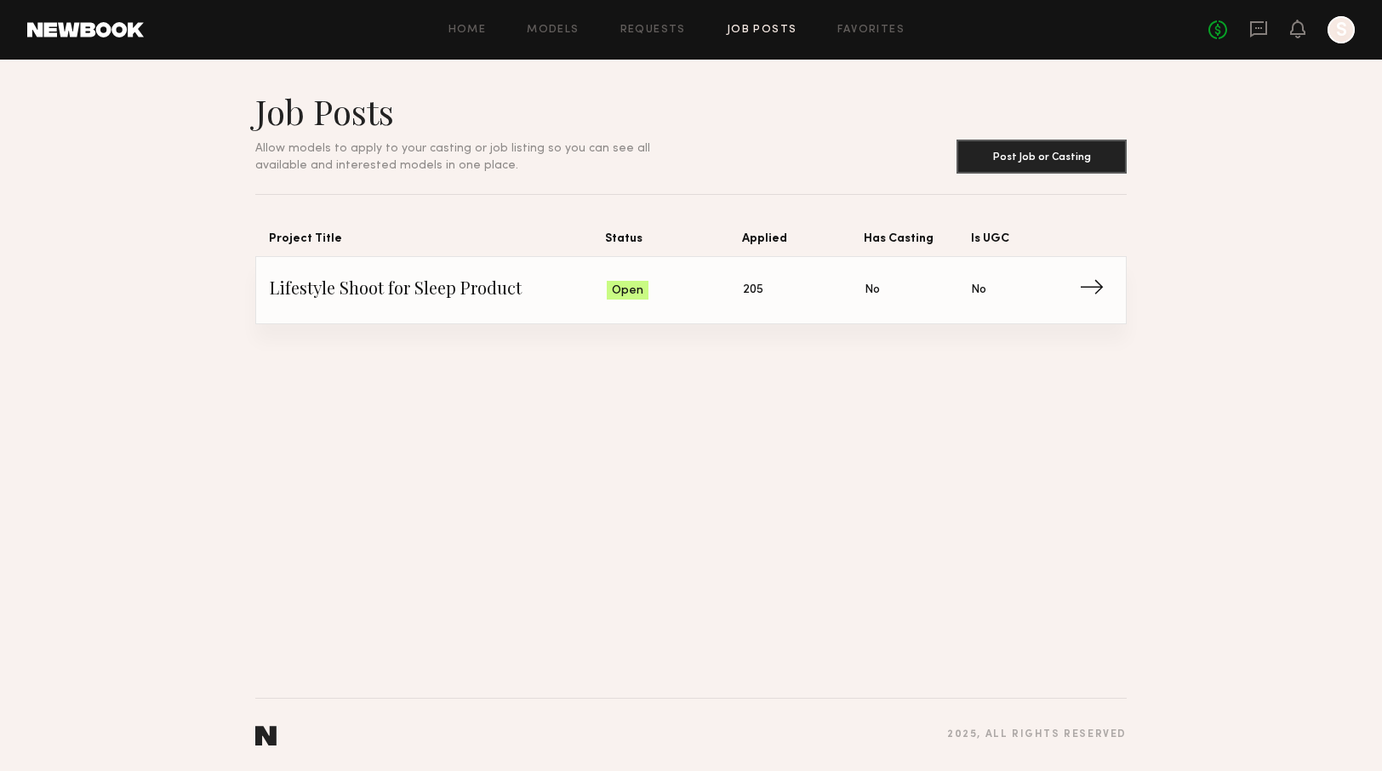
click at [1093, 287] on span "→" at bounding box center [1096, 290] width 35 height 26
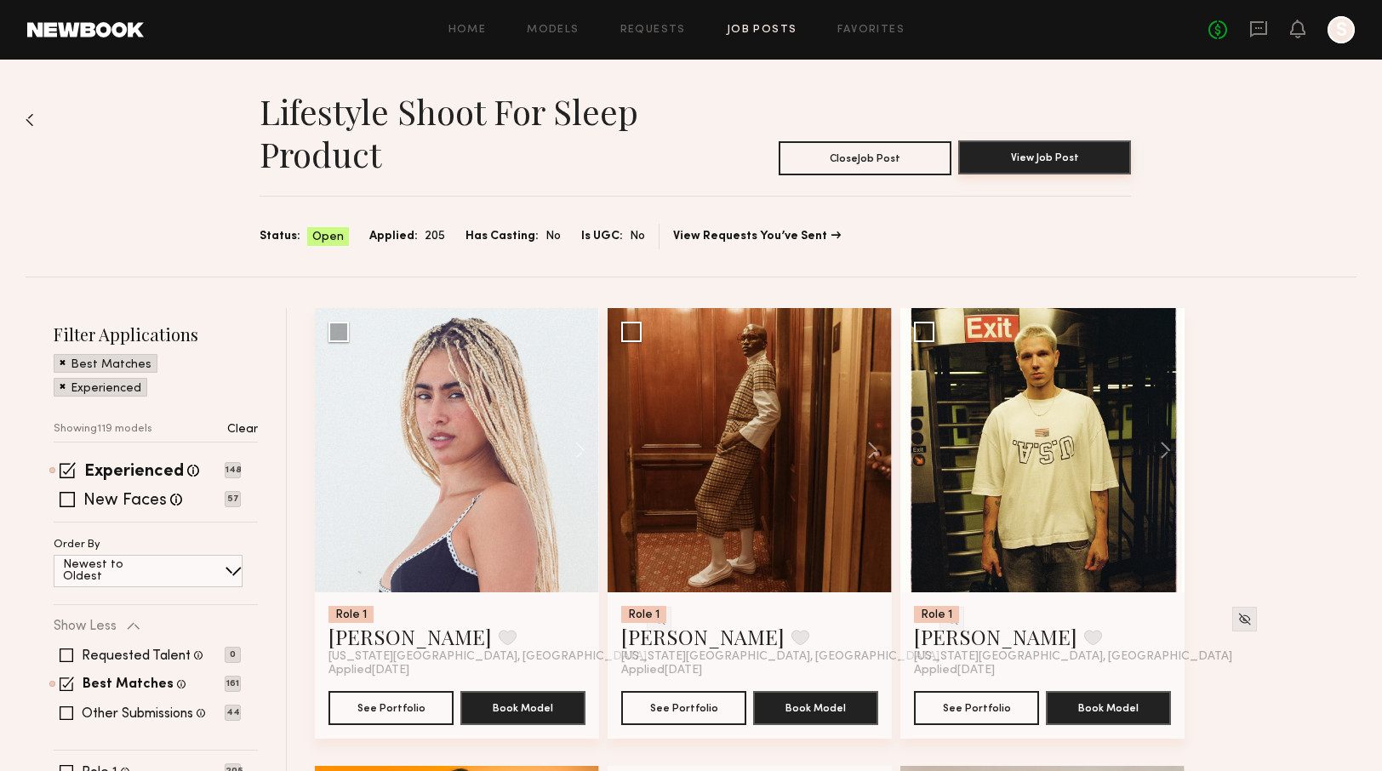
click at [1012, 163] on button "View Job Post" at bounding box center [1044, 157] width 173 height 34
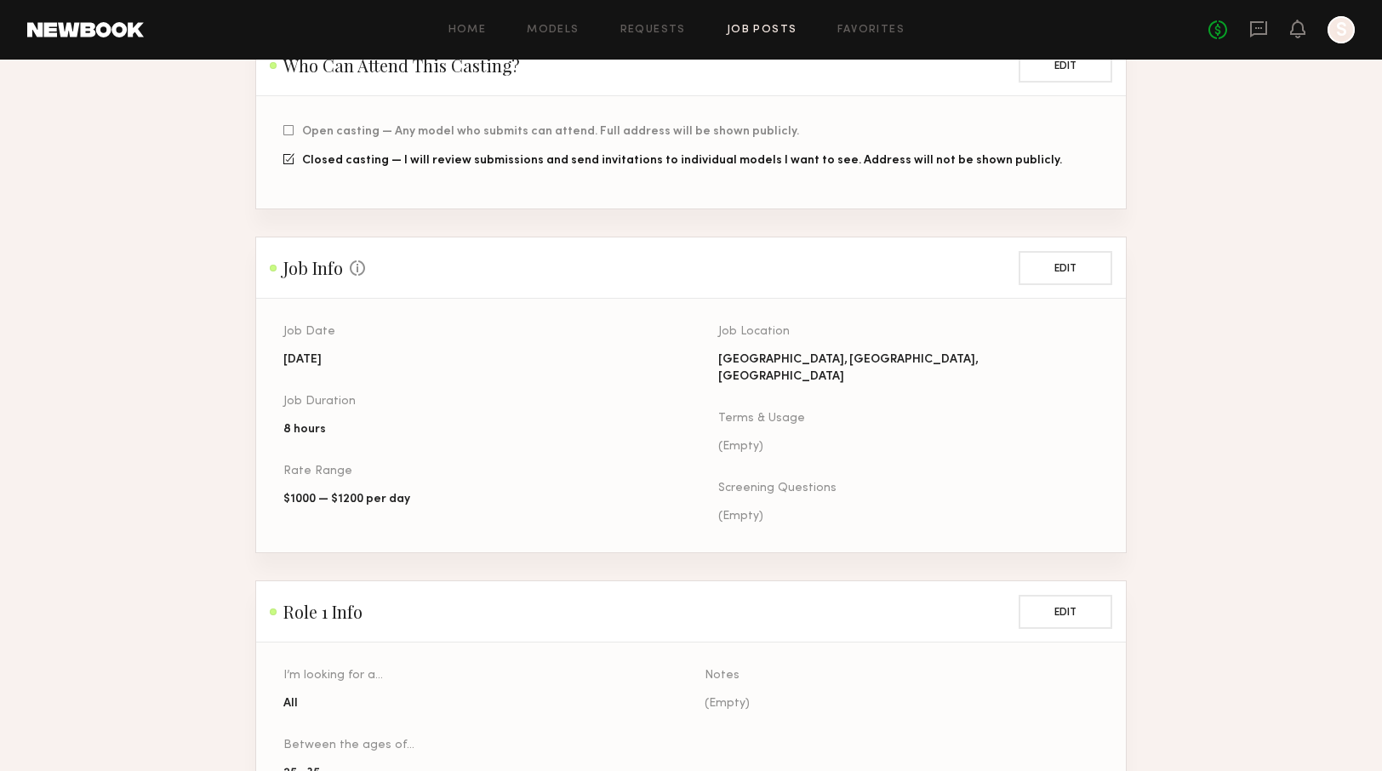
scroll to position [435, 0]
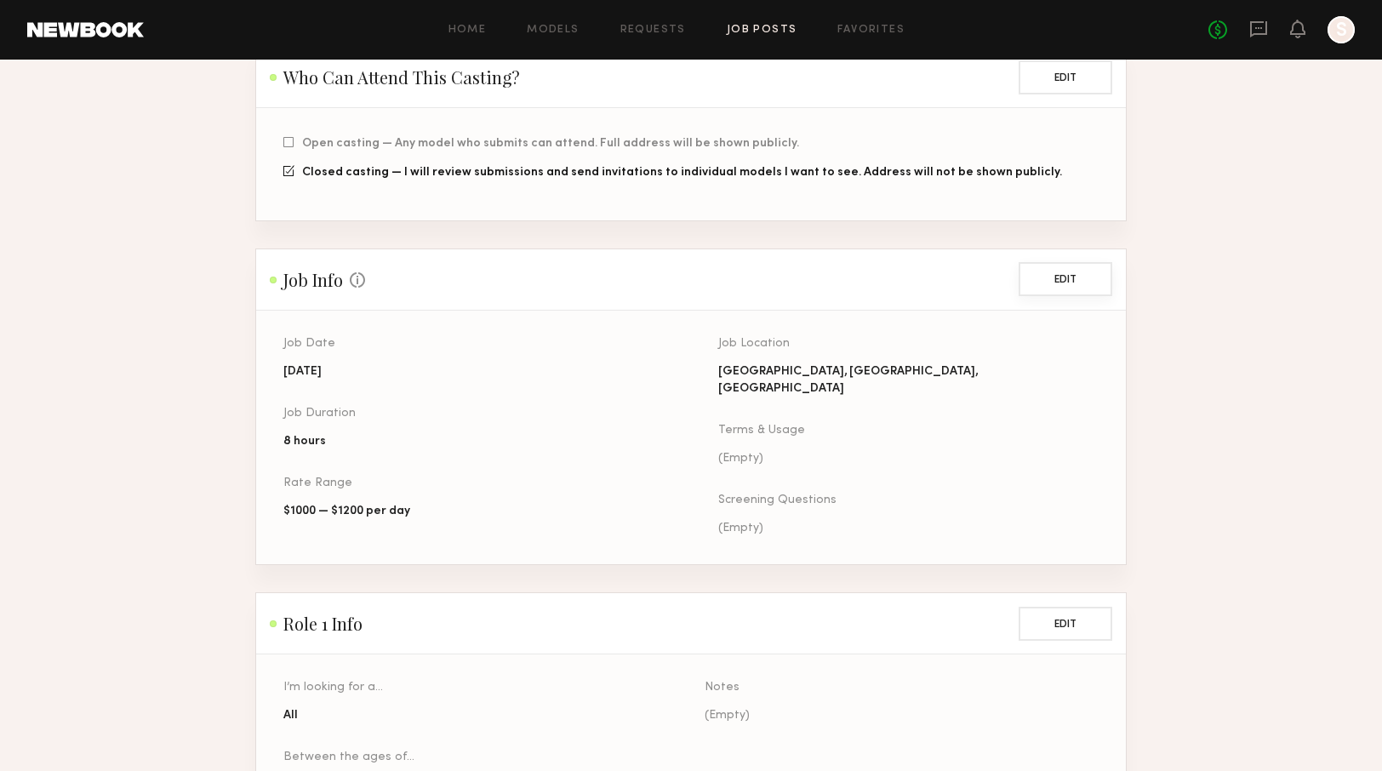
click at [1062, 271] on button "Edit" at bounding box center [1065, 279] width 94 height 34
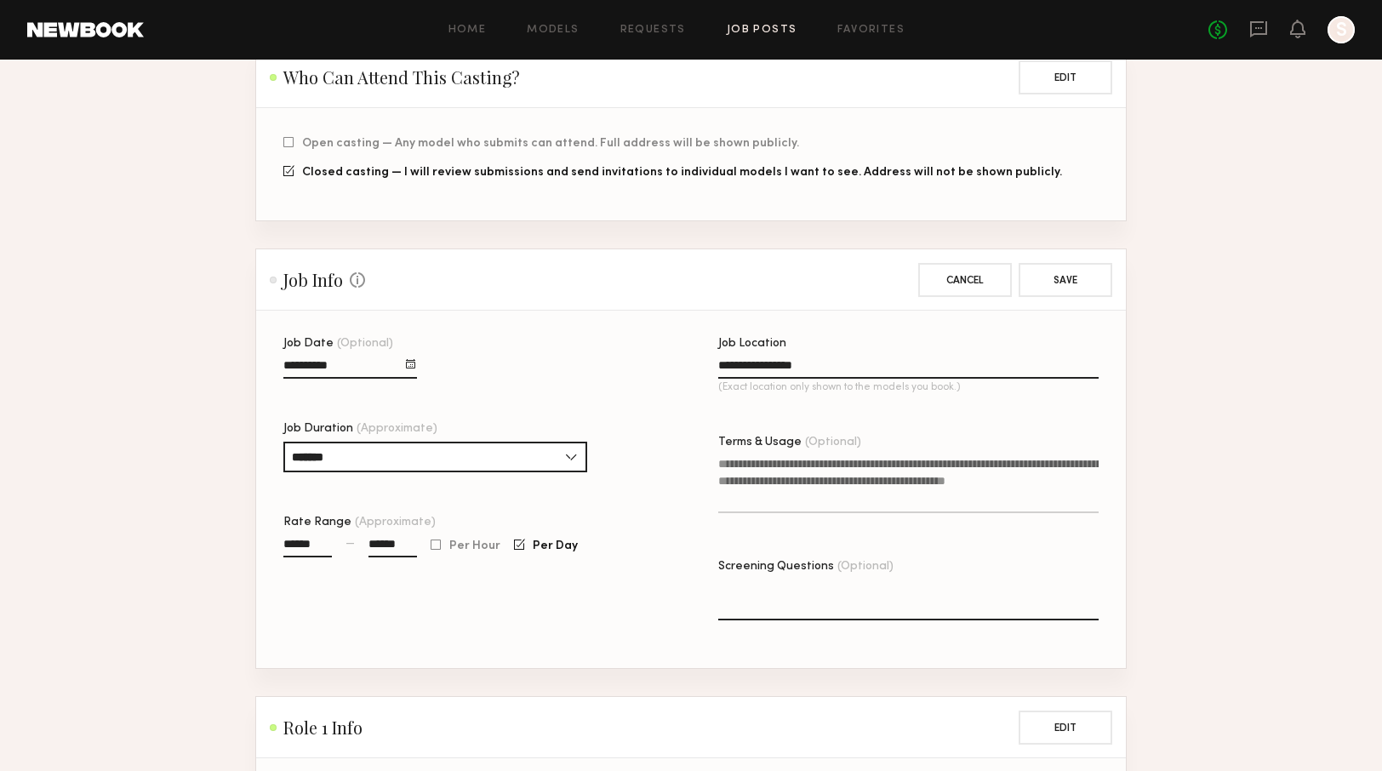
drag, startPoint x: 307, startPoint y: 548, endPoint x: 282, endPoint y: 549, distance: 25.5
click at [282, 549] on section "**********" at bounding box center [690, 489] width 869 height 357
type input "****"
drag, startPoint x: 413, startPoint y: 548, endPoint x: 384, endPoint y: 546, distance: 29.0
click at [384, 546] on input "******" at bounding box center [392, 548] width 48 height 20
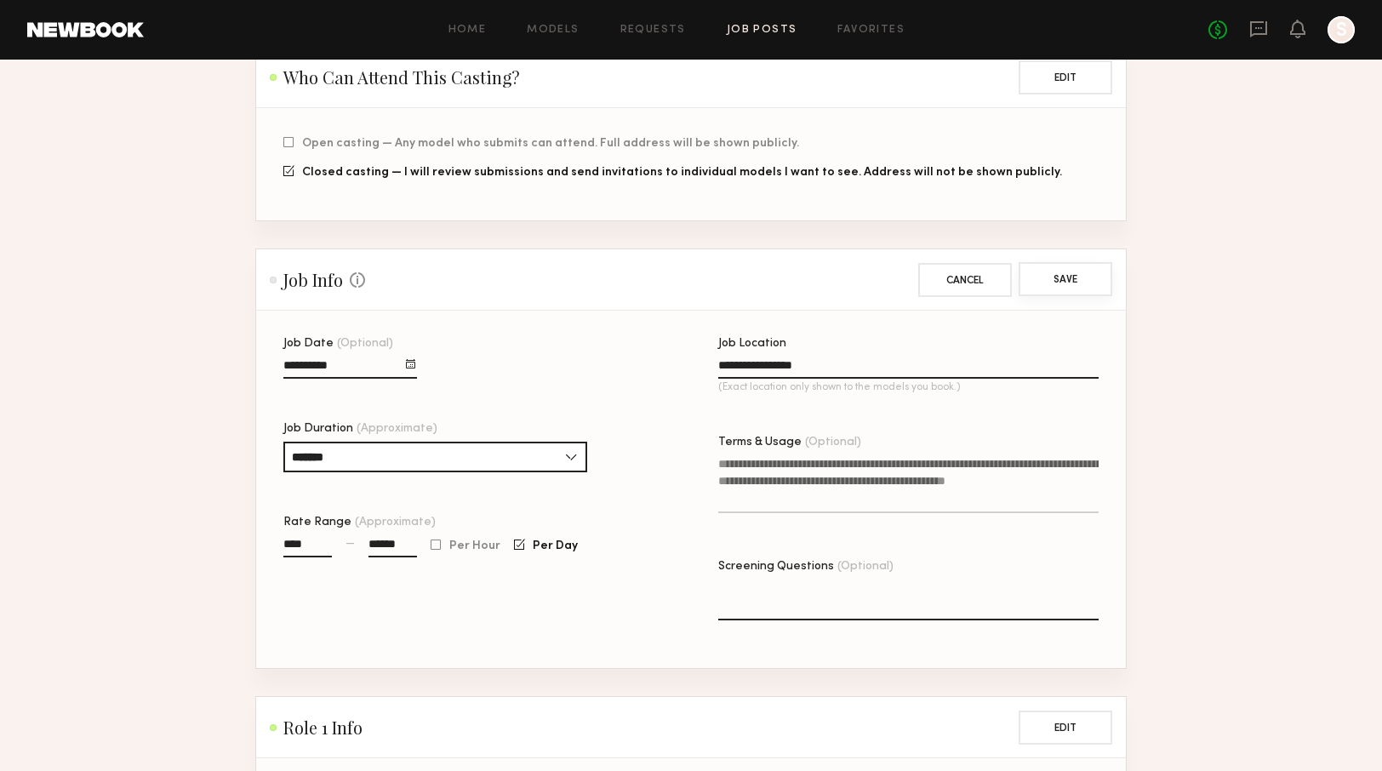
type input "******"
click at [1048, 288] on button "Save" at bounding box center [1065, 279] width 94 height 34
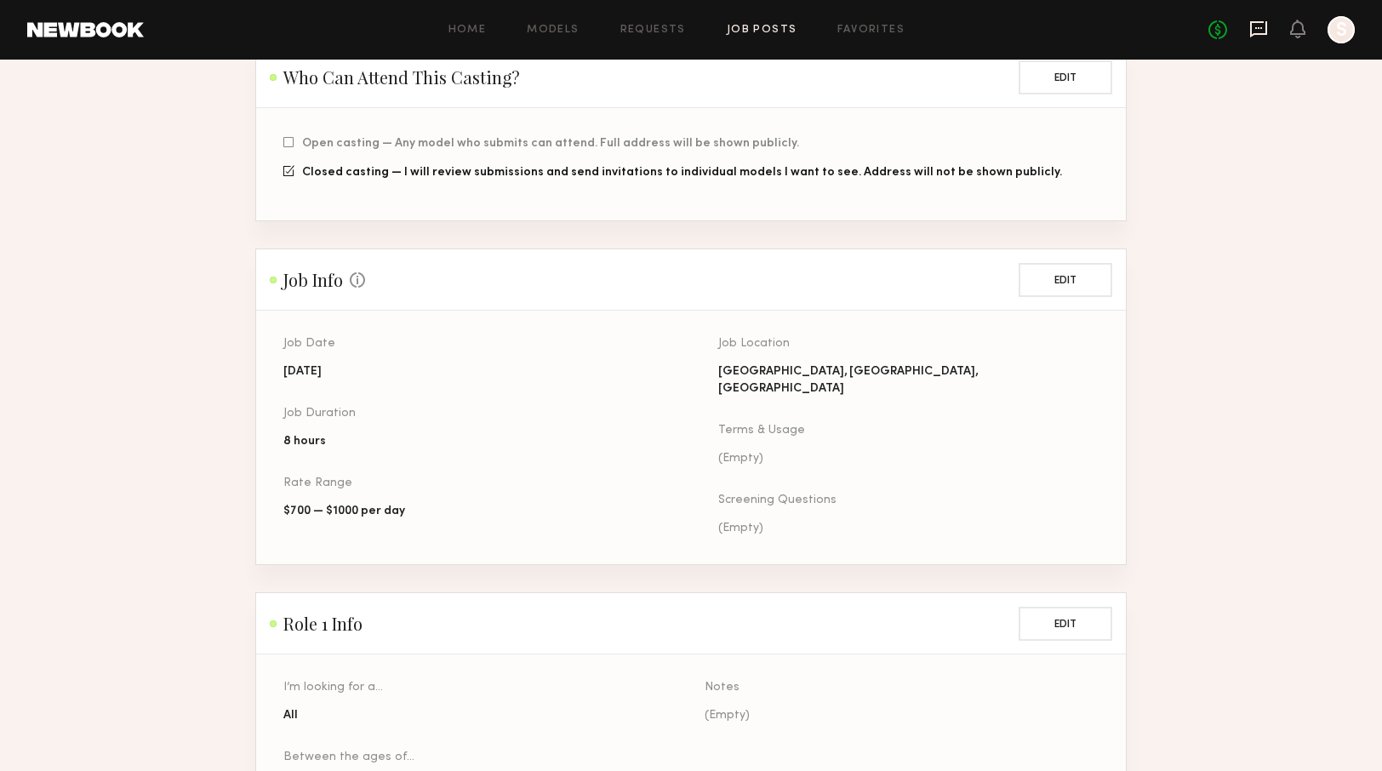
click at [1250, 36] on icon at bounding box center [1258, 29] width 17 height 16
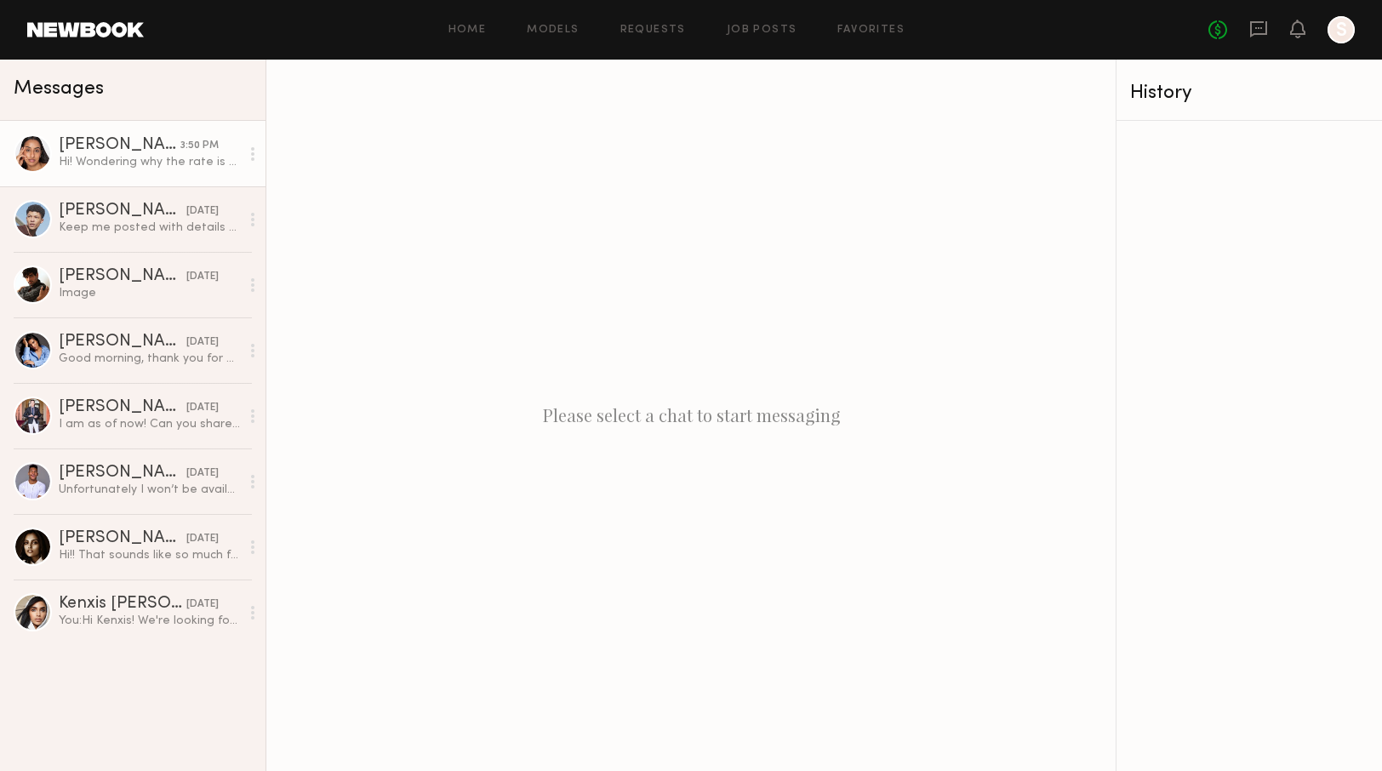
click at [121, 167] on div "Hi! Wondering why the rate is different here? Is this not the same project?" at bounding box center [149, 162] width 181 height 16
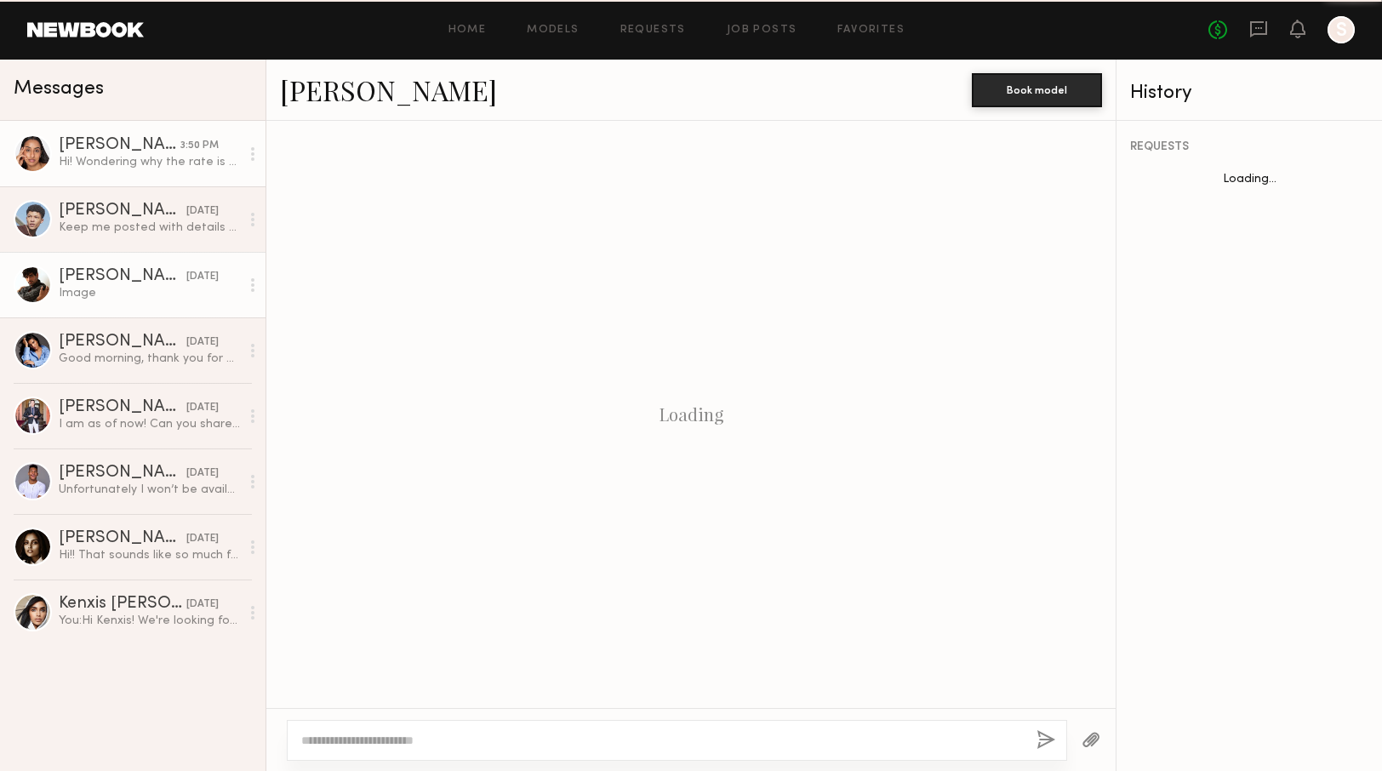
scroll to position [965, 0]
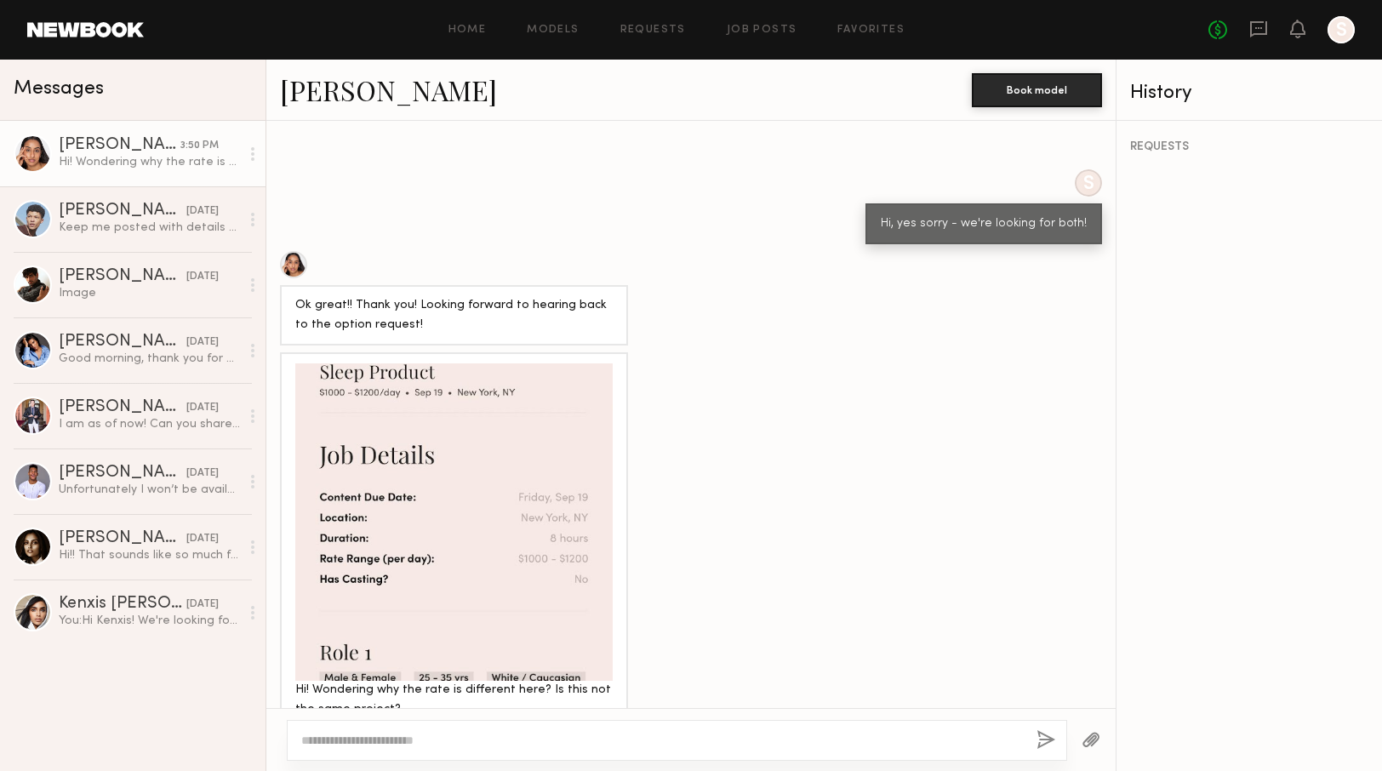
click at [399, 731] on div at bounding box center [677, 740] width 780 height 41
click at [702, 736] on textarea at bounding box center [661, 740] width 721 height 17
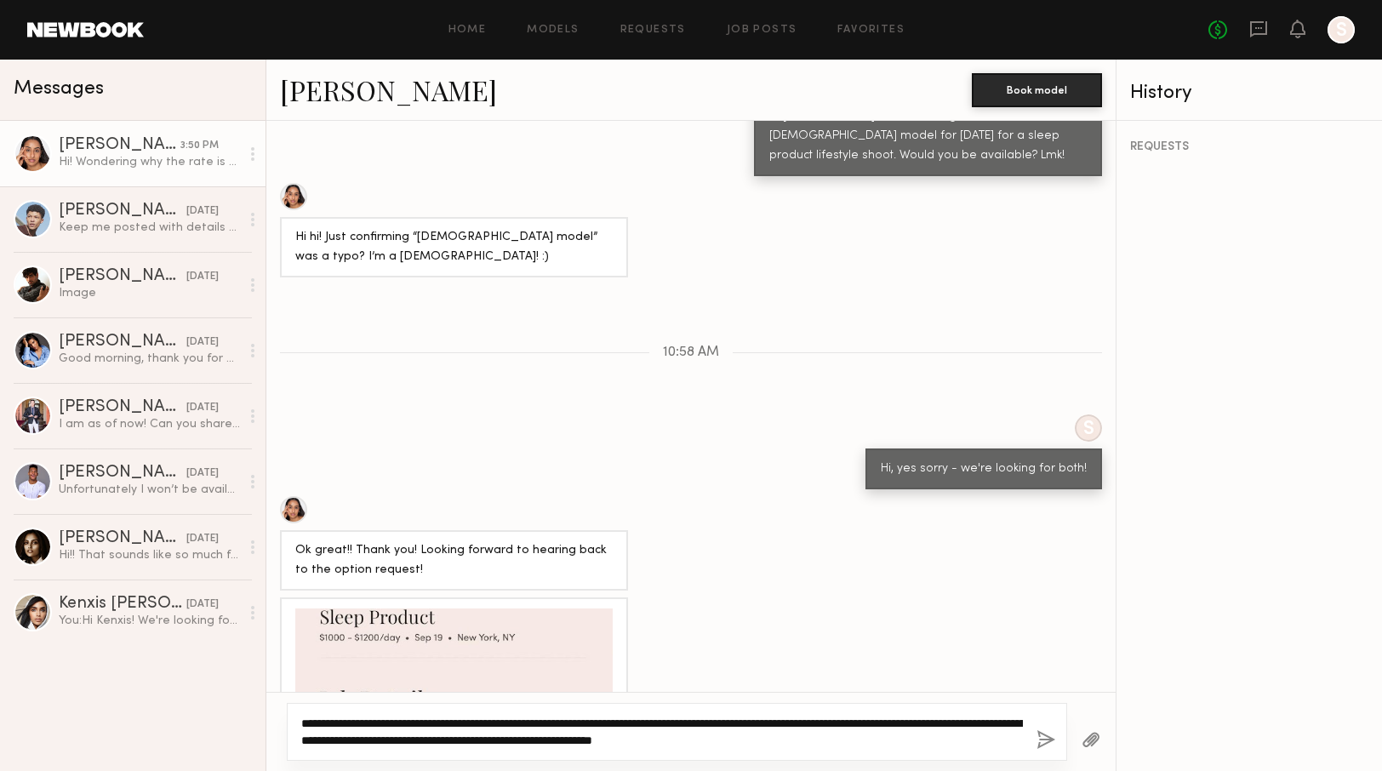
scroll to position [981, 0]
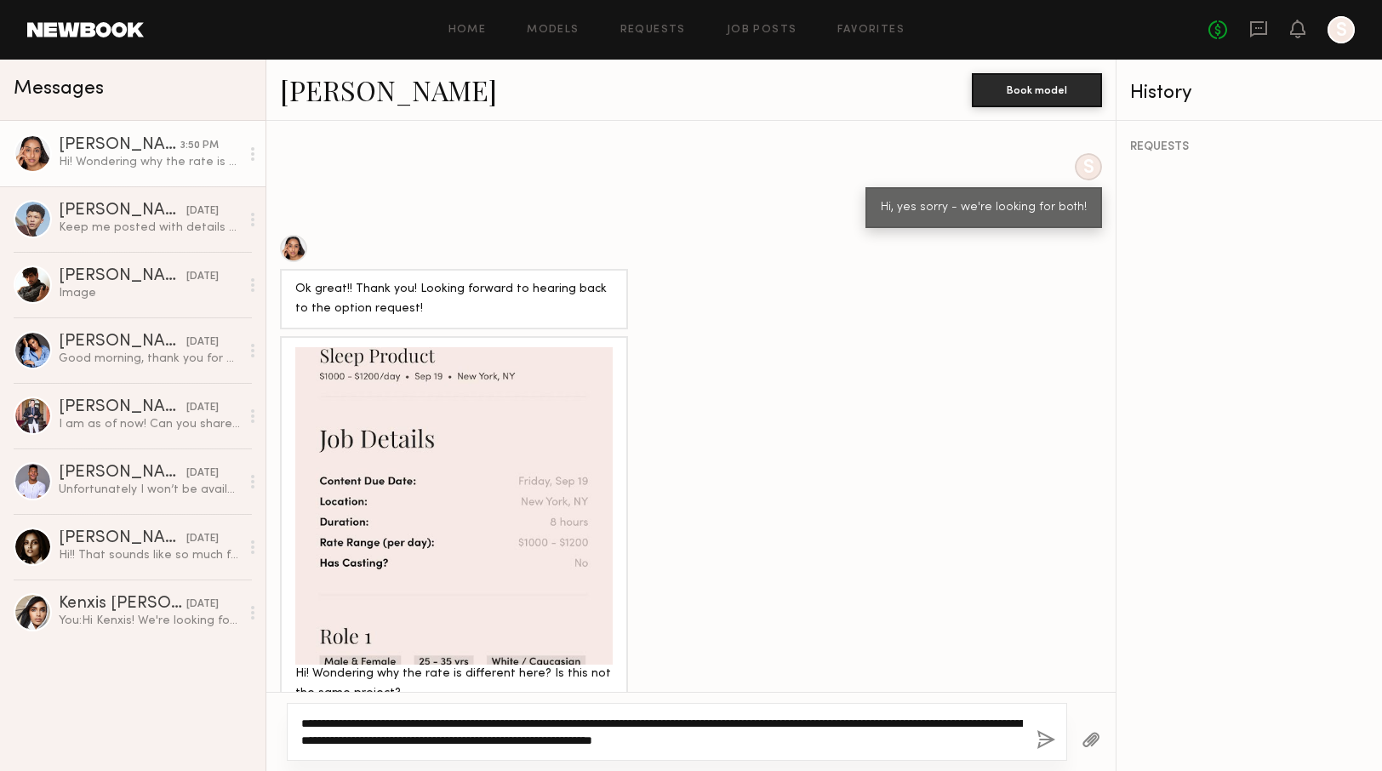
click at [305, 738] on textarea "**********" at bounding box center [661, 732] width 721 height 34
drag, startPoint x: 915, startPoint y: 744, endPoint x: 749, endPoint y: 744, distance: 165.9
click at [749, 744] on textarea "**********" at bounding box center [661, 732] width 721 height 34
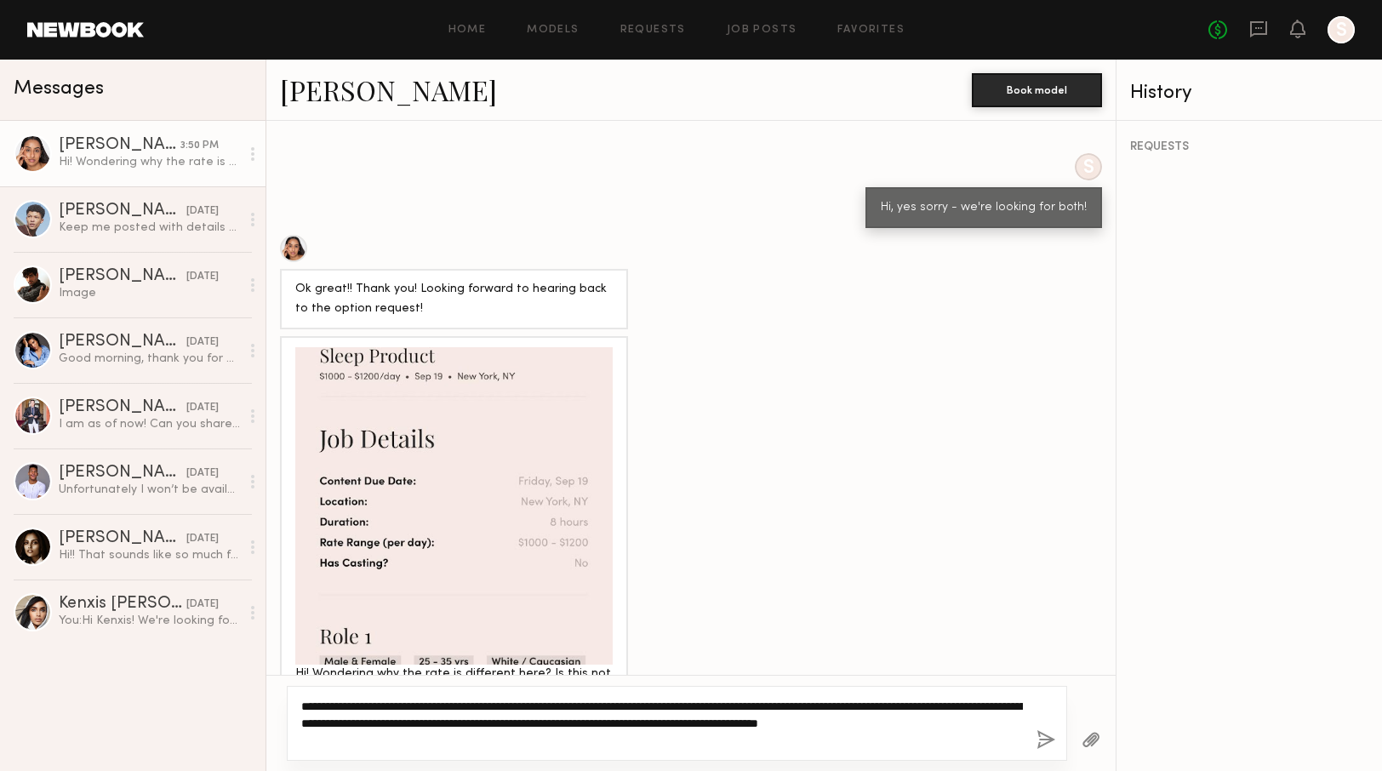
type textarea "**********"
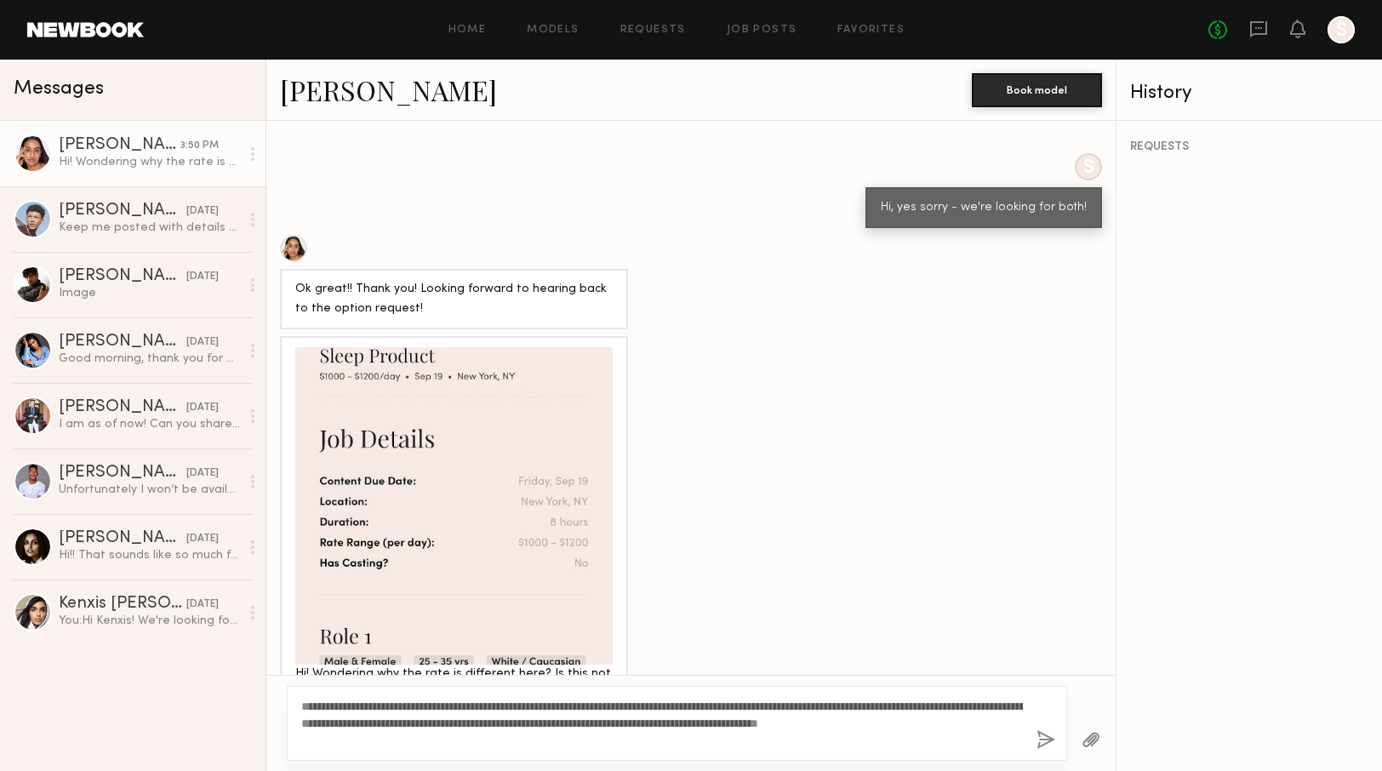
click at [1038, 743] on button "button" at bounding box center [1045, 740] width 19 height 21
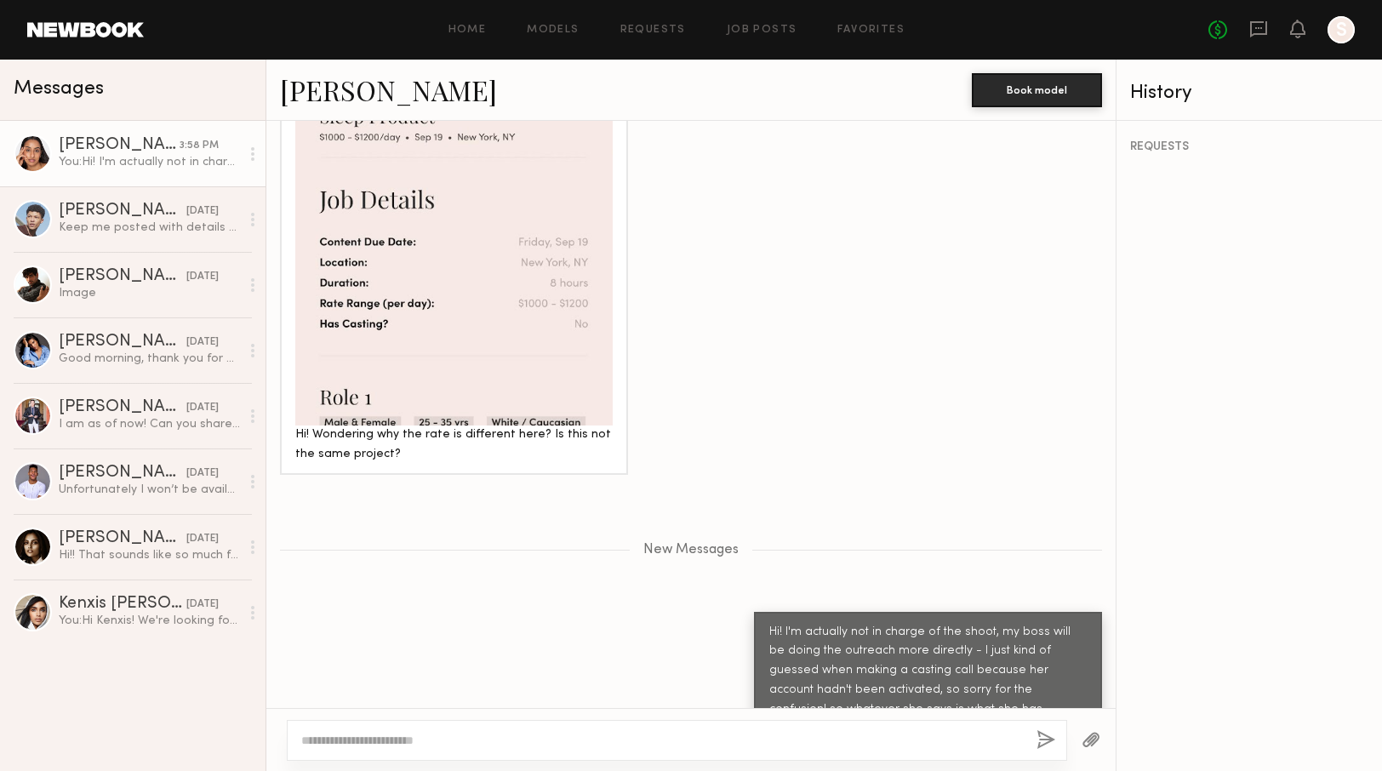
scroll to position [1326, 0]
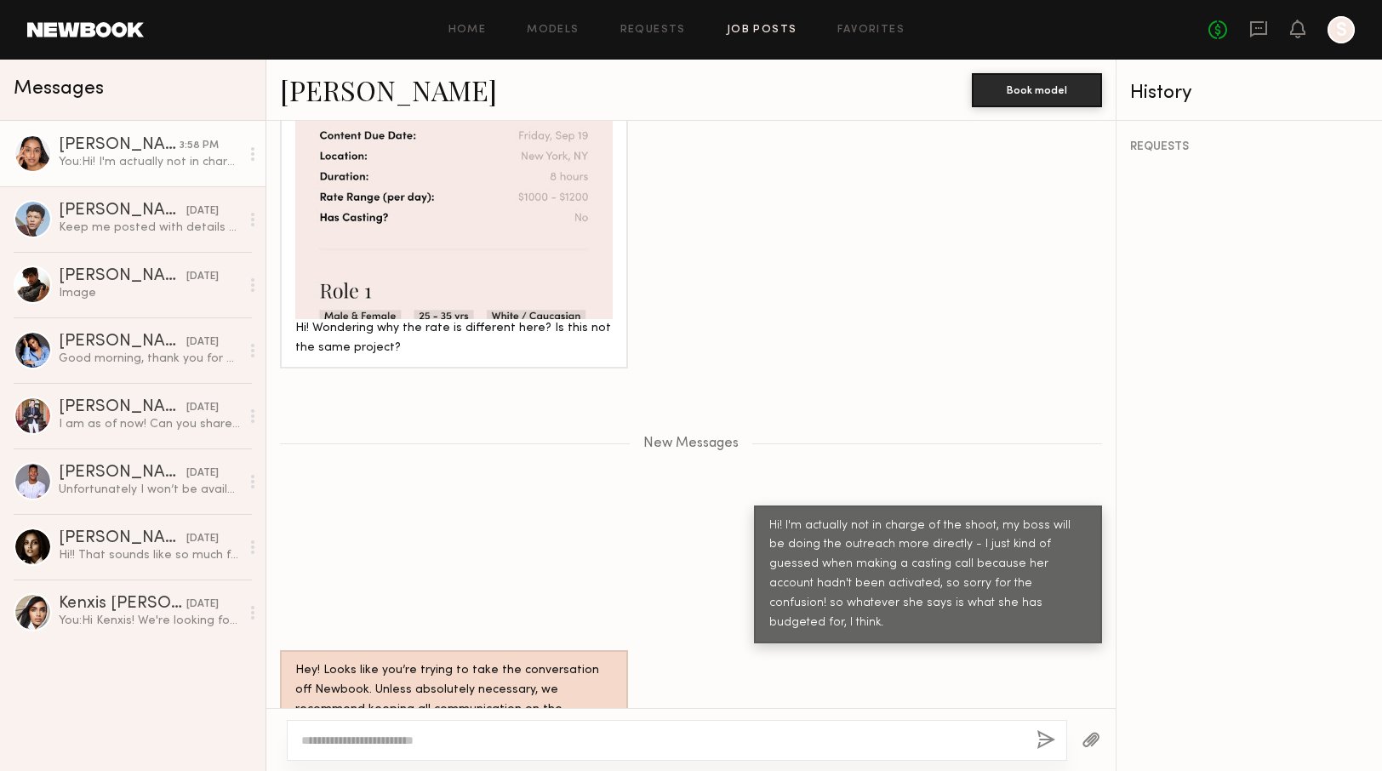
click at [768, 31] on link "Job Posts" at bounding box center [762, 30] width 71 height 11
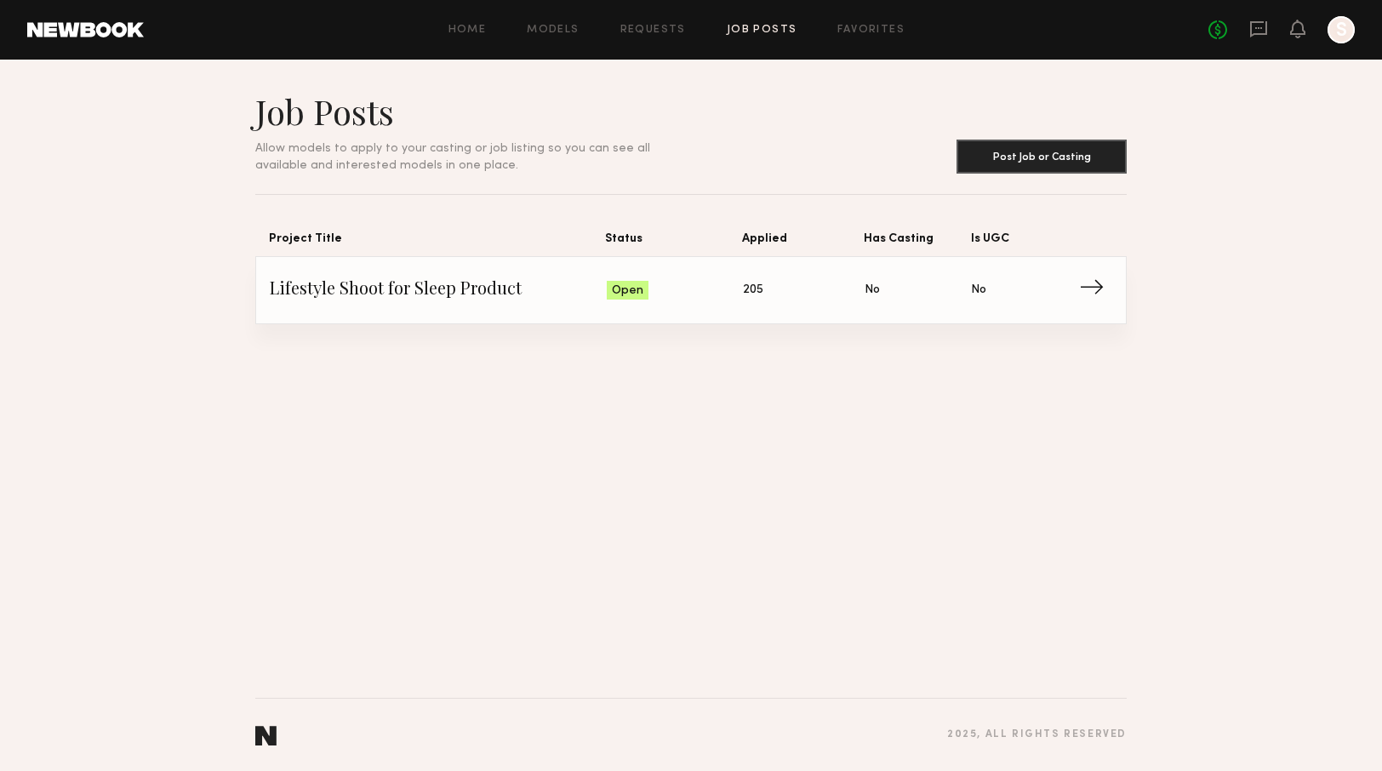
click at [1089, 293] on span "→" at bounding box center [1096, 290] width 35 height 26
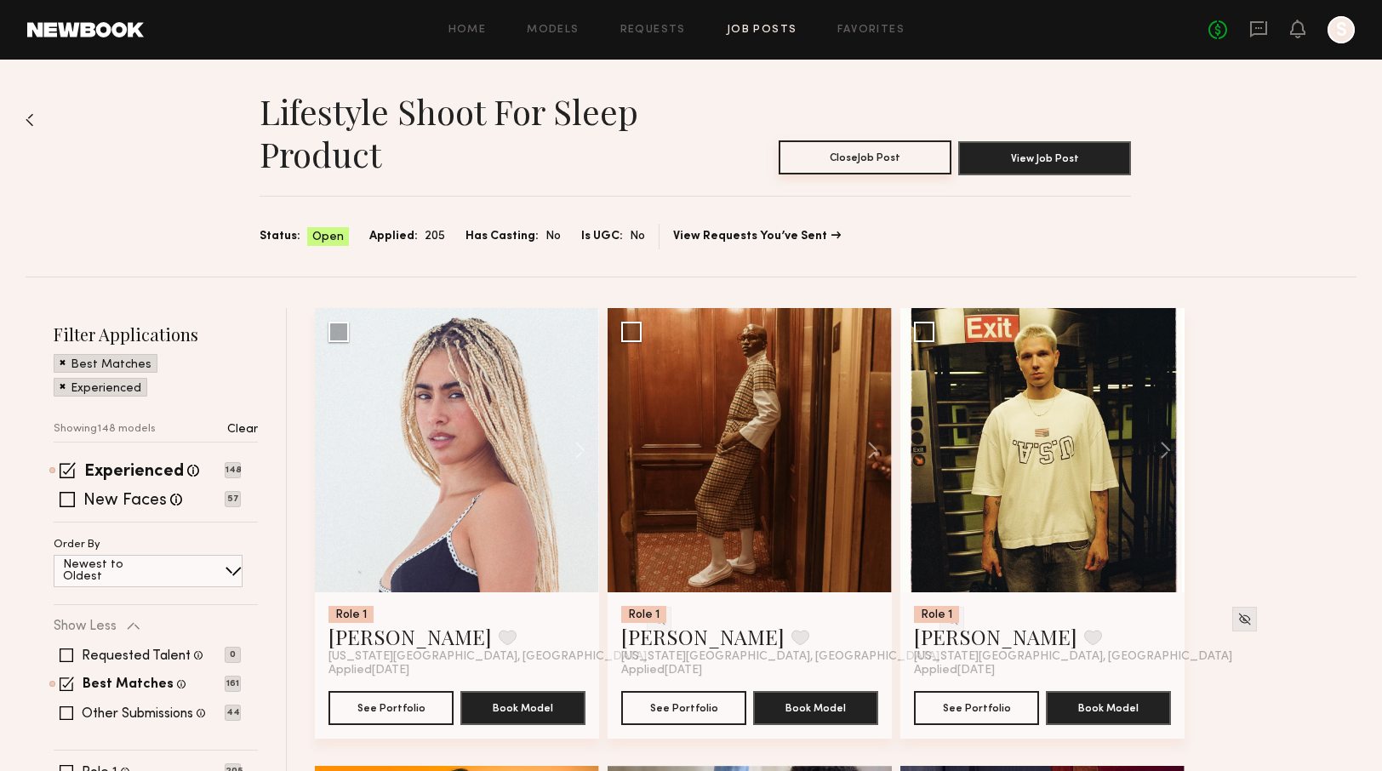
click at [888, 168] on button "Close Job Post" at bounding box center [864, 157] width 173 height 34
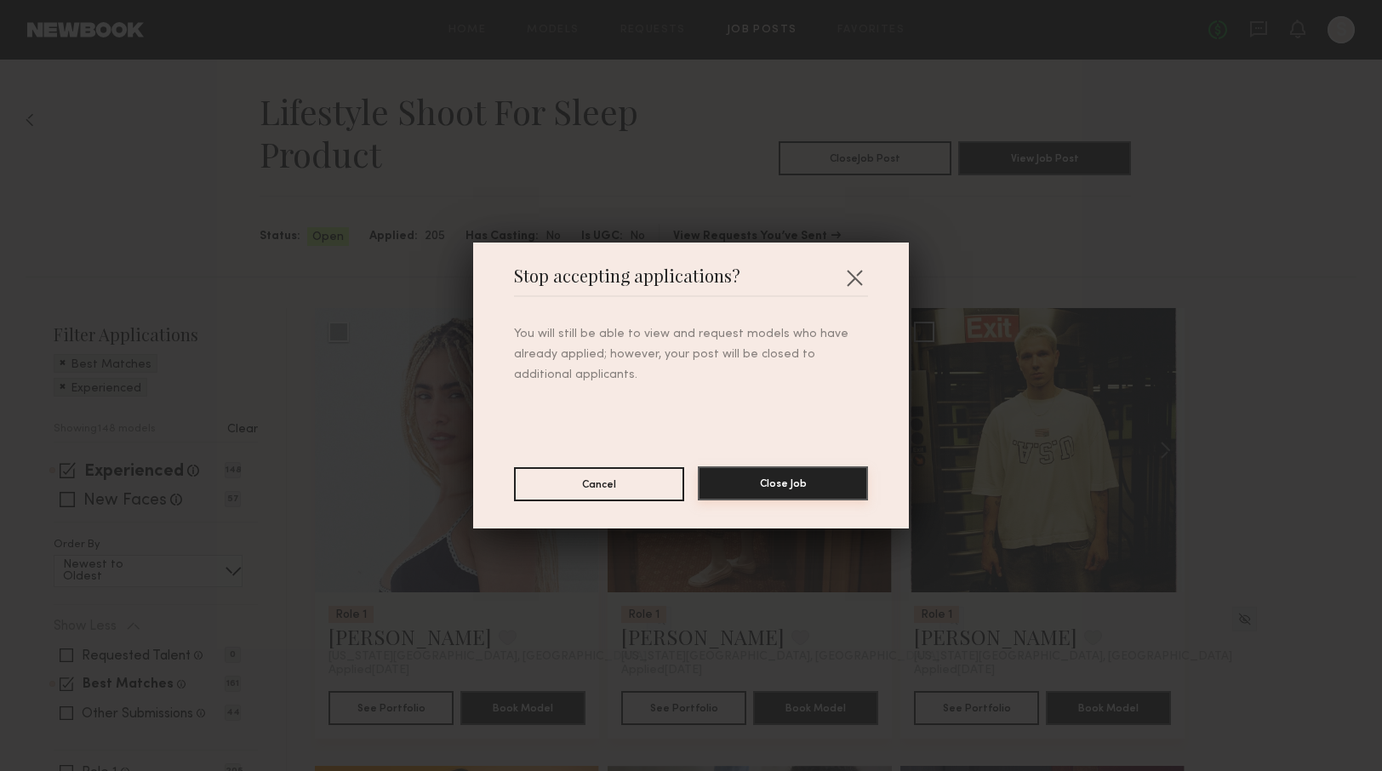
click at [783, 490] on button "Close Job" at bounding box center [783, 483] width 170 height 34
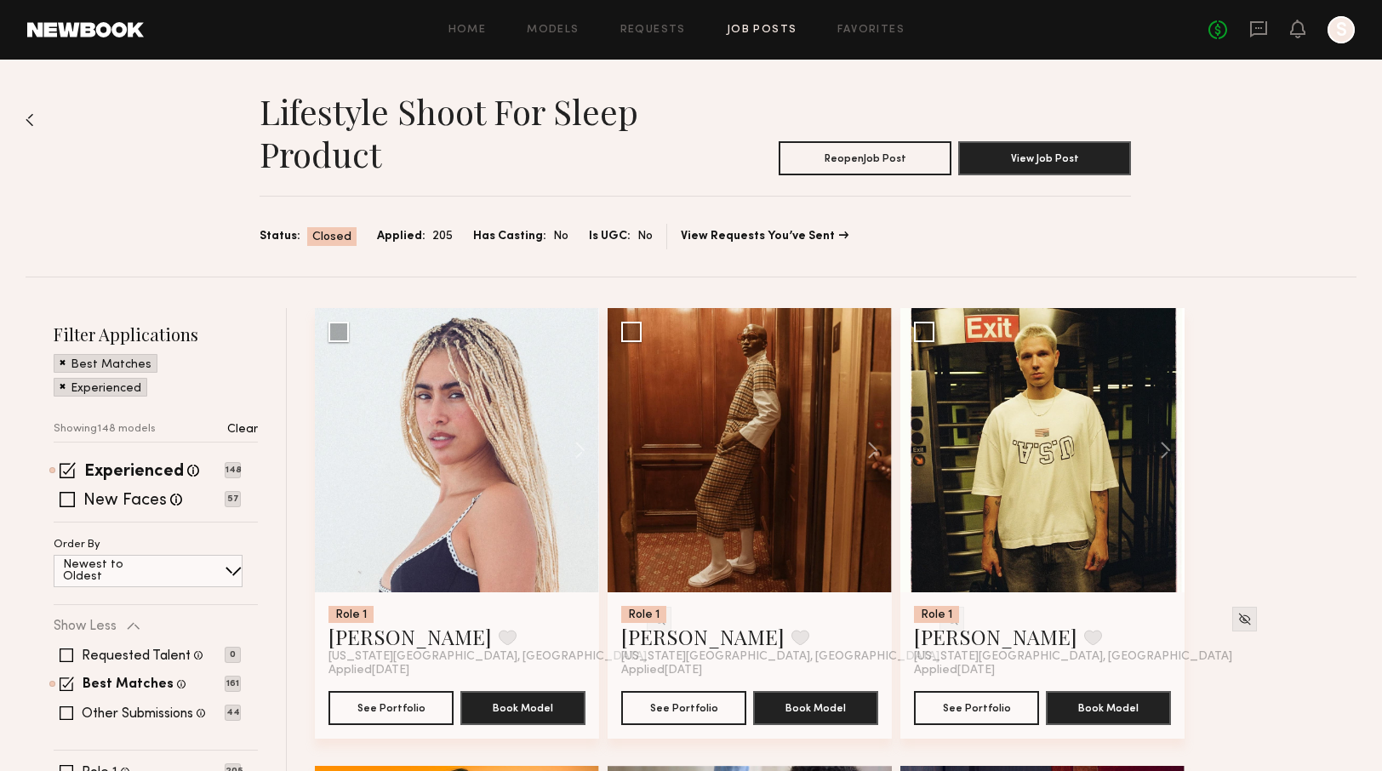
click at [29, 123] on img at bounding box center [30, 120] width 9 height 14
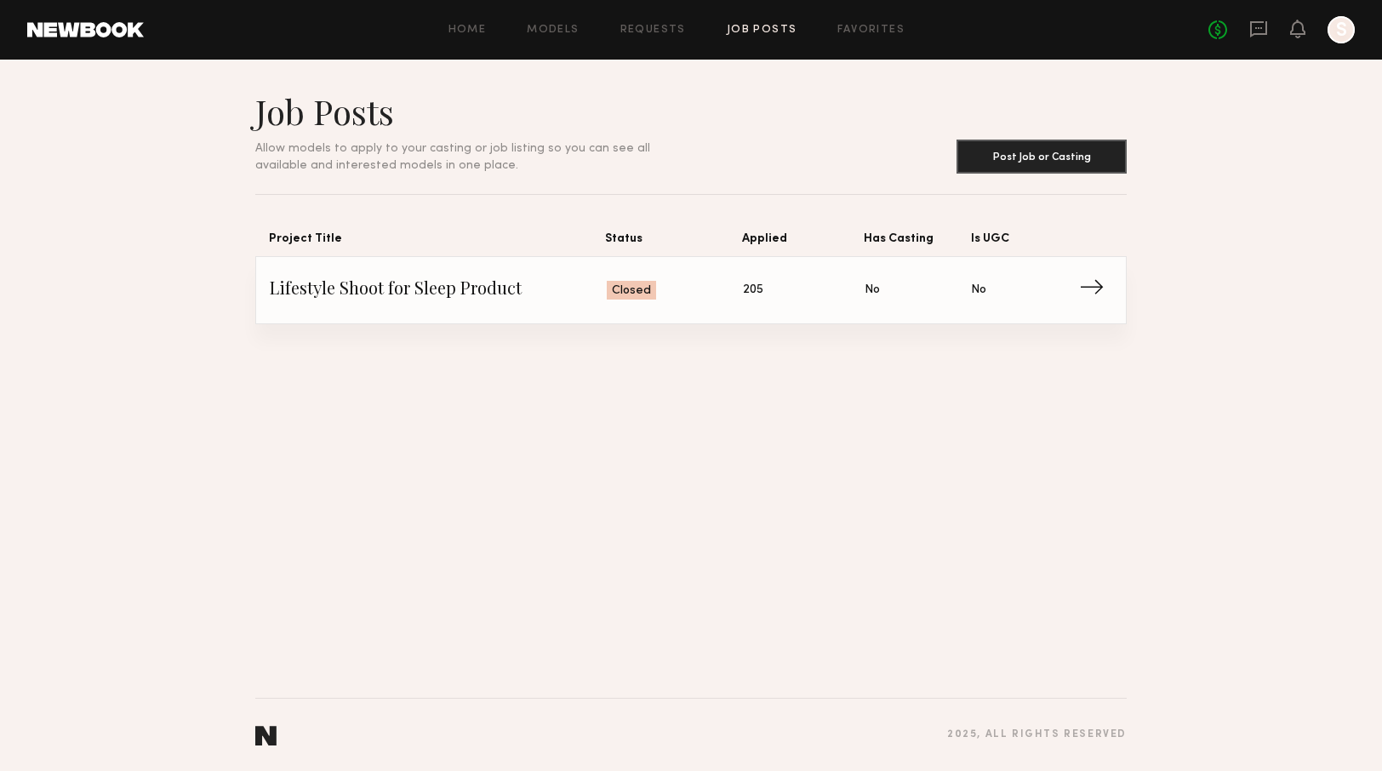
click at [1096, 293] on span "→" at bounding box center [1096, 290] width 35 height 26
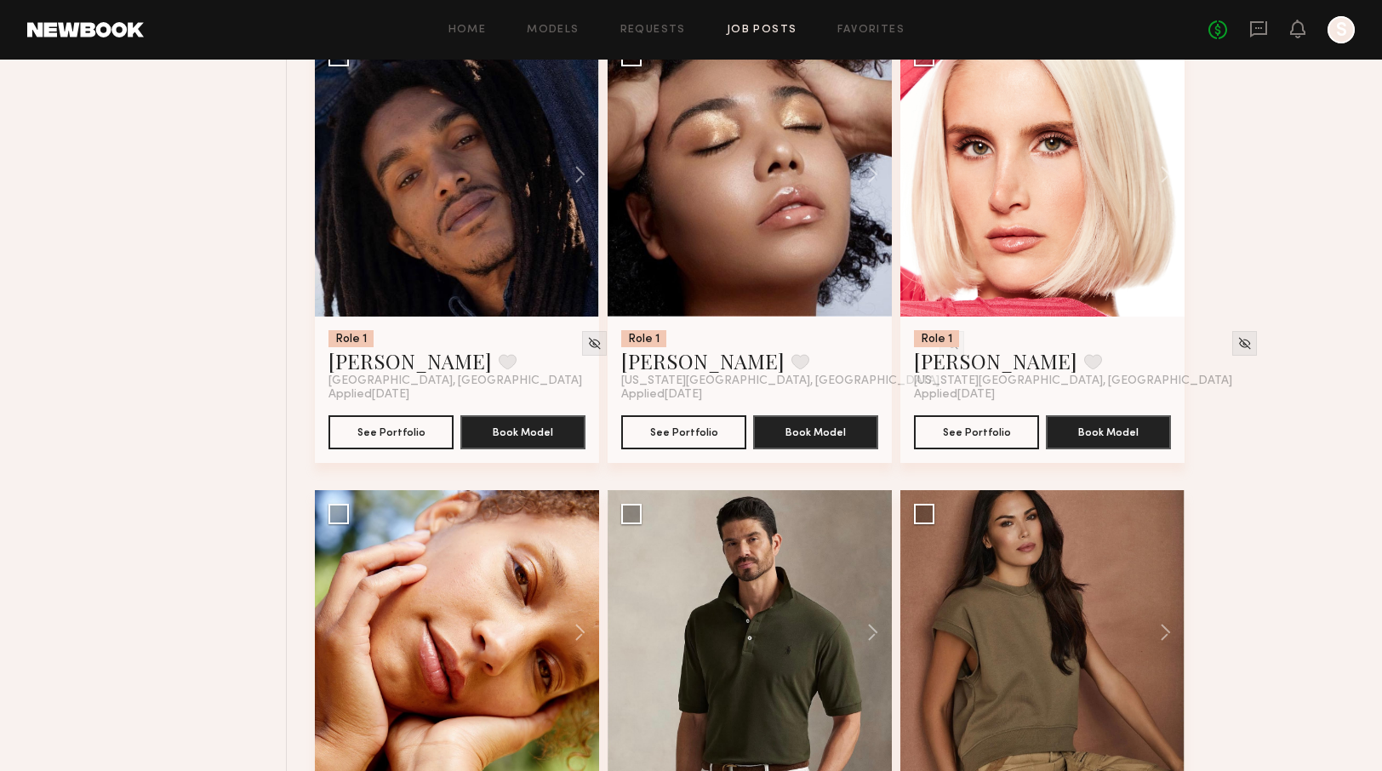
scroll to position [2430, 0]
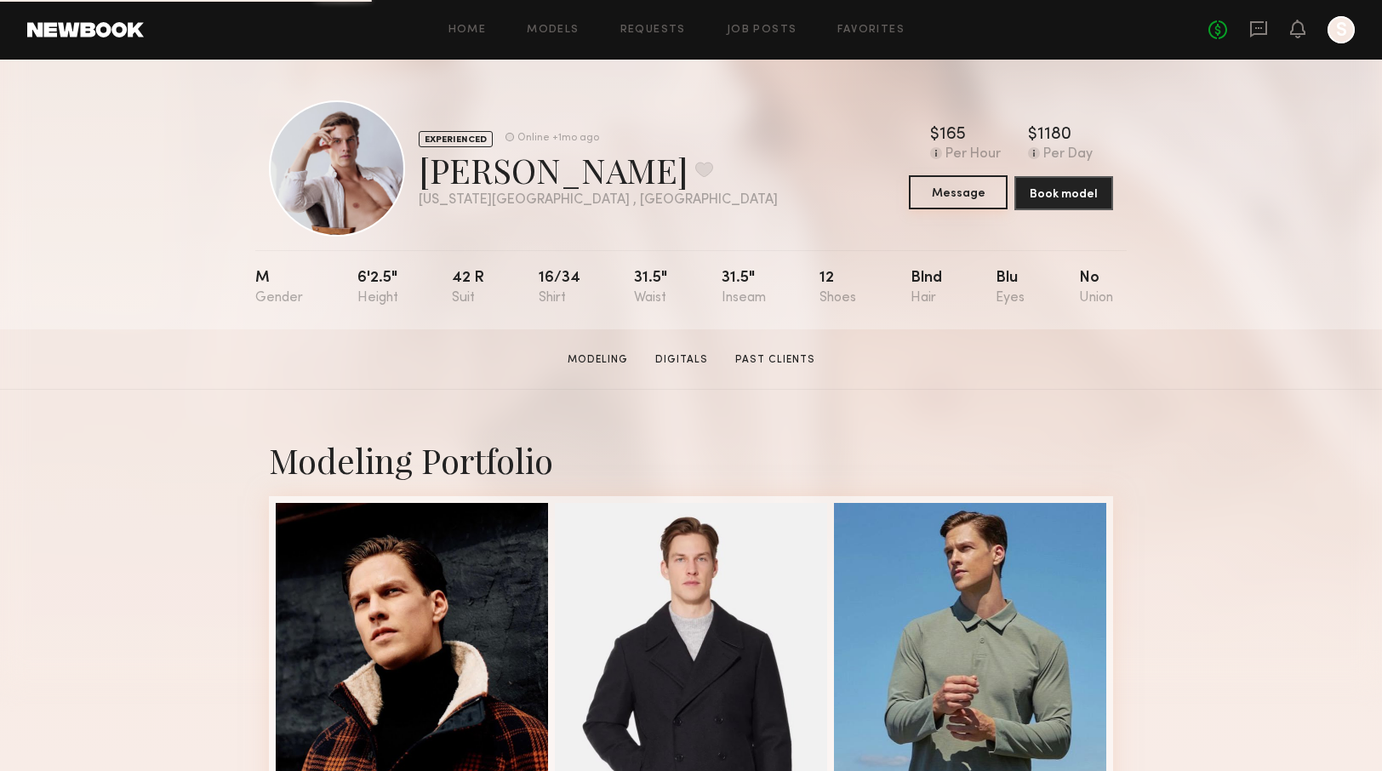
click at [968, 199] on button "Message" at bounding box center [958, 192] width 99 height 34
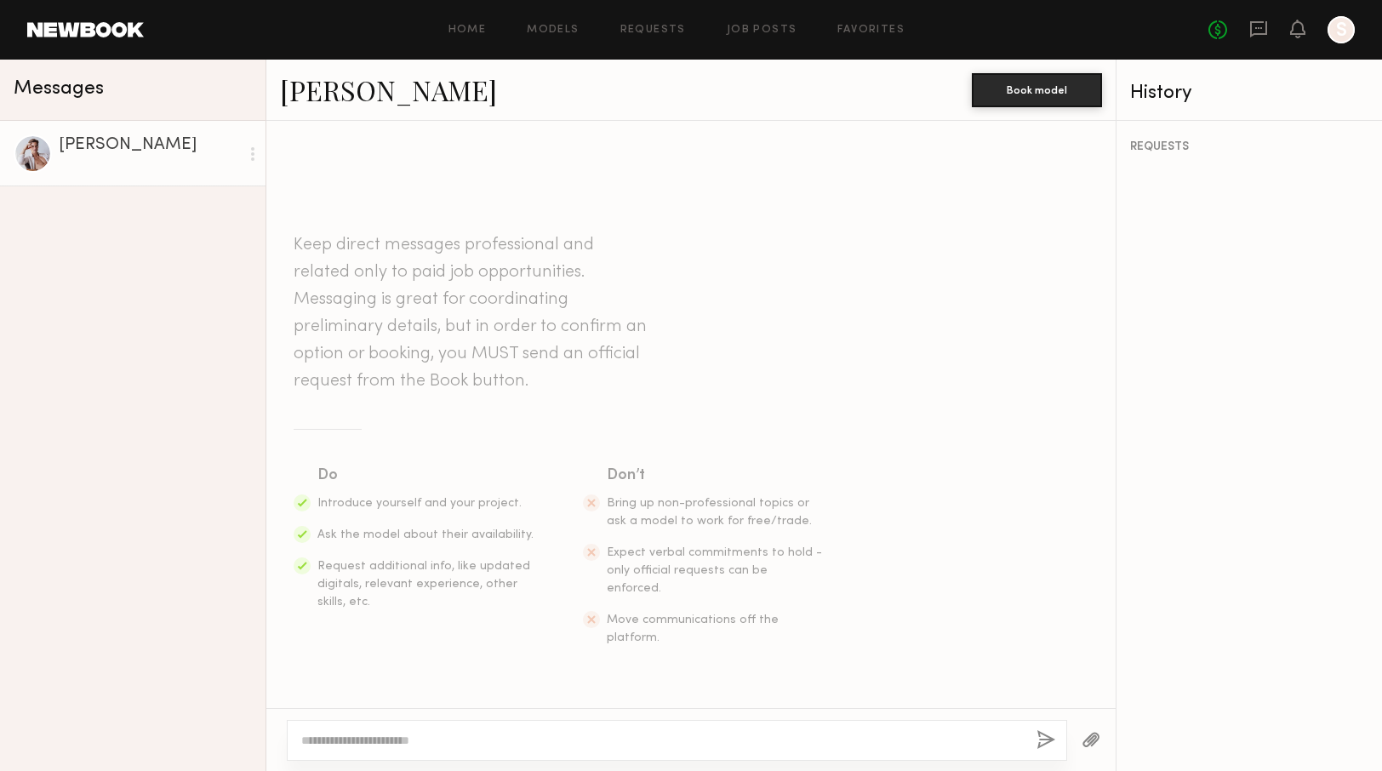
click at [388, 745] on textarea at bounding box center [661, 740] width 721 height 17
paste textarea "**********"
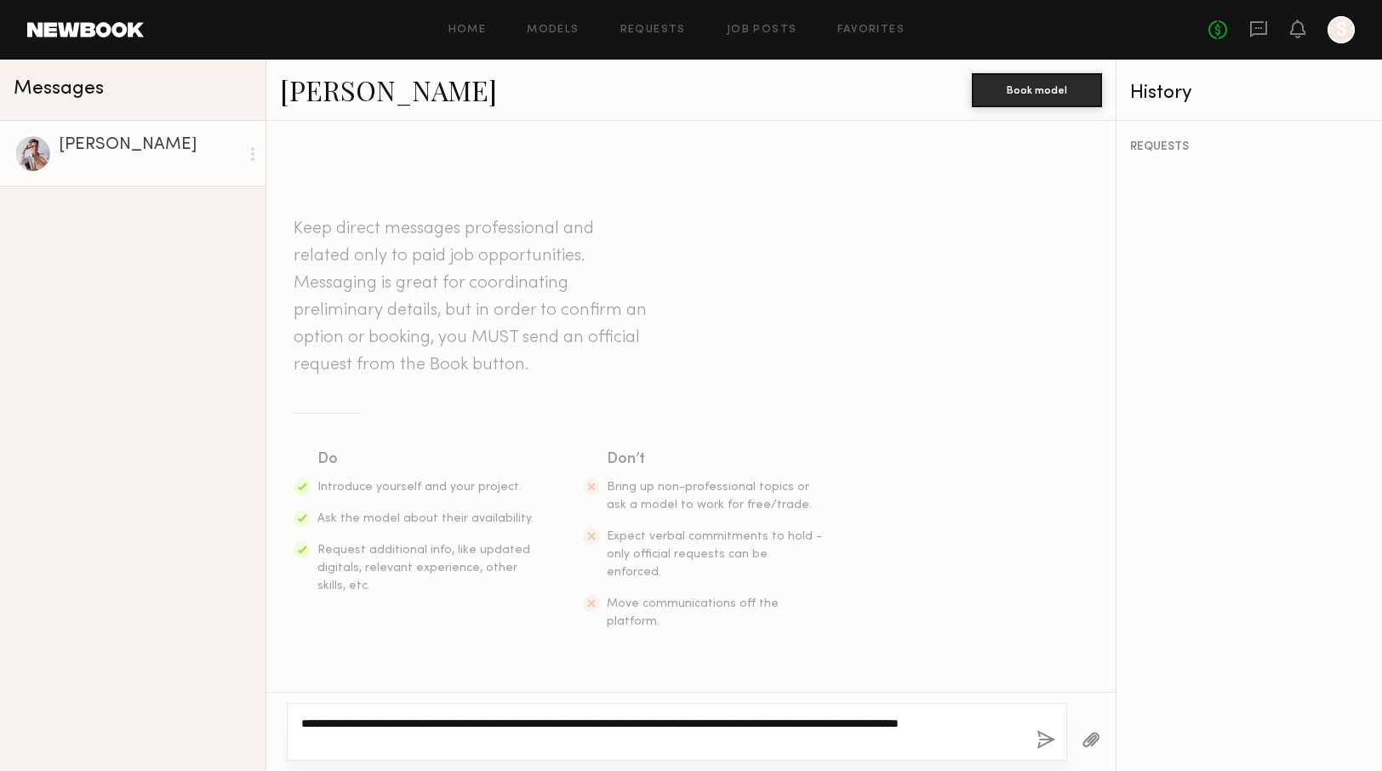
drag, startPoint x: 413, startPoint y: 721, endPoint x: 354, endPoint y: 721, distance: 58.7
click at [354, 721] on textarea "**********" at bounding box center [661, 732] width 721 height 34
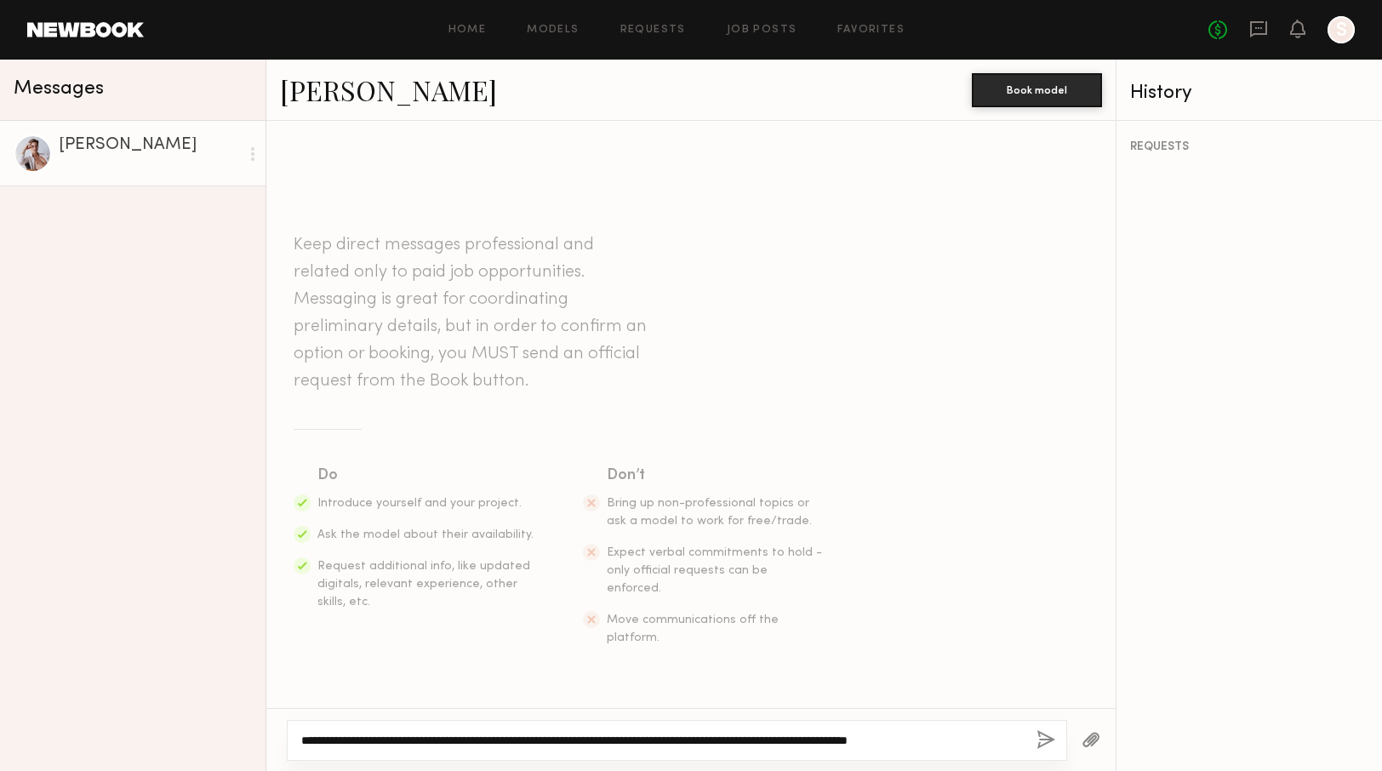
type textarea "**********"
click at [1038, 738] on button "button" at bounding box center [1045, 740] width 19 height 21
